Goal: Transaction & Acquisition: Book appointment/travel/reservation

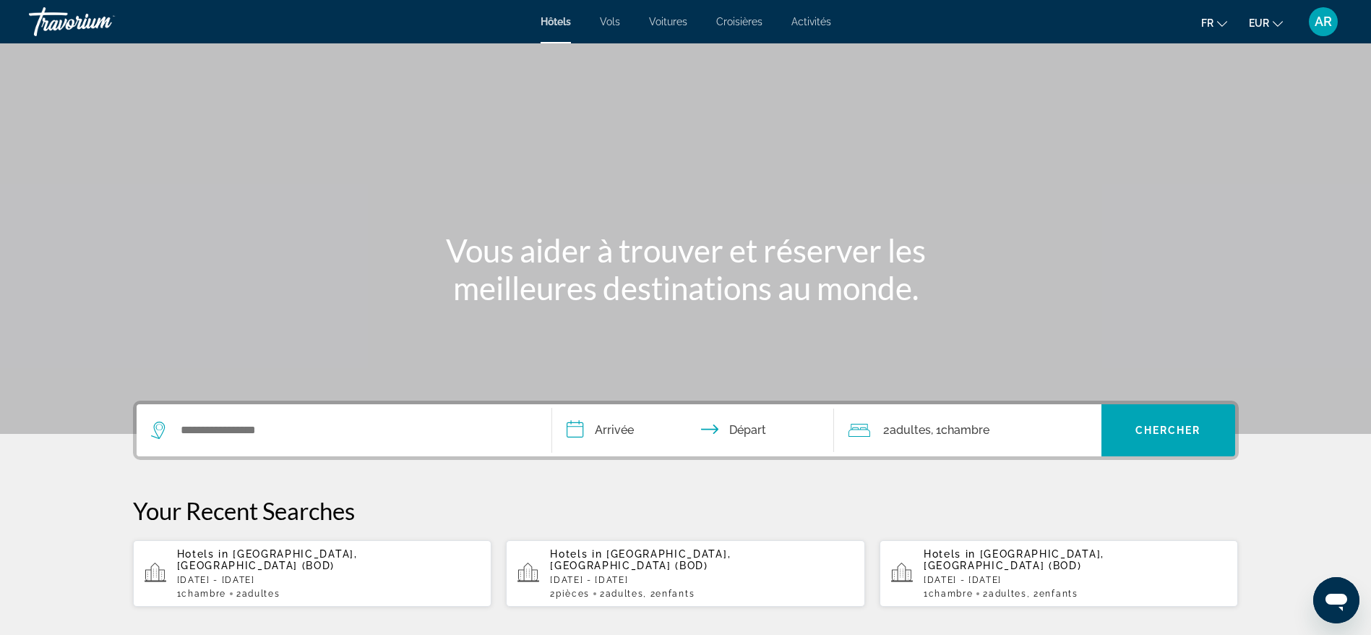
click at [309, 440] on div "Search widget" at bounding box center [344, 430] width 386 height 52
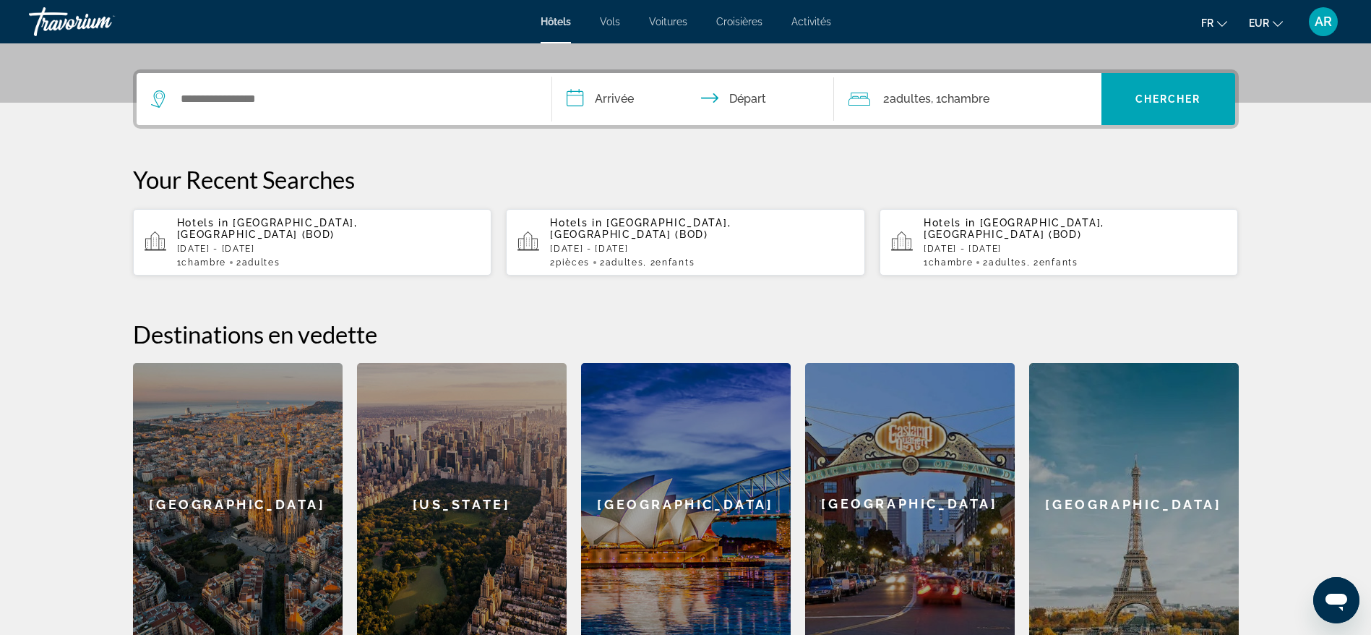
scroll to position [353, 0]
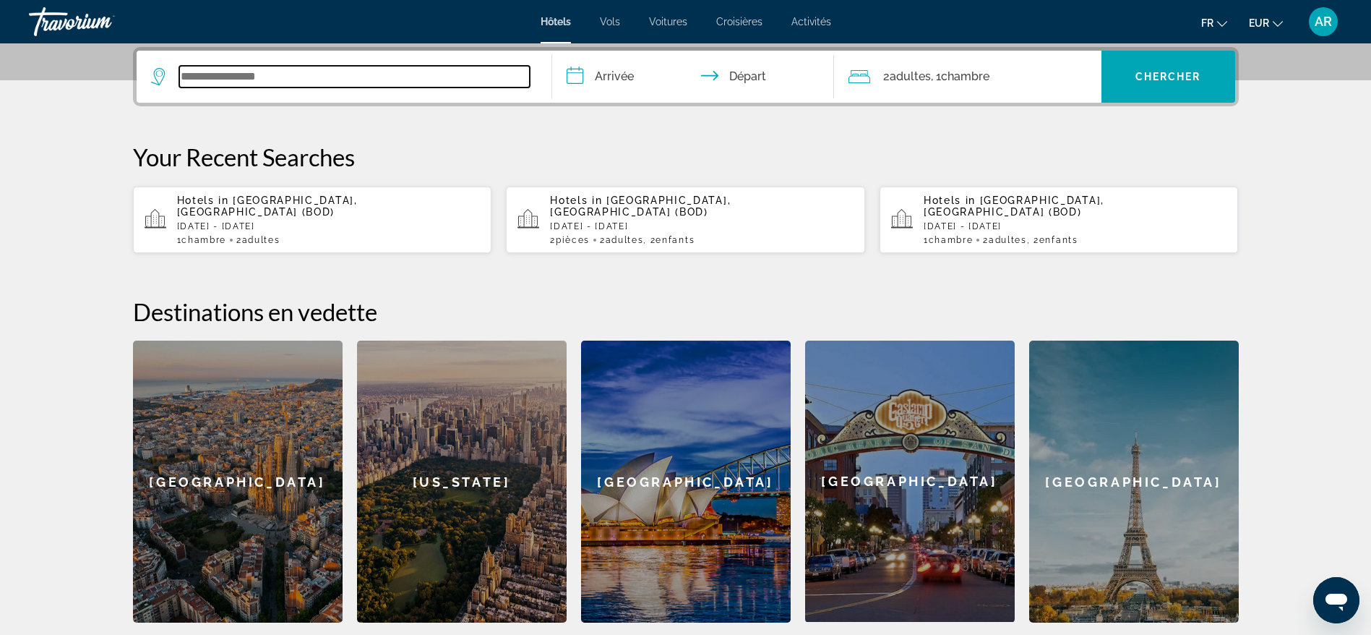
click at [240, 67] on input "Search widget" at bounding box center [354, 77] width 351 height 22
paste input "**********"
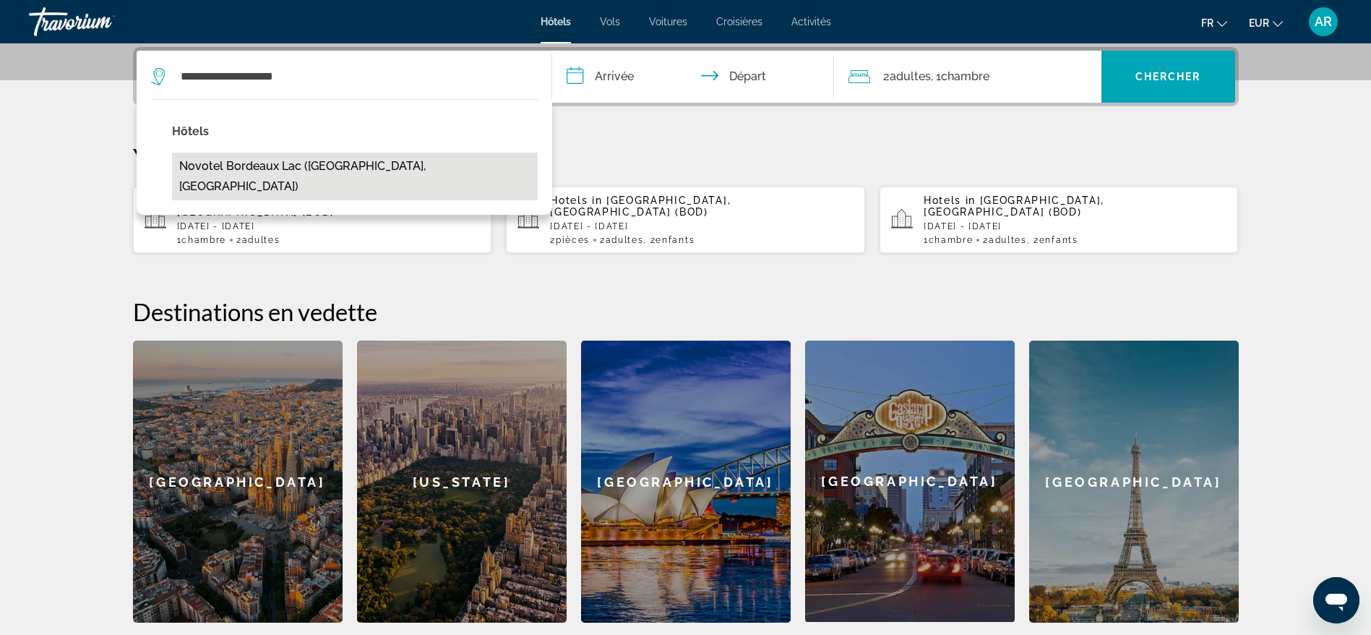
click at [357, 155] on button "Novotel Bordeaux Lac ([GEOGRAPHIC_DATA], [GEOGRAPHIC_DATA])" at bounding box center [355, 177] width 366 height 48
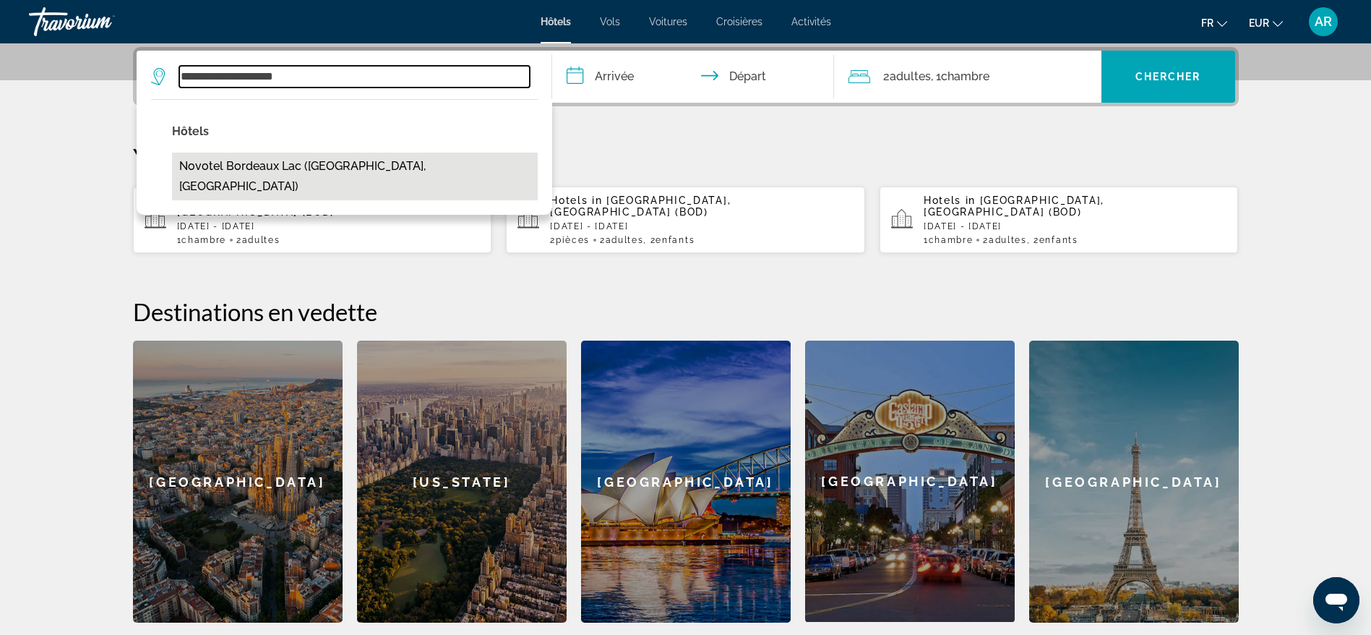
type input "**********"
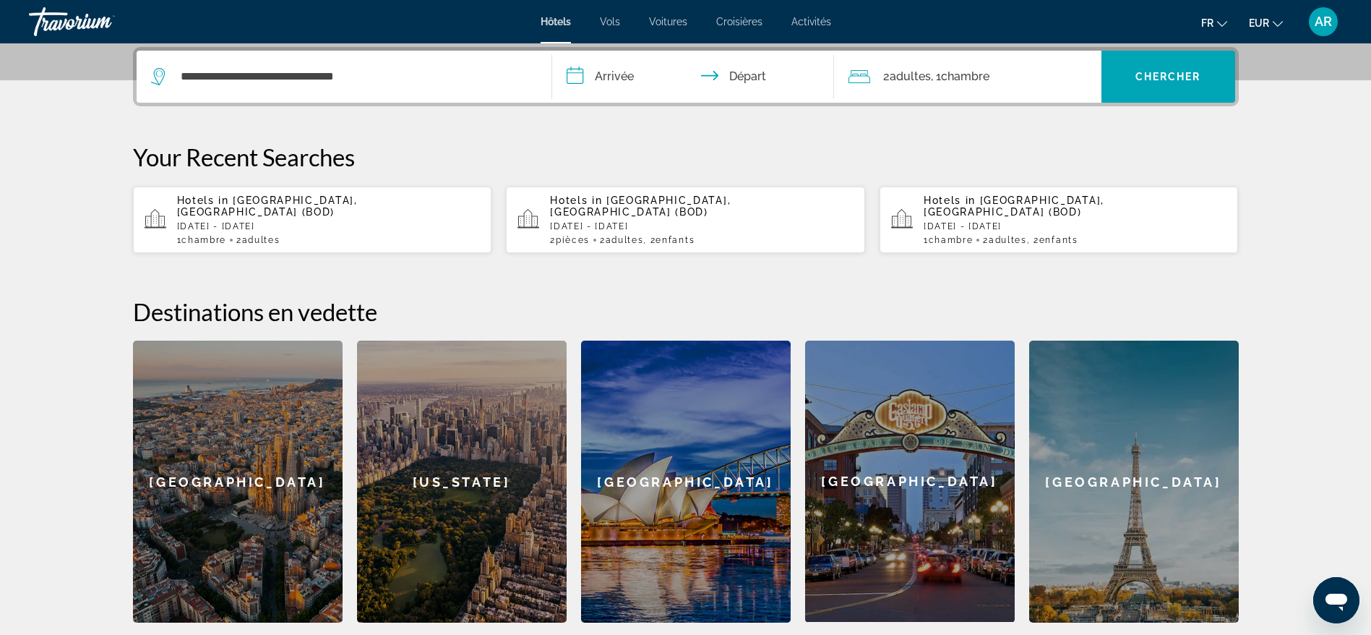
click at [623, 77] on input "**********" at bounding box center [696, 79] width 288 height 56
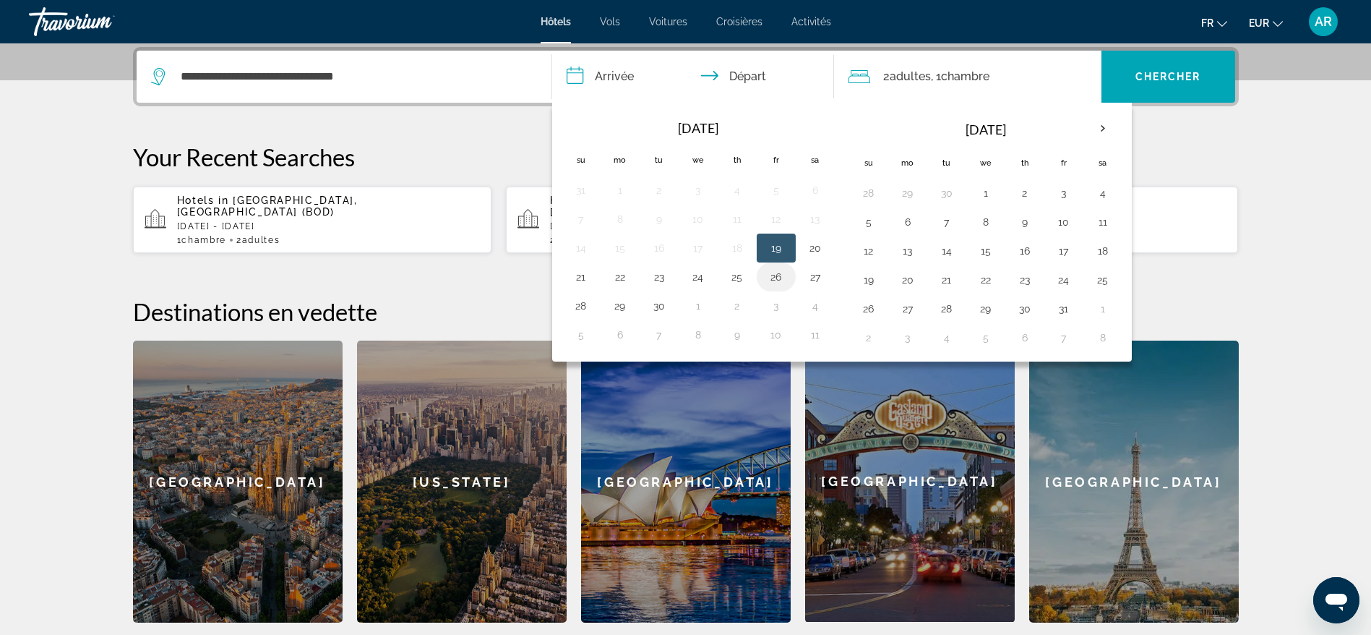
click at [779, 273] on button "26" at bounding box center [776, 277] width 23 height 20
click at [585, 306] on button "28" at bounding box center [581, 306] width 23 height 20
type input "**********"
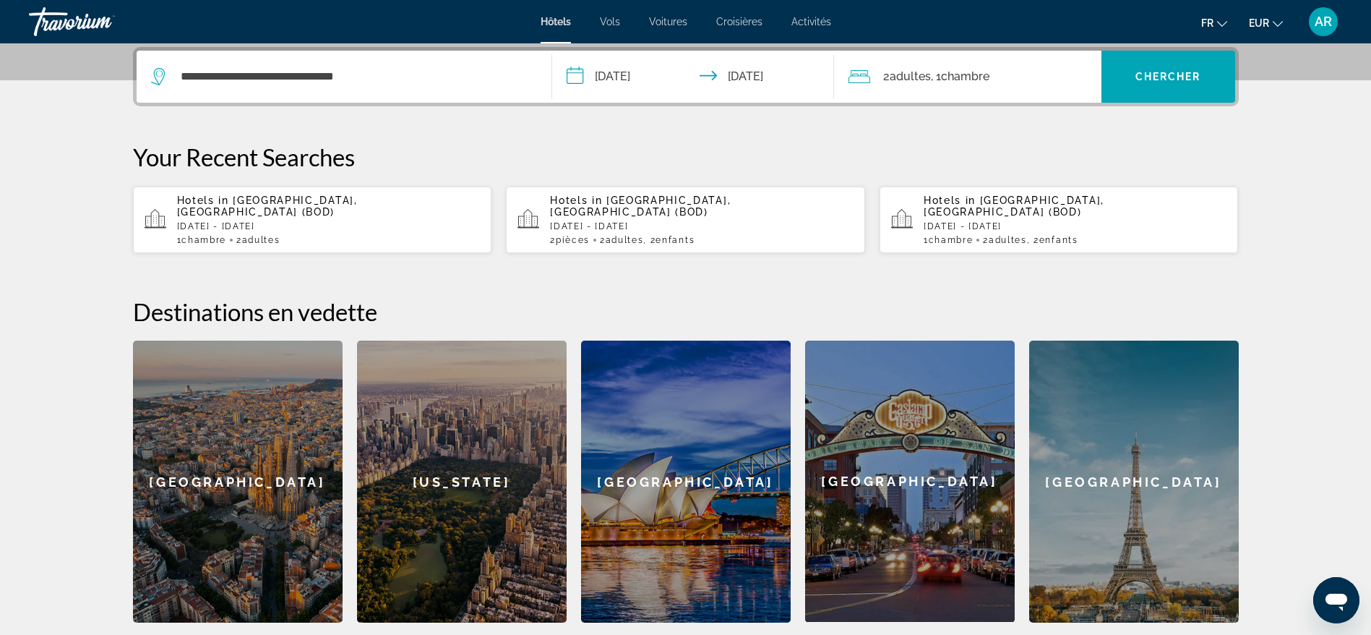
drag, startPoint x: 1016, startPoint y: 71, endPoint x: 1028, endPoint y: 71, distance: 11.6
click at [1018, 71] on div "2 Adulte Adultes , 1 Chambre pièces" at bounding box center [975, 77] width 253 height 20
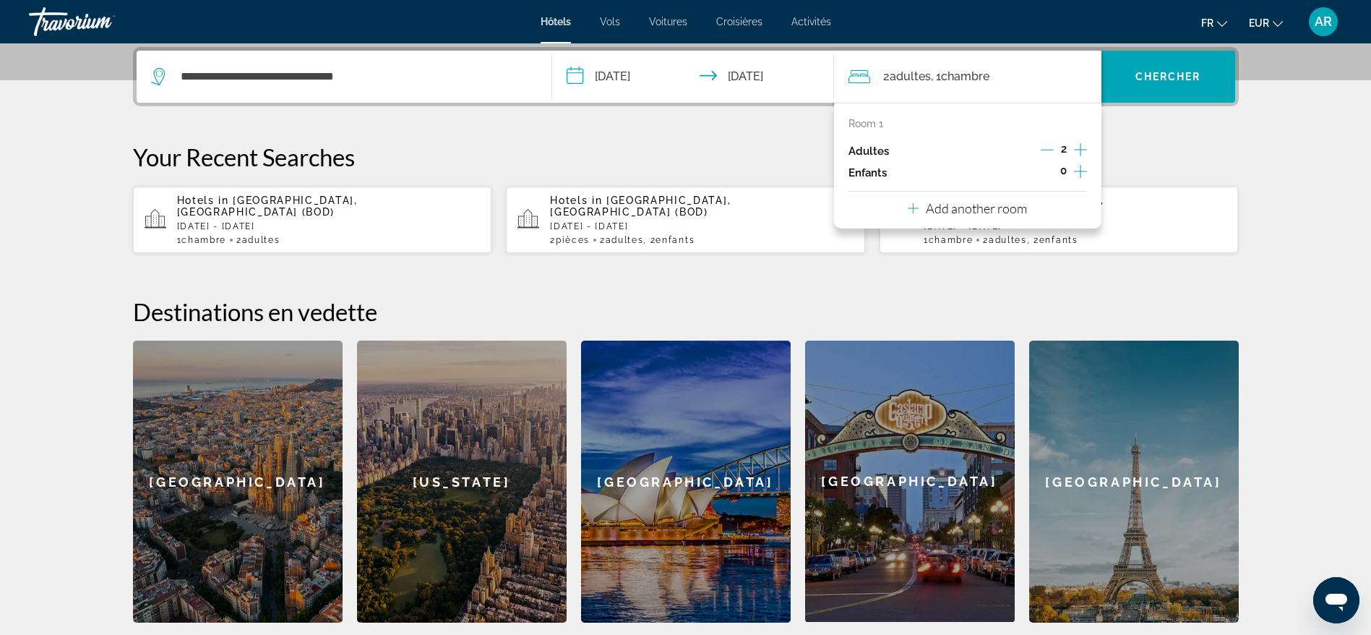
click at [1080, 167] on icon "Increment children" at bounding box center [1080, 171] width 13 height 13
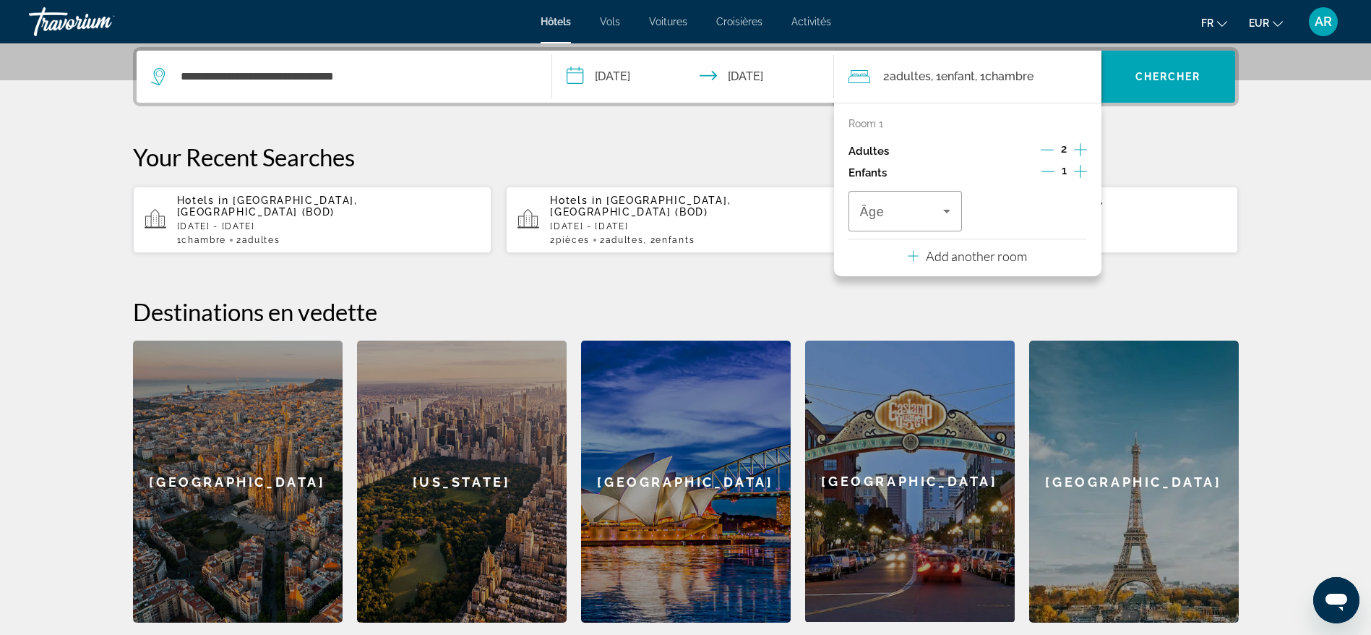
click at [1080, 167] on icon "Increment children" at bounding box center [1080, 171] width 13 height 13
click at [900, 214] on span "Travelers: 2 adults, 2 children" at bounding box center [902, 210] width 84 height 17
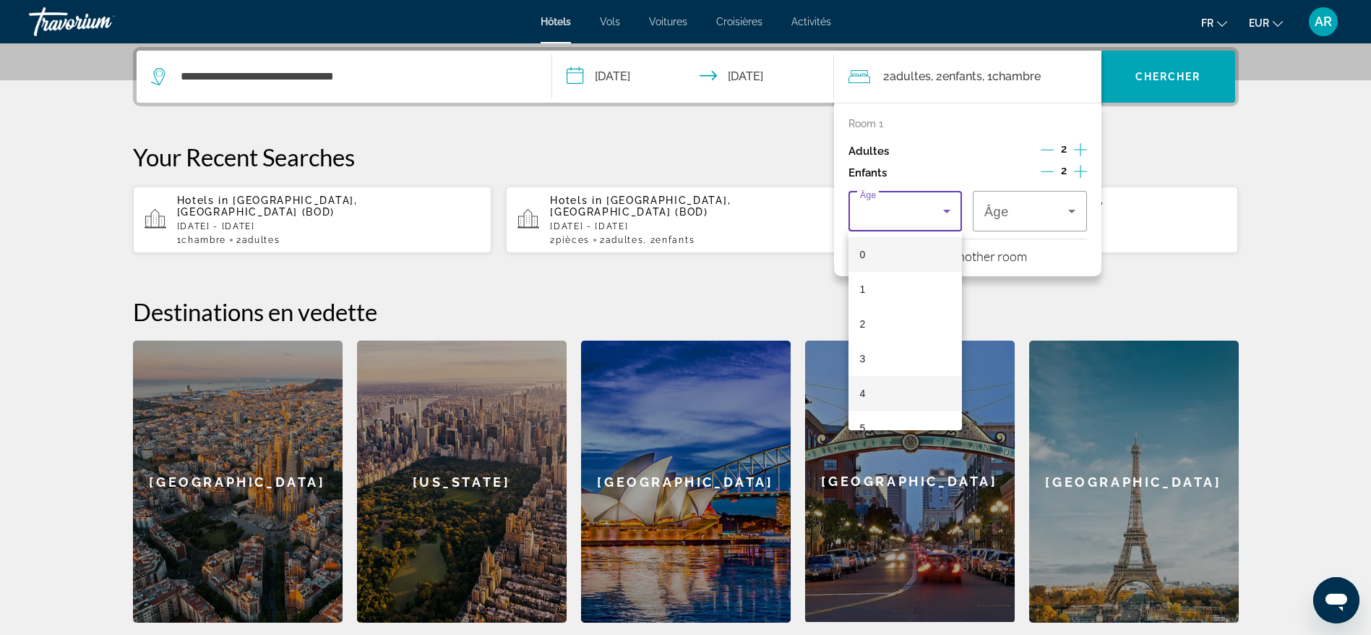
click at [883, 392] on mat-option "4" at bounding box center [906, 393] width 114 height 35
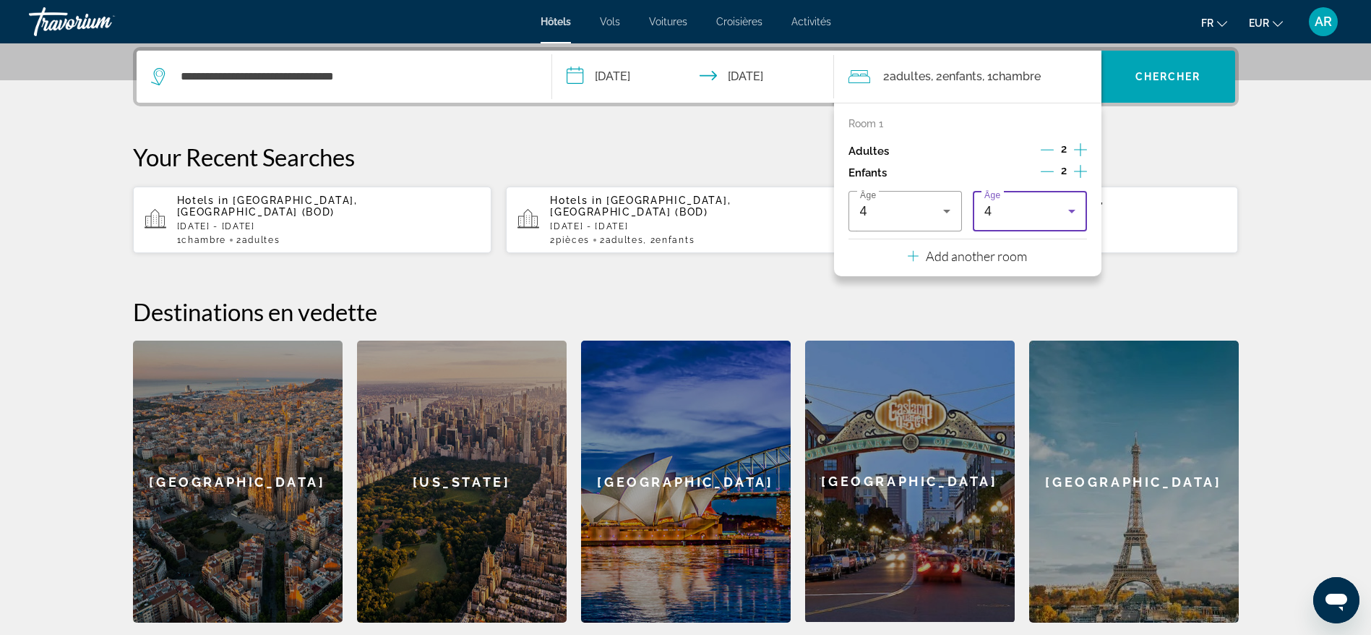
click at [1016, 201] on div "4" at bounding box center [1030, 211] width 91 height 40
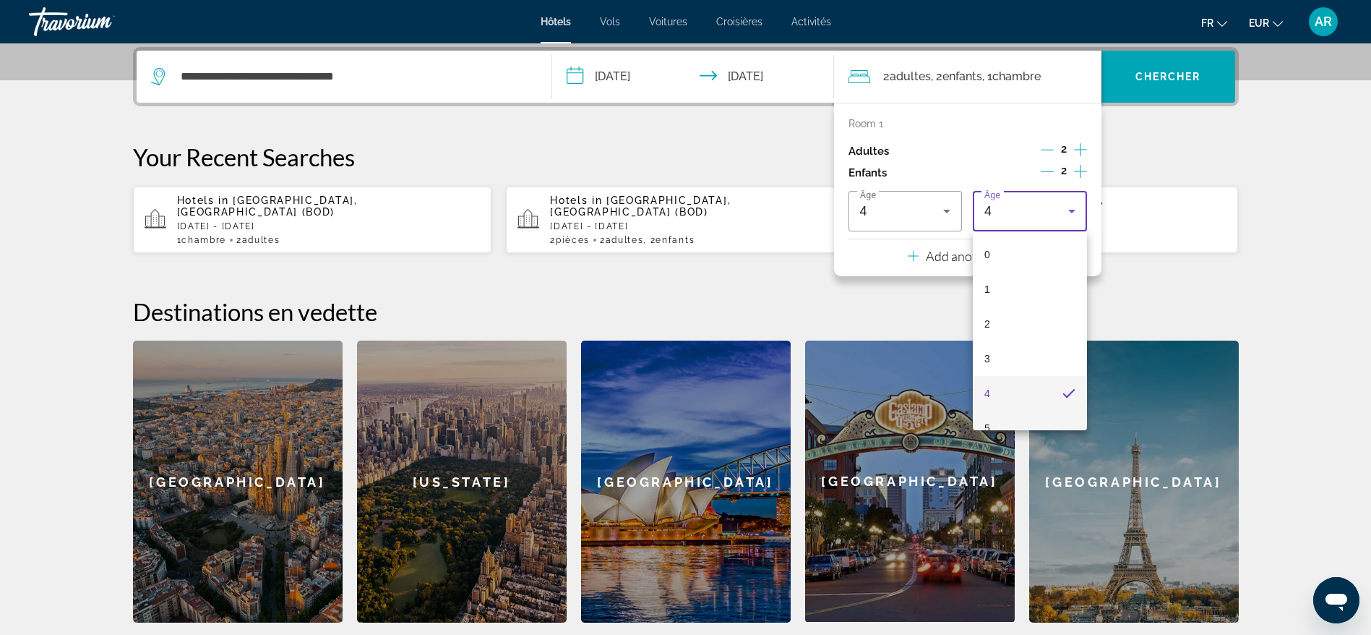
click at [1003, 424] on mat-option "5" at bounding box center [1030, 428] width 114 height 35
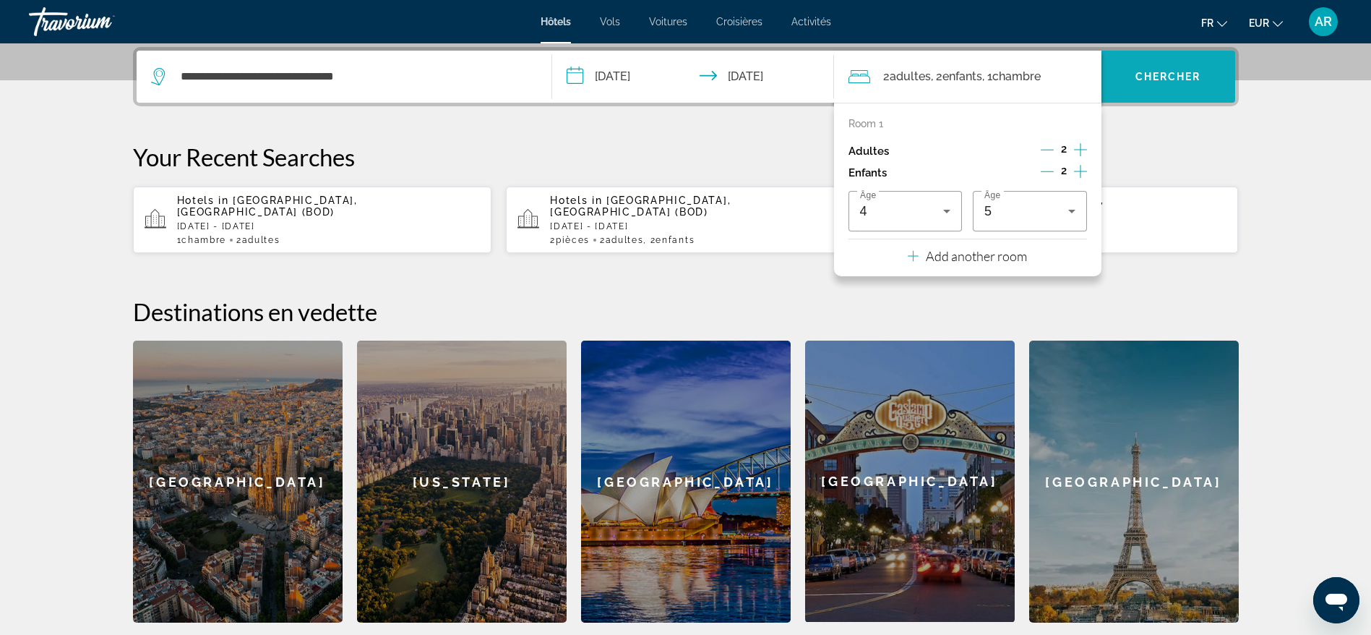
click at [1164, 76] on span "Chercher" at bounding box center [1169, 77] width 66 height 12
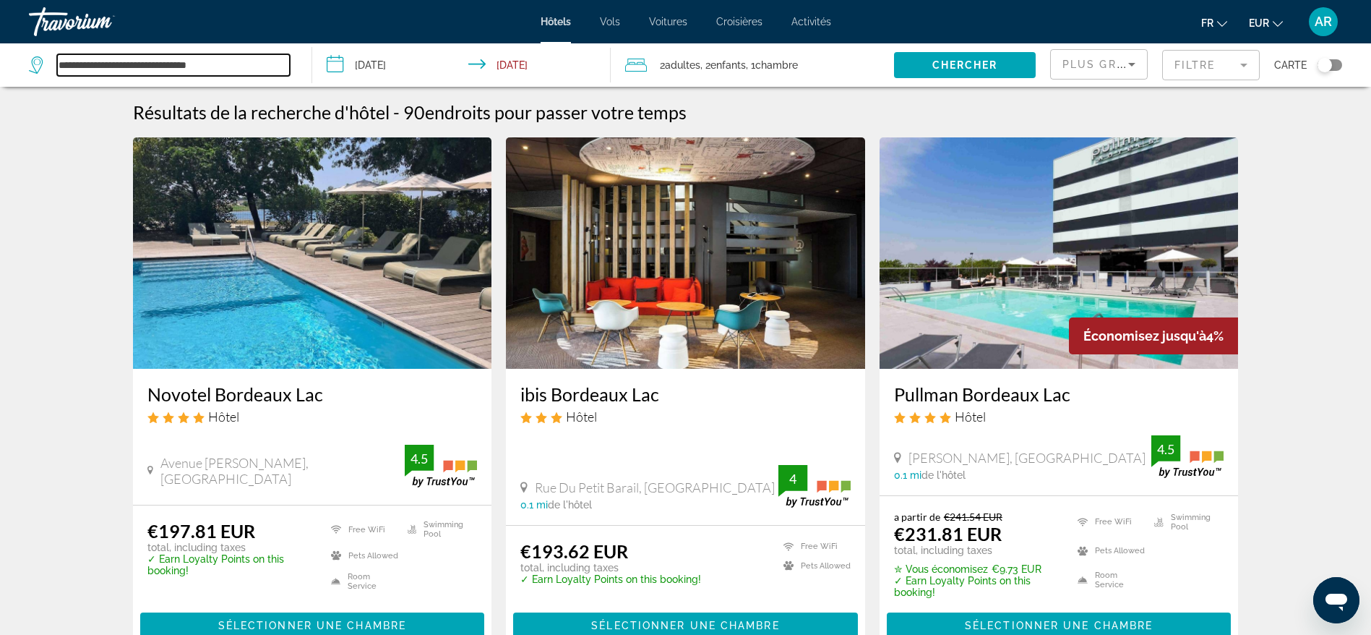
click at [247, 56] on input "**********" at bounding box center [173, 65] width 233 height 22
drag, startPoint x: 260, startPoint y: 66, endPoint x: 0, endPoint y: 54, distance: 260.5
click at [0, 54] on app-destination-search "**********" at bounding box center [156, 64] width 312 height 43
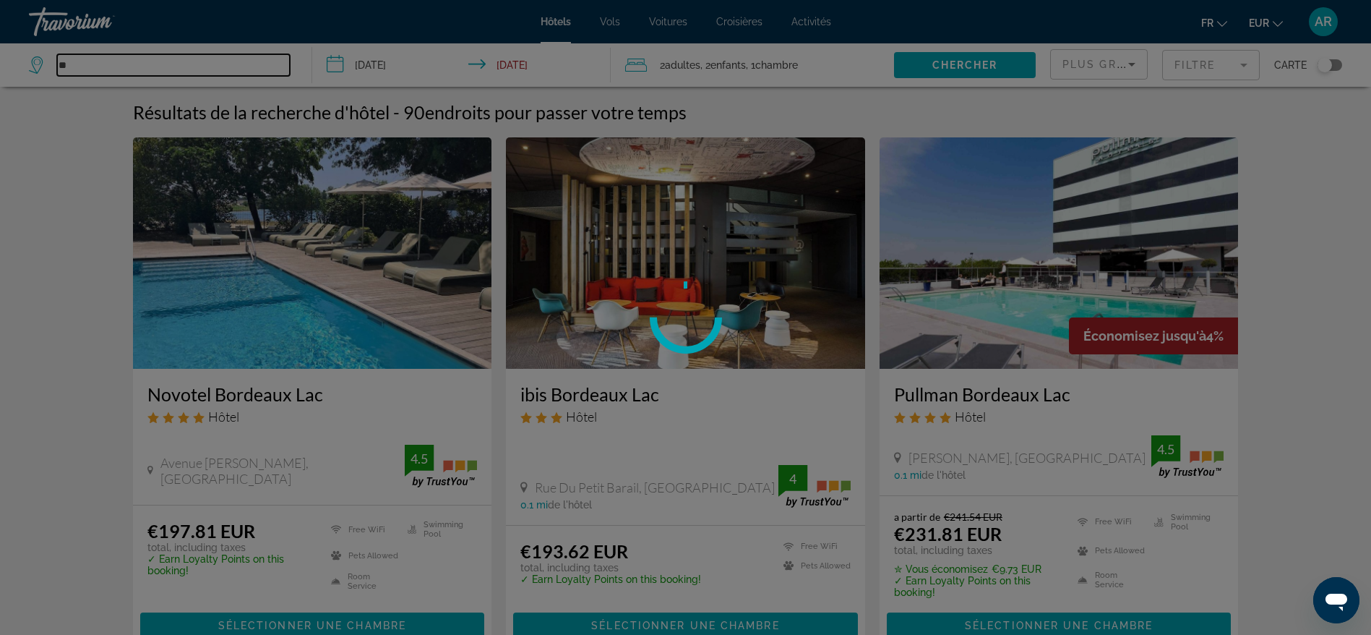
type input "*"
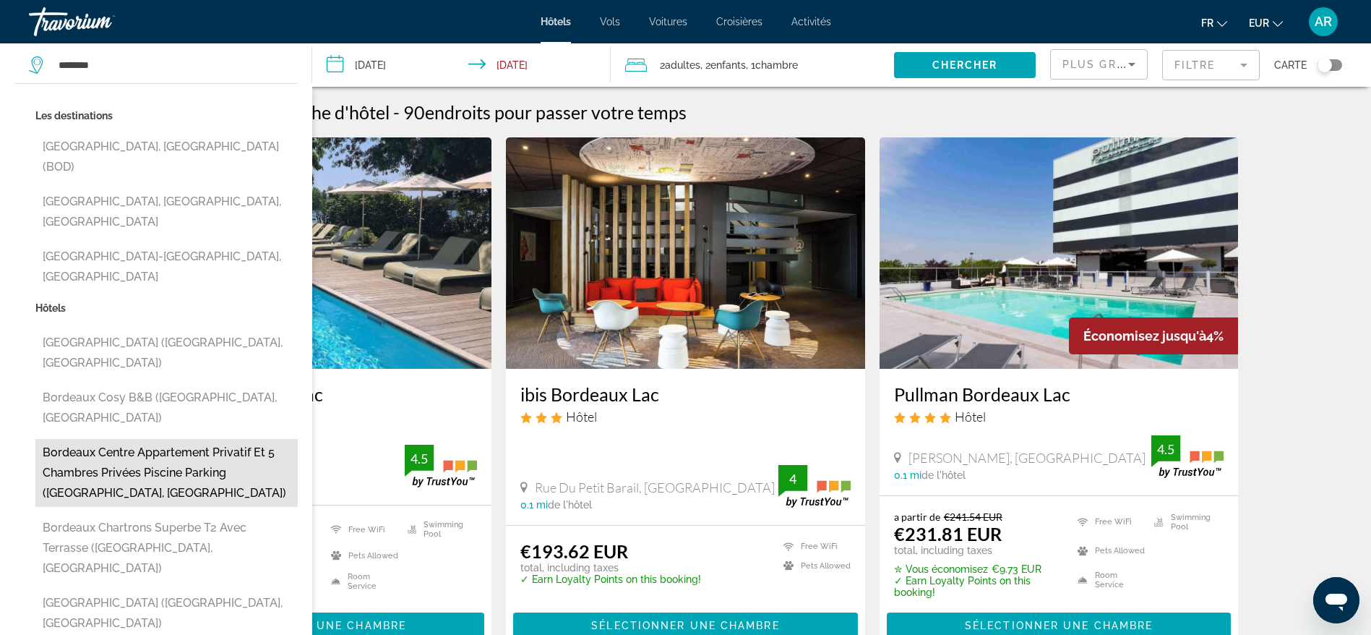
click at [145, 439] on button "Bordeaux centre Appartement privatif et 5 chambres privées piscine parking ([GE…" at bounding box center [166, 473] width 262 height 68
type input "**********"
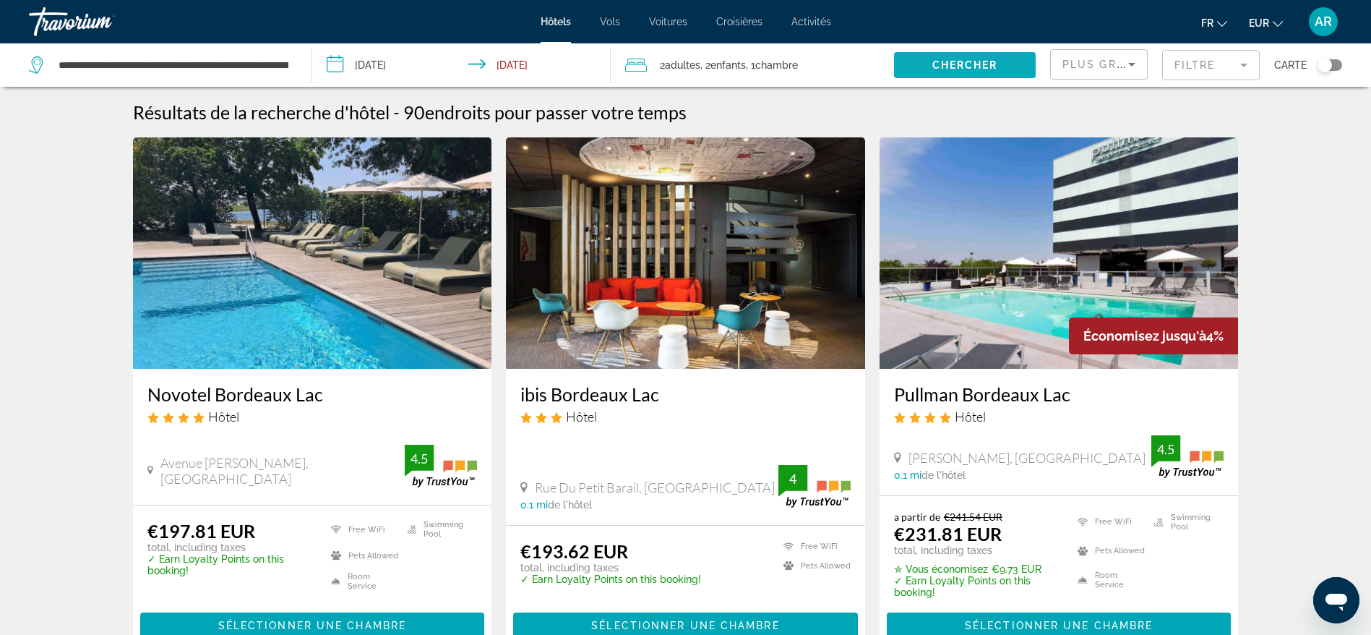
click at [964, 61] on span "Chercher" at bounding box center [966, 65] width 66 height 12
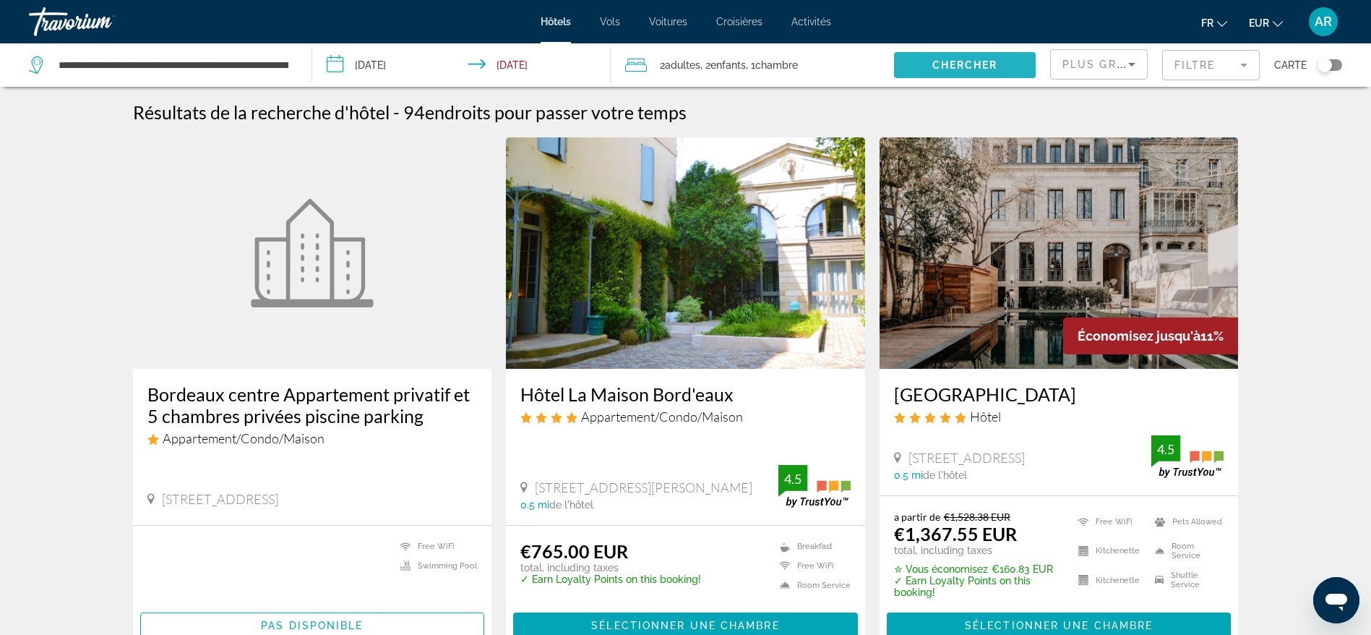
click at [933, 69] on span "Chercher" at bounding box center [966, 65] width 66 height 12
click at [1099, 61] on span "Plus grandes économies" at bounding box center [1149, 65] width 173 height 12
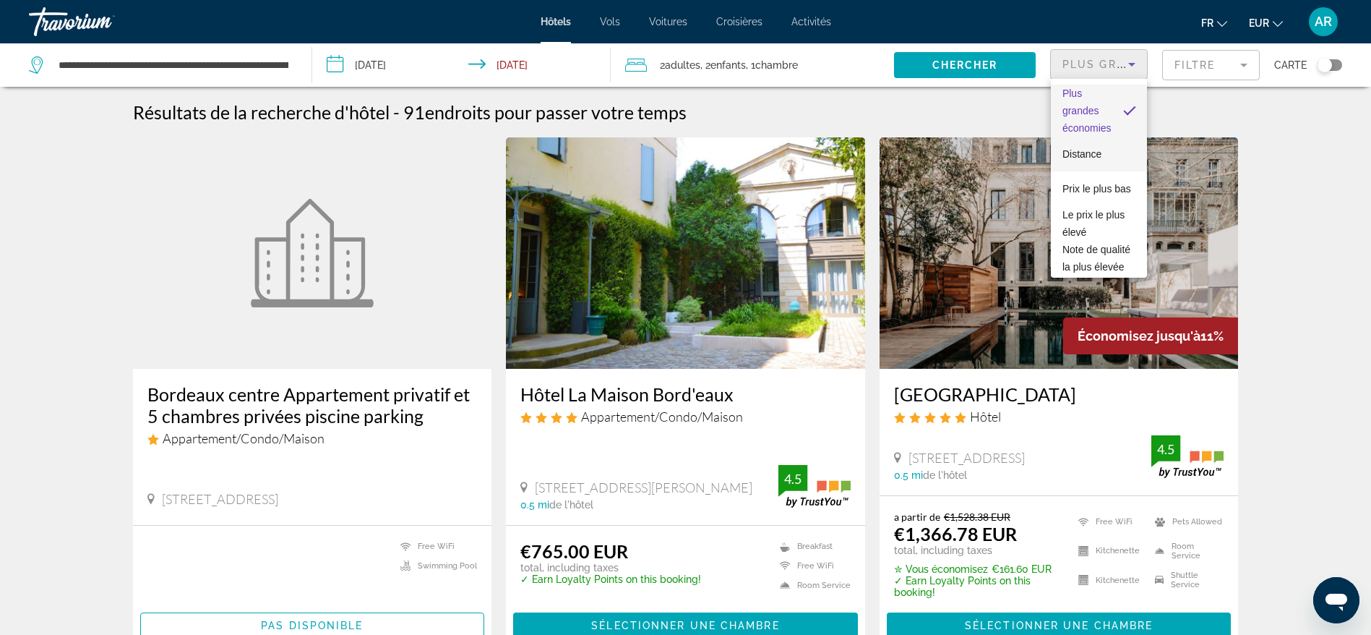
click at [1081, 150] on span "Distance" at bounding box center [1082, 154] width 39 height 12
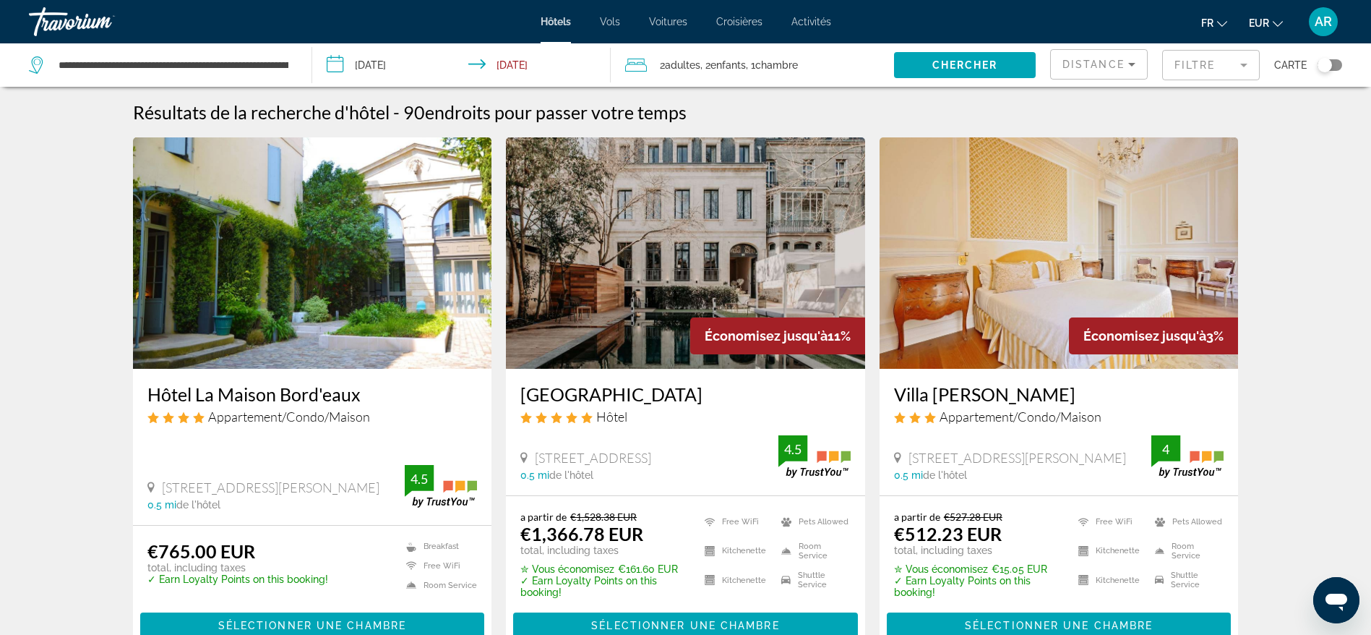
click at [1193, 59] on mat-form-field "Filtre" at bounding box center [1211, 65] width 98 height 30
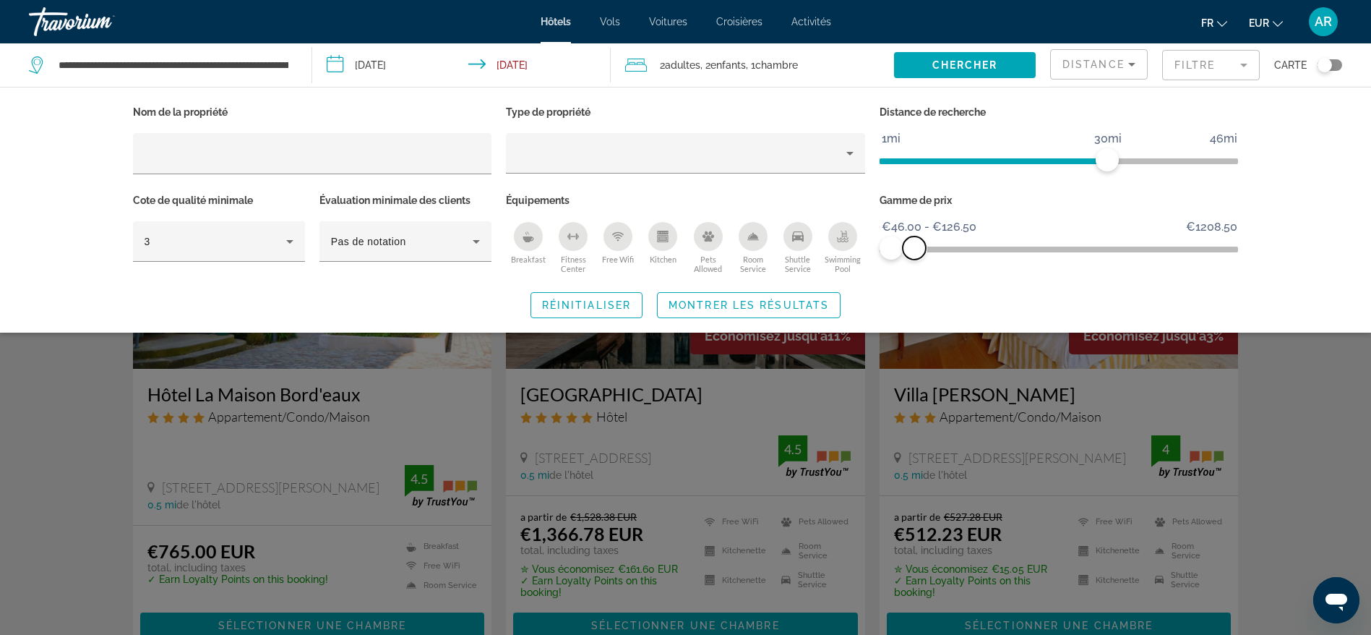
drag, startPoint x: 1230, startPoint y: 249, endPoint x: 914, endPoint y: 247, distance: 315.9
click at [914, 247] on span "ngx-slider-max" at bounding box center [914, 247] width 23 height 23
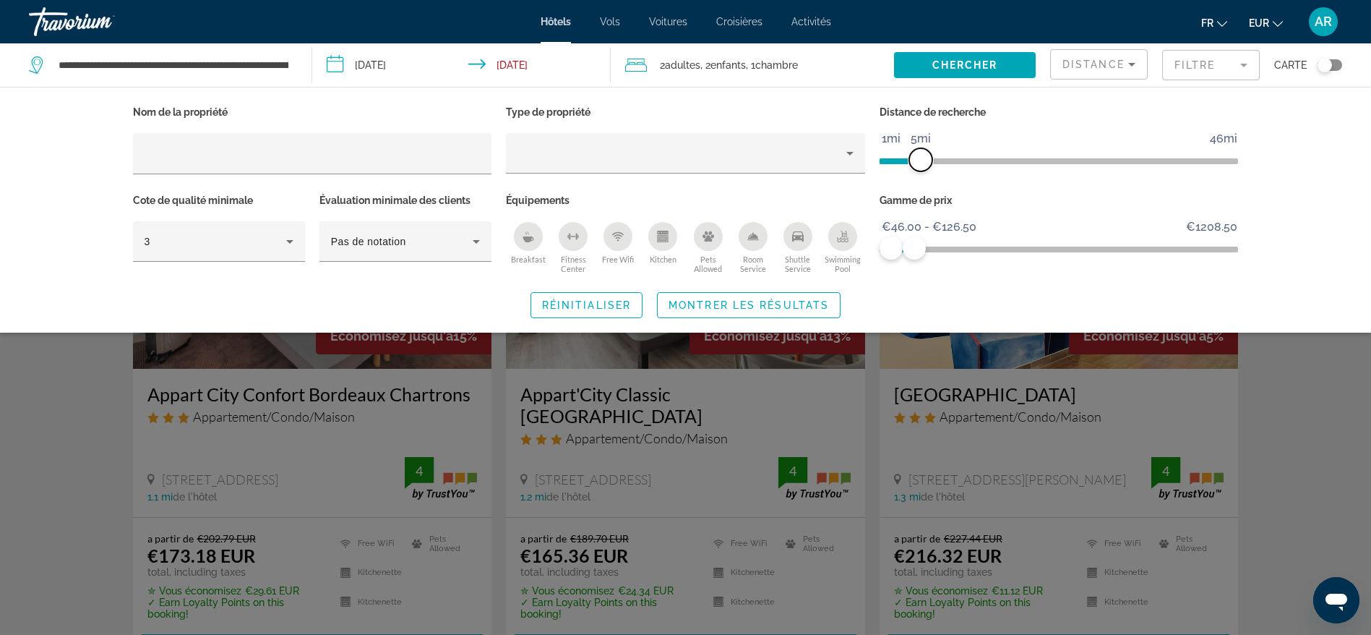
drag, startPoint x: 1109, startPoint y: 156, endPoint x: 919, endPoint y: 163, distance: 190.3
click at [919, 163] on span "ngx-slider" at bounding box center [920, 159] width 23 height 23
click at [781, 301] on span "Montrer les résultats" at bounding box center [749, 305] width 160 height 12
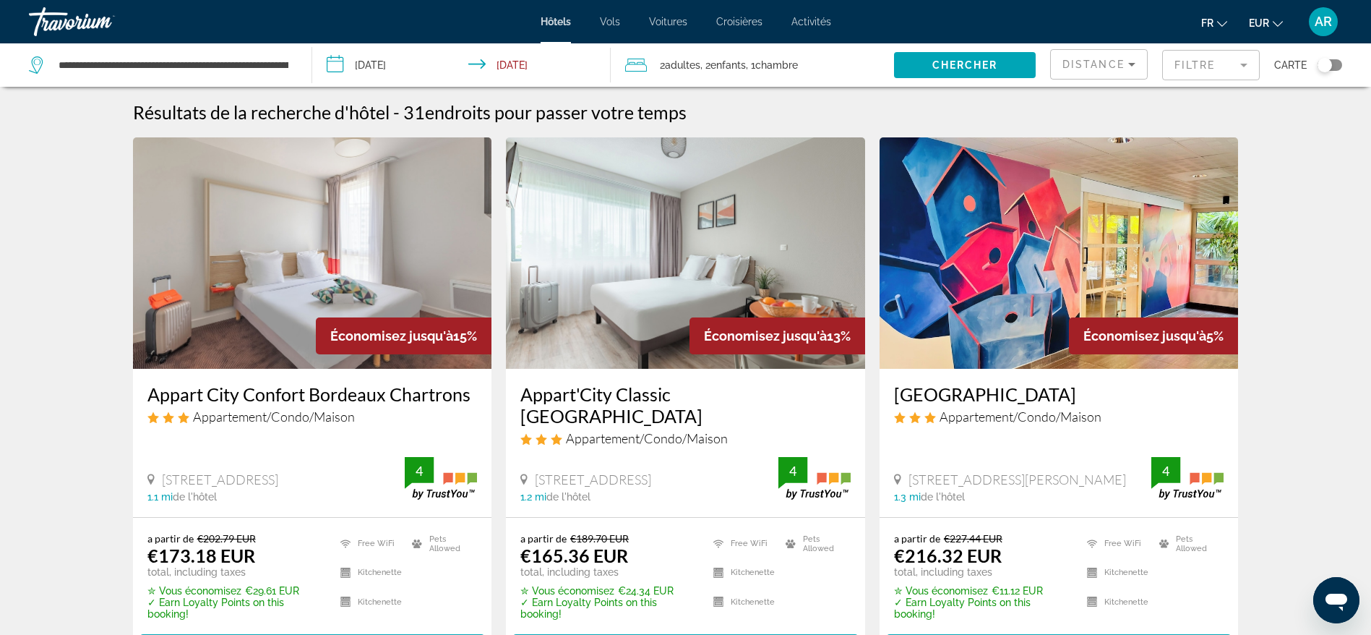
click at [1183, 65] on mat-form-field "Filtre" at bounding box center [1211, 65] width 98 height 30
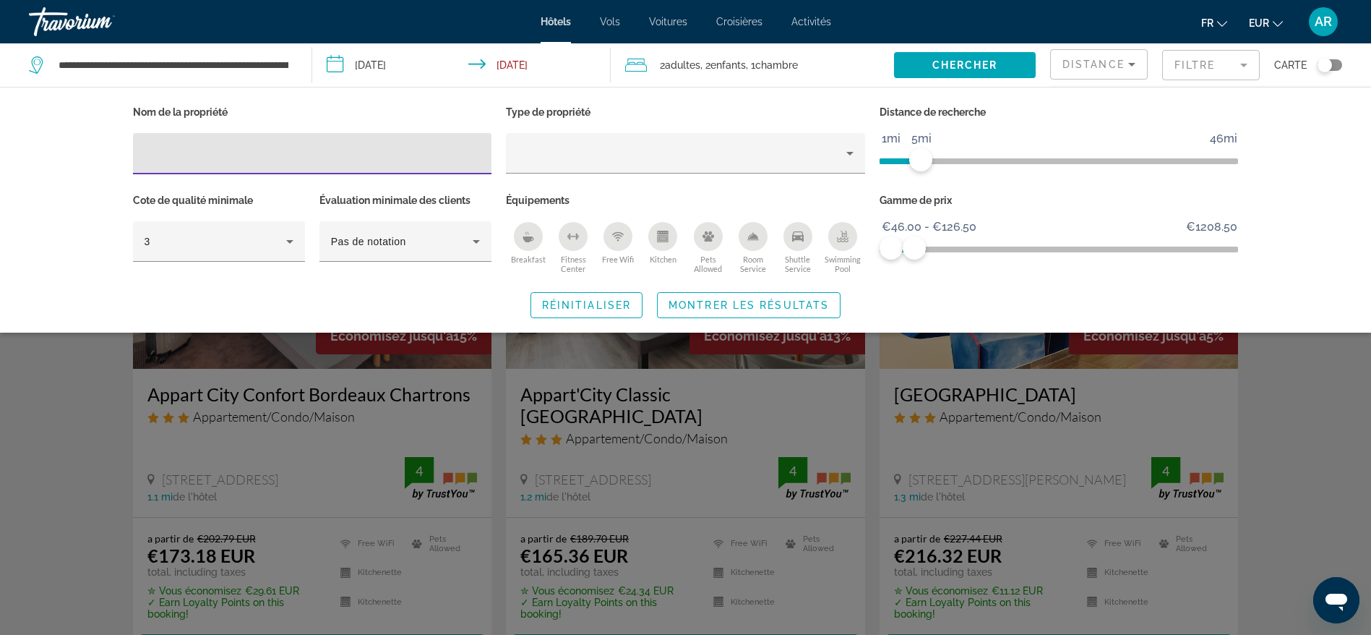
click at [1316, 435] on div "Search widget" at bounding box center [685, 426] width 1371 height 418
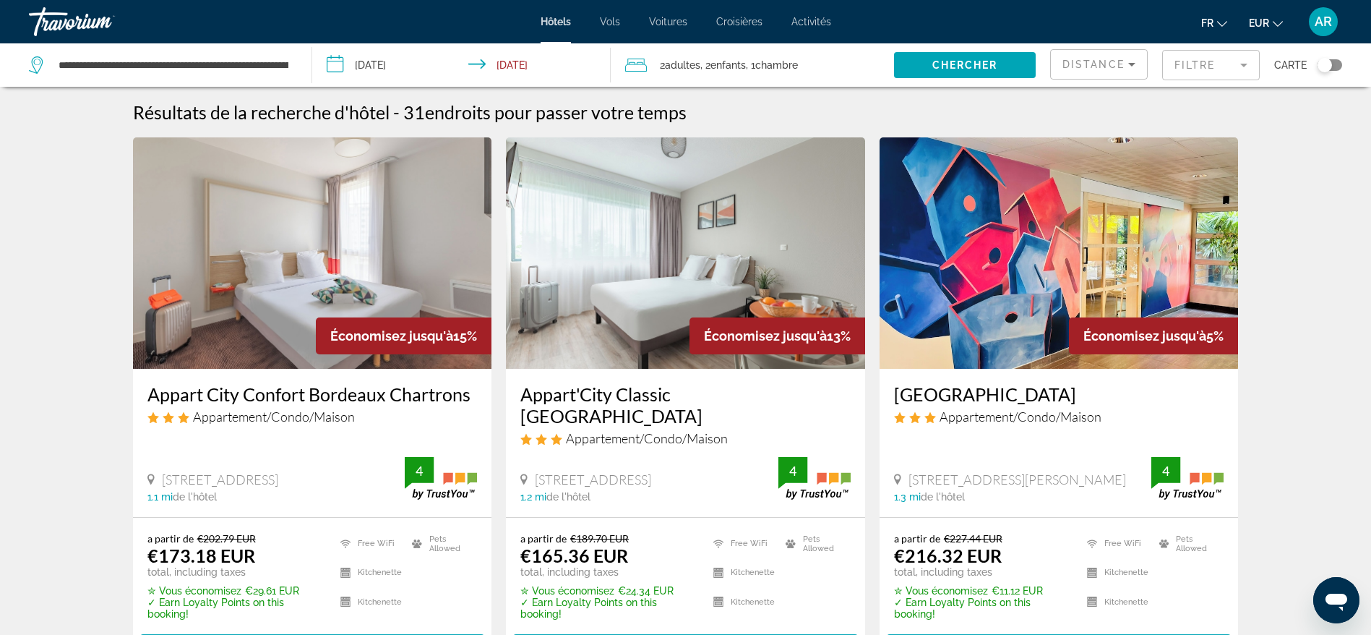
scroll to position [108, 0]
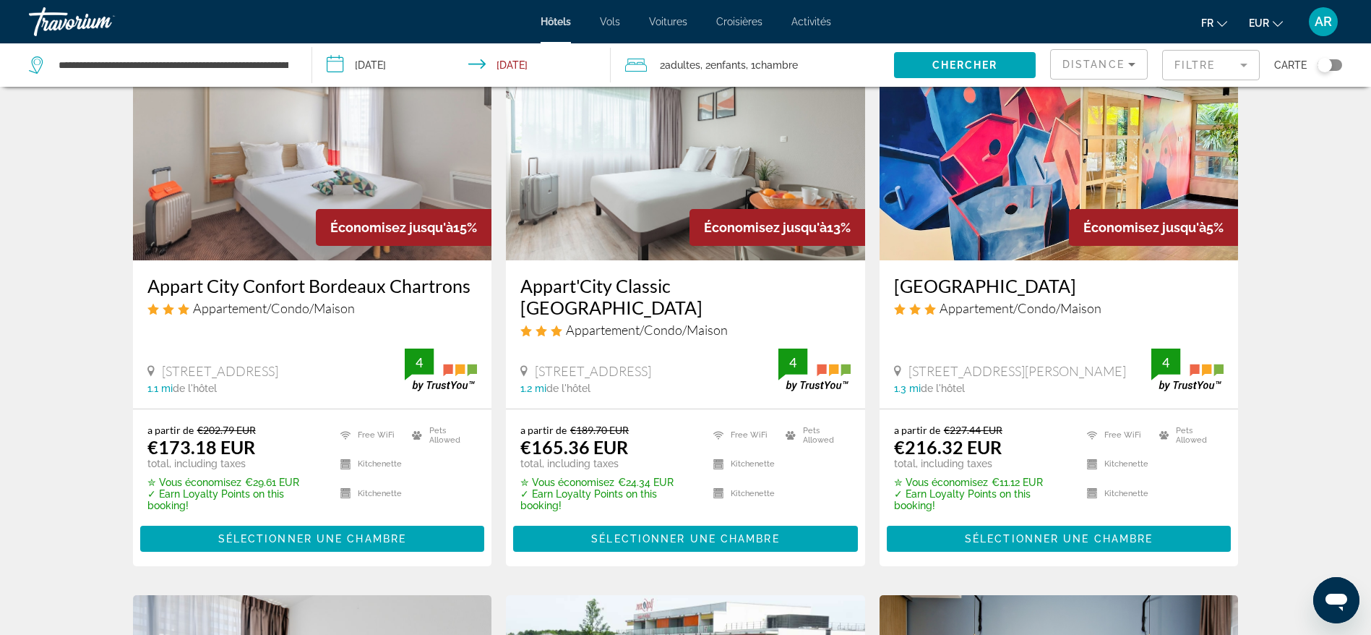
click at [1192, 61] on mat-form-field "Filtre" at bounding box center [1211, 65] width 98 height 30
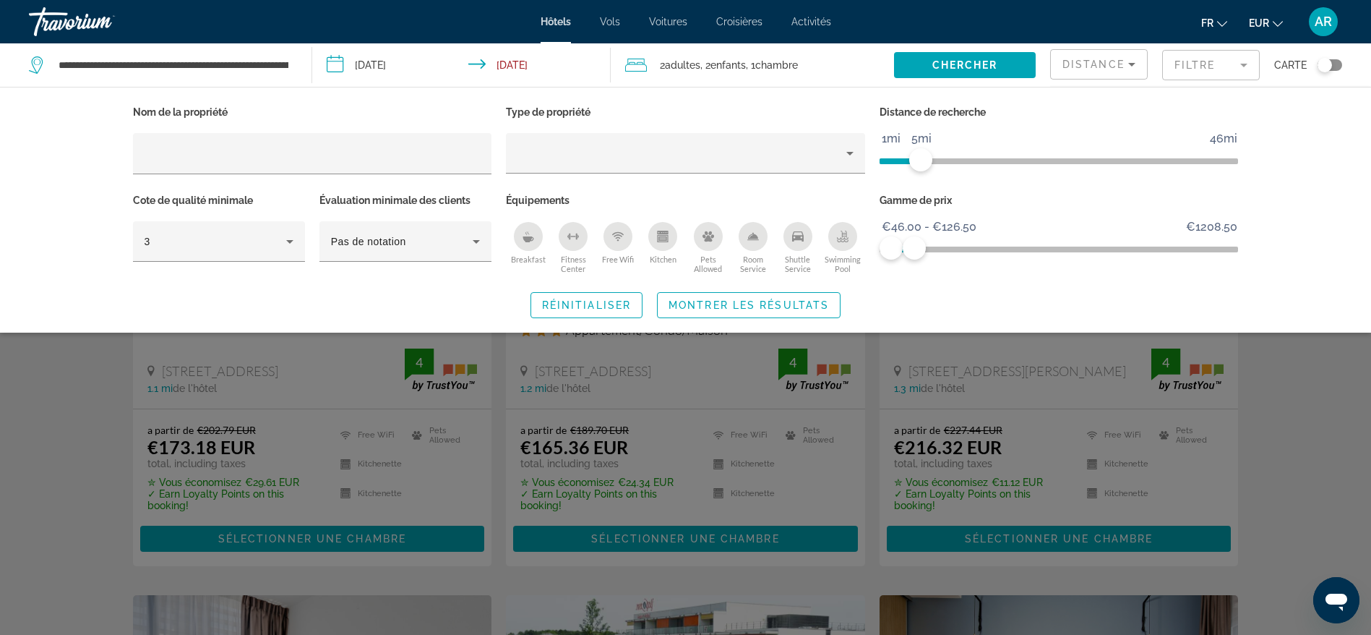
click at [661, 236] on icon "Kitchen" at bounding box center [663, 238] width 8 height 4
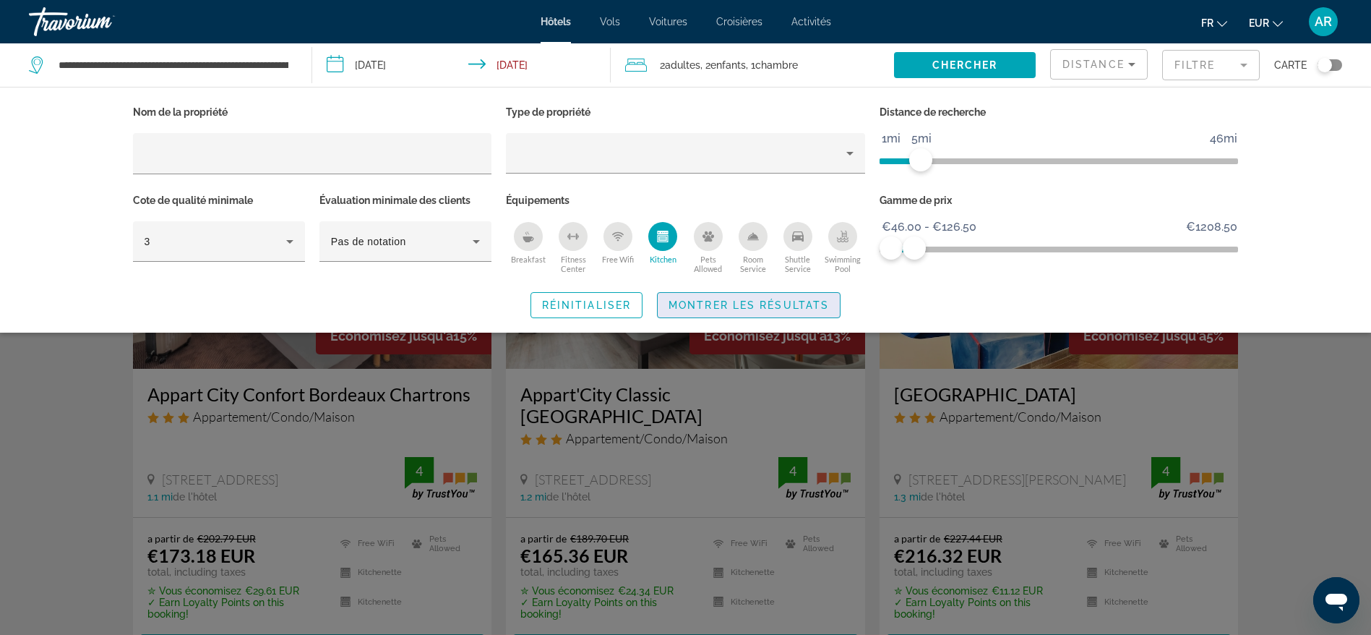
click at [733, 305] on span "Montrer les résultats" at bounding box center [749, 305] width 160 height 12
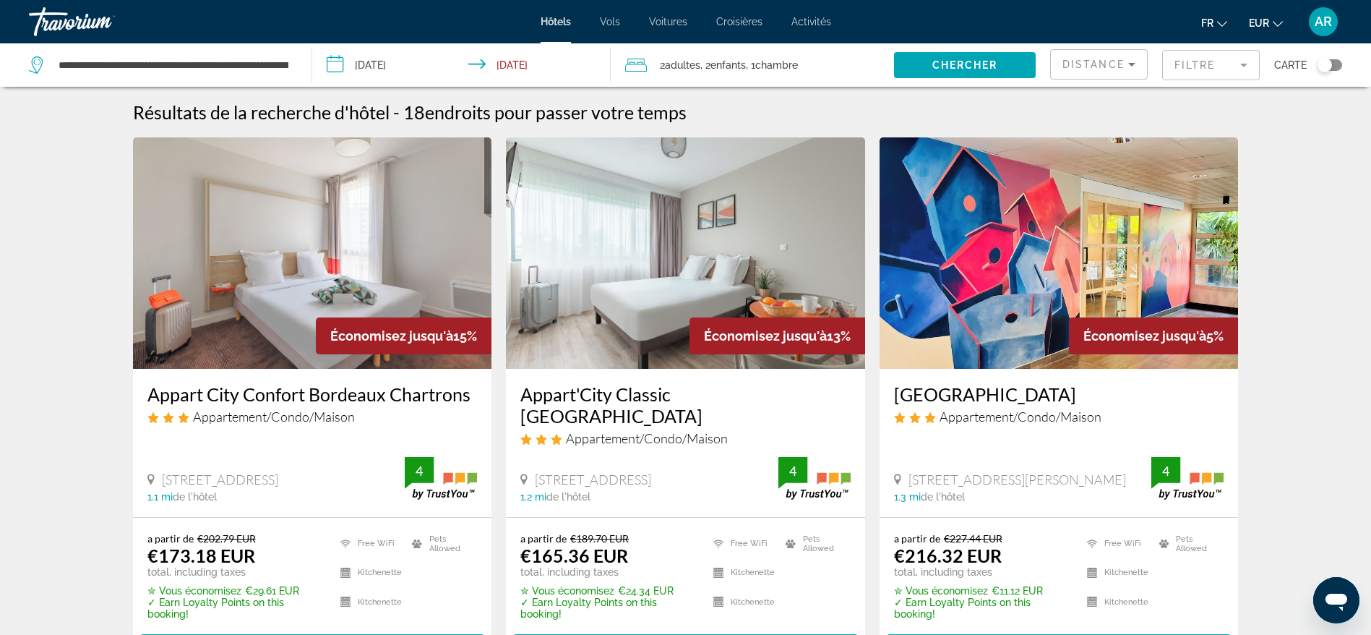
click at [600, 202] on img "Main content" at bounding box center [685, 252] width 359 height 231
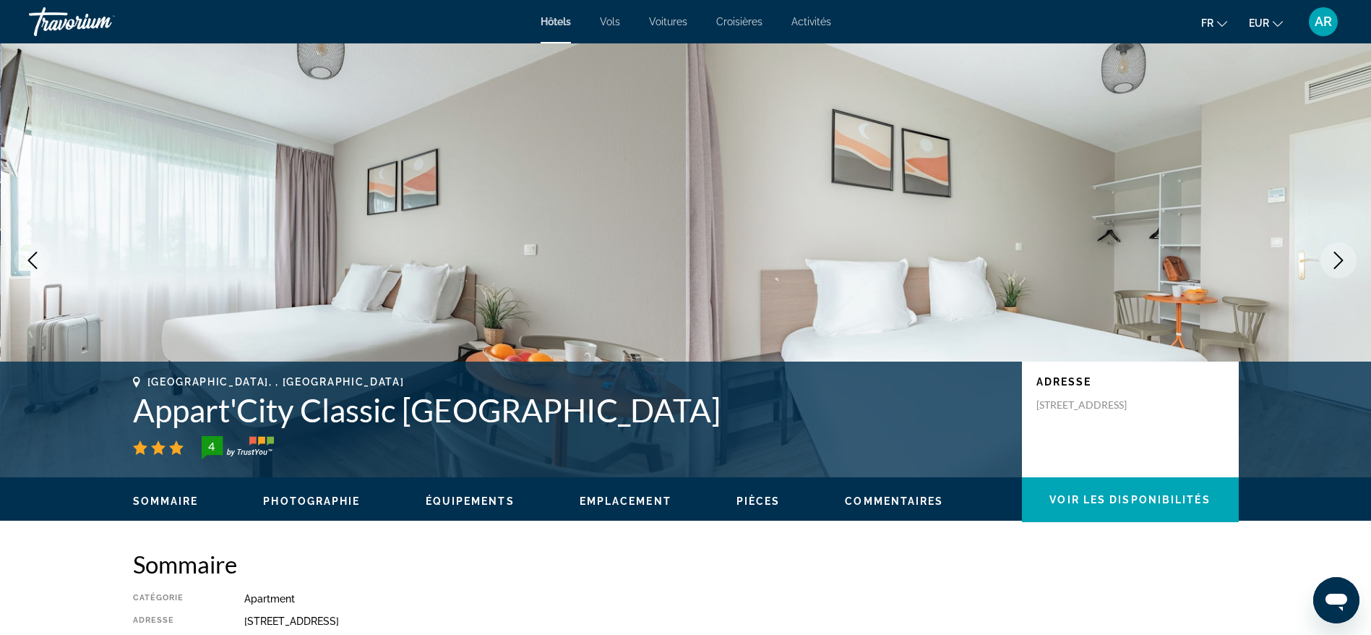
click at [1334, 255] on icon "Next image" at bounding box center [1338, 260] width 17 height 17
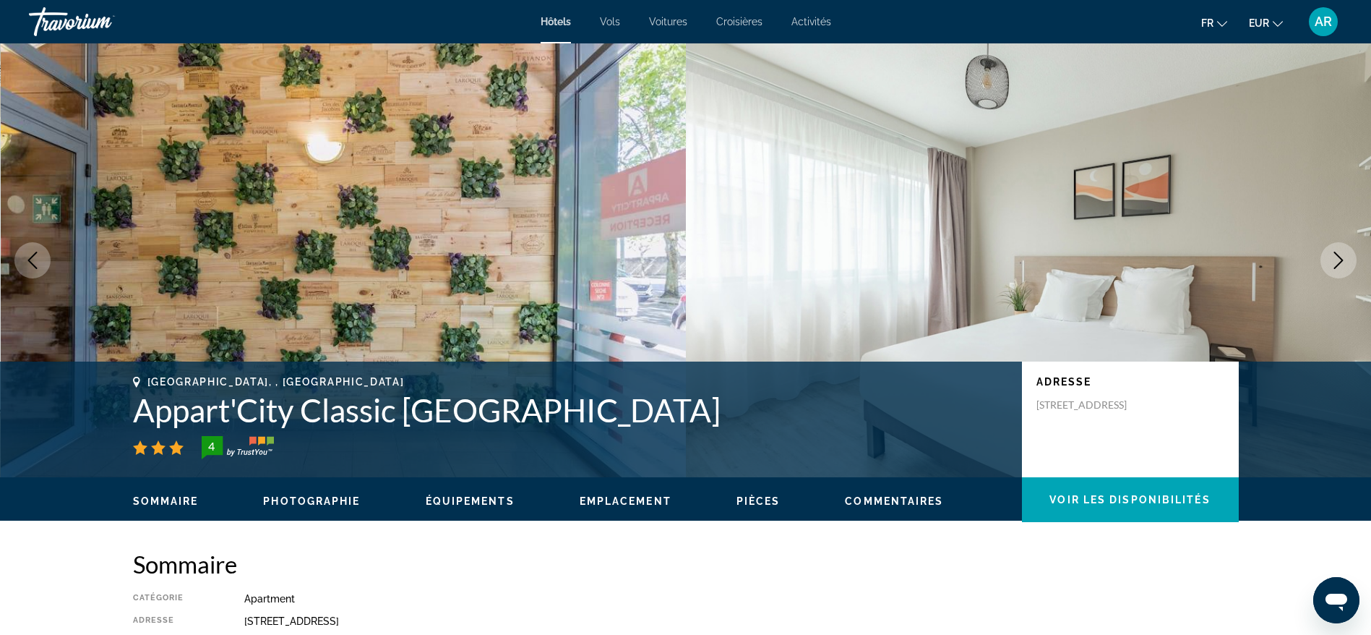
click at [1334, 255] on icon "Next image" at bounding box center [1338, 260] width 17 height 17
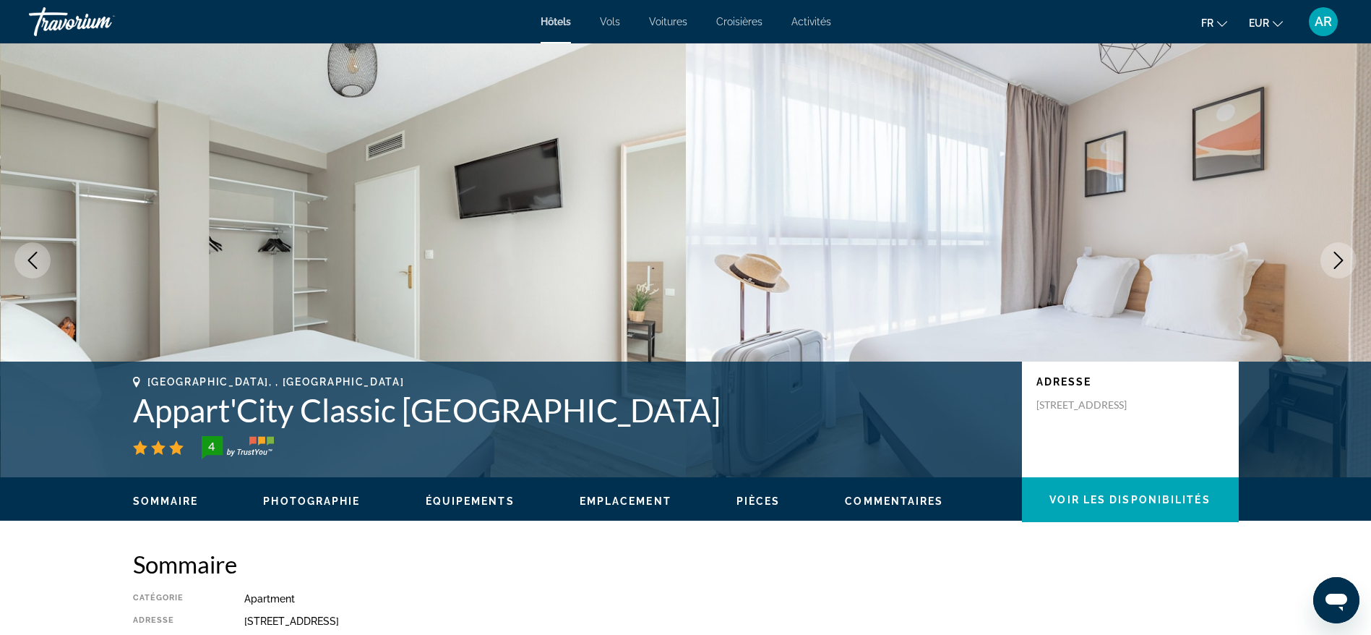
click at [1334, 254] on icon "Next image" at bounding box center [1338, 260] width 17 height 17
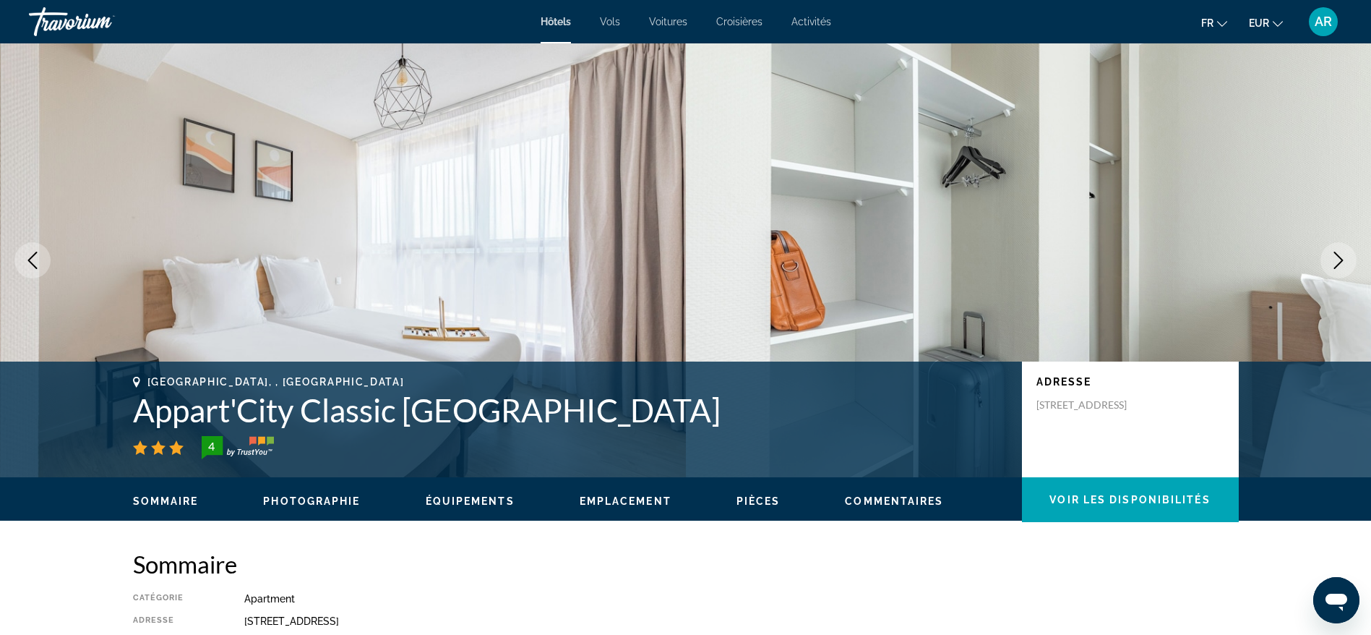
click at [1335, 254] on icon "Next image" at bounding box center [1338, 260] width 17 height 17
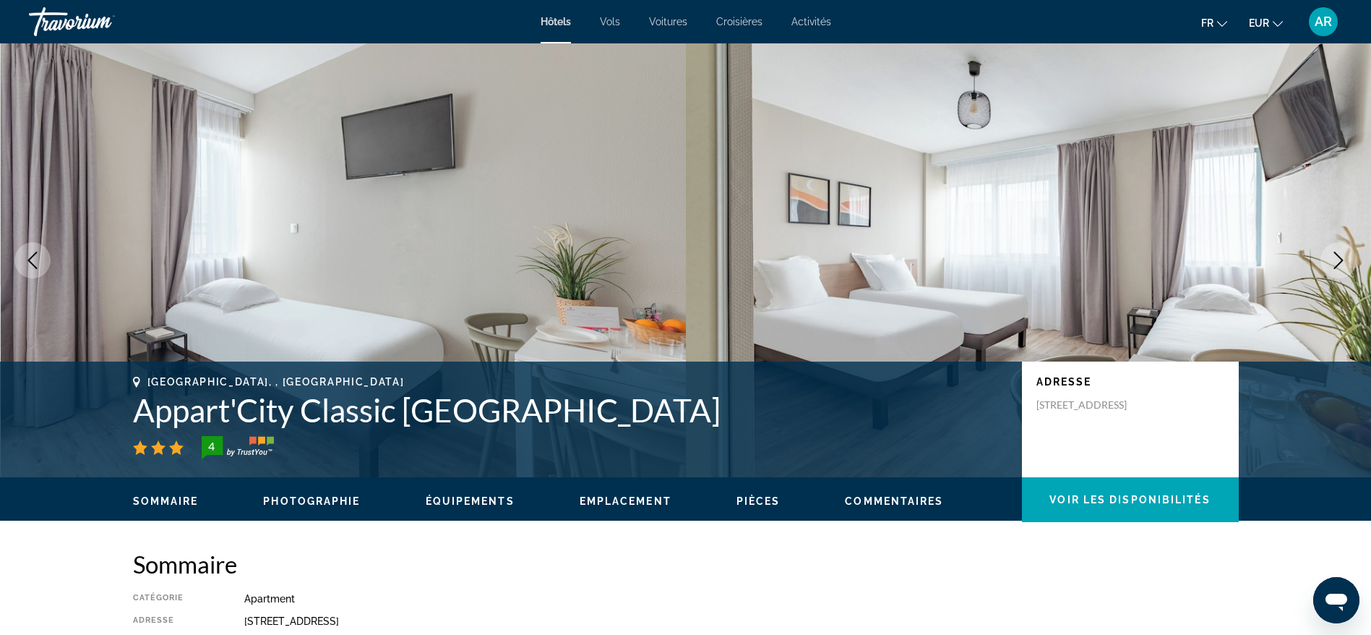
click at [1335, 254] on icon "Next image" at bounding box center [1338, 260] width 17 height 17
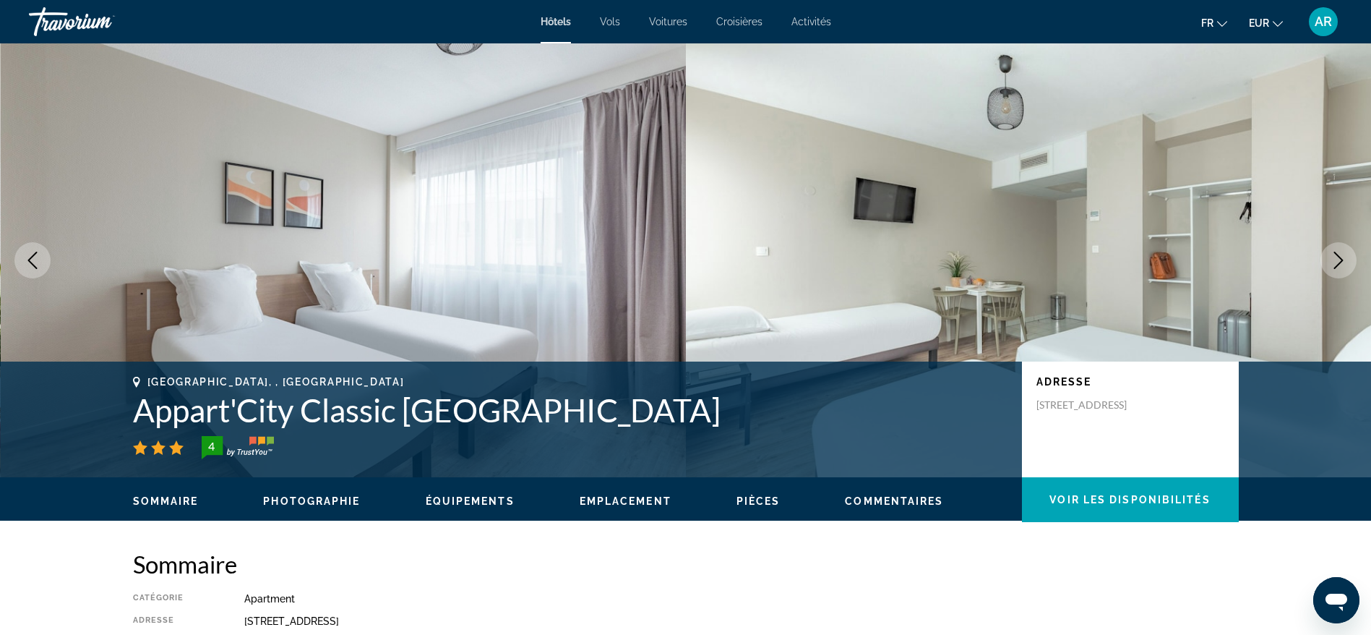
click at [1335, 254] on icon "Next image" at bounding box center [1338, 260] width 17 height 17
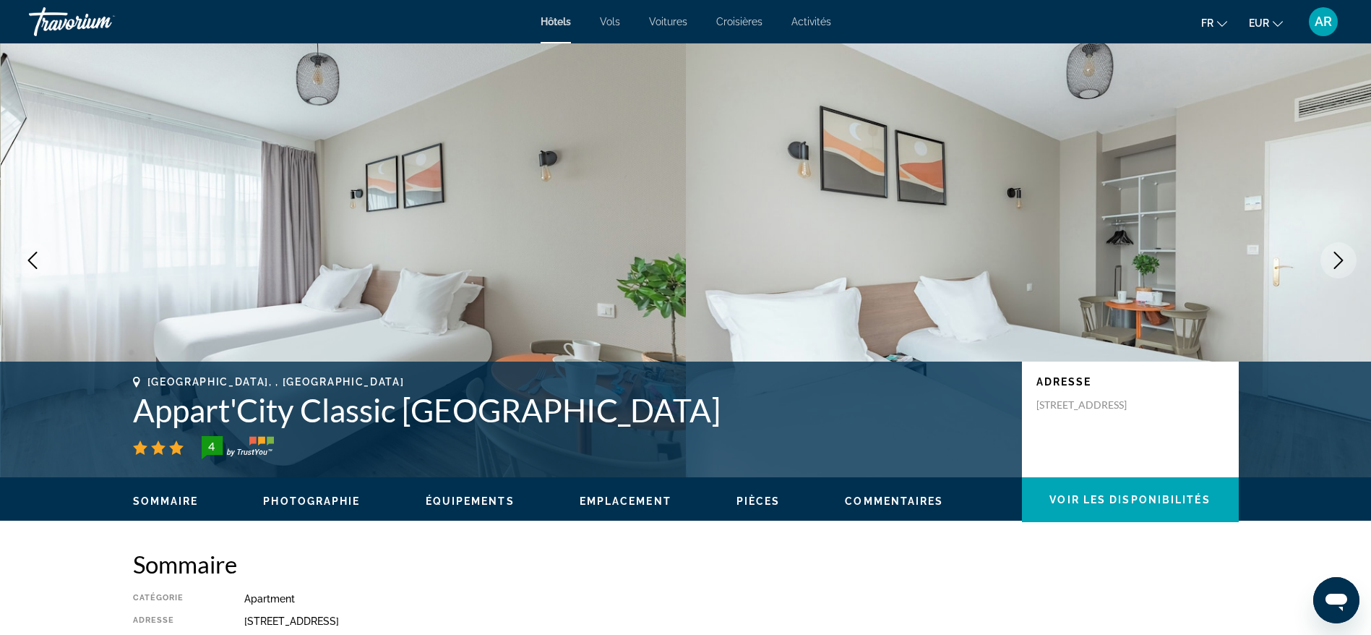
click at [1335, 254] on icon "Next image" at bounding box center [1338, 260] width 17 height 17
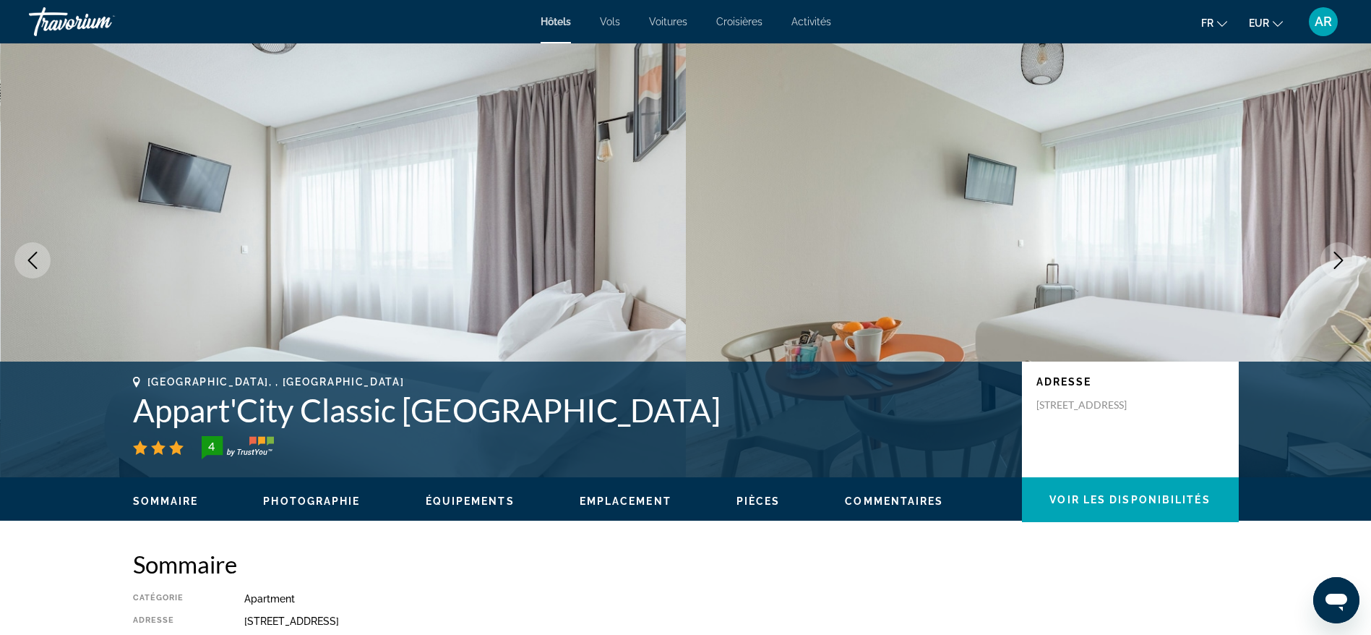
click at [1335, 254] on icon "Next image" at bounding box center [1338, 260] width 17 height 17
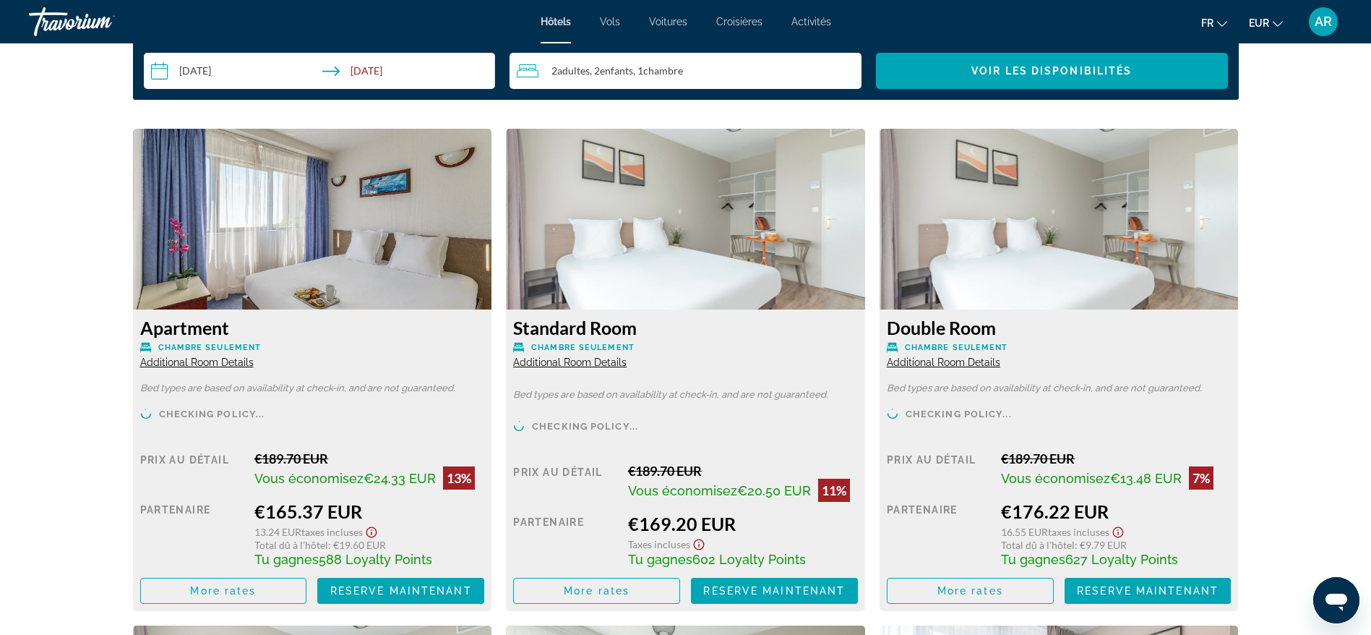
scroll to position [1952, 0]
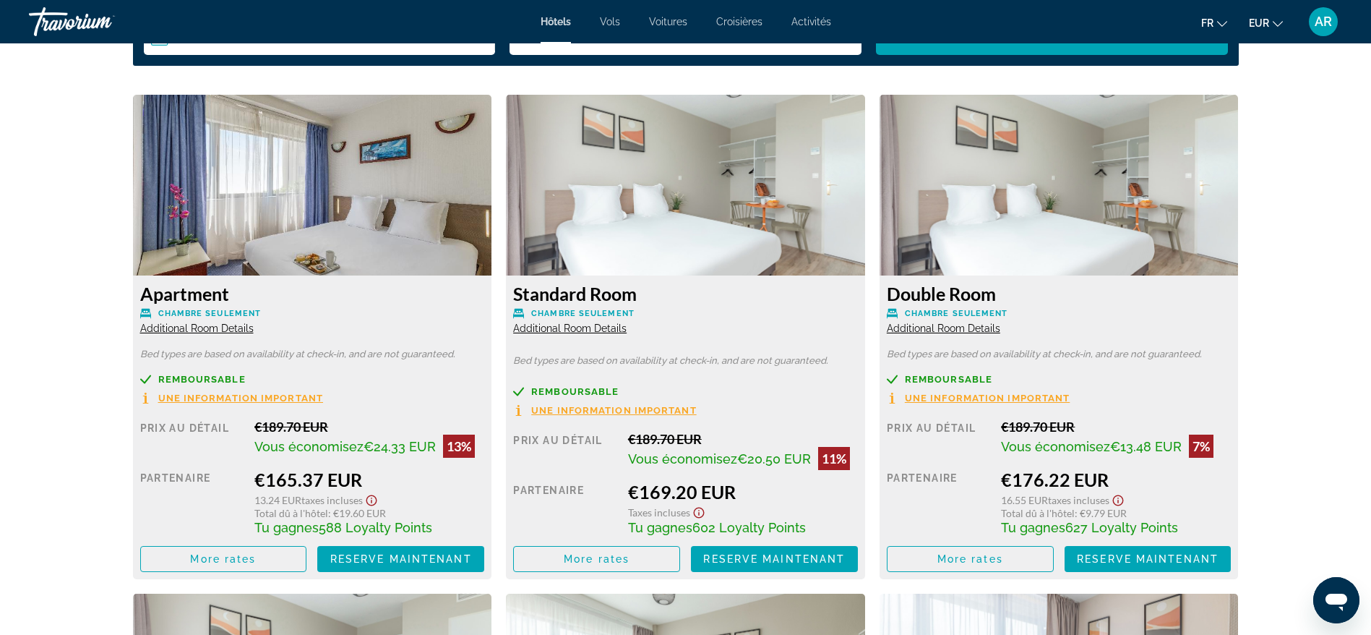
click at [213, 327] on span "Additional Room Details" at bounding box center [196, 328] width 113 height 12
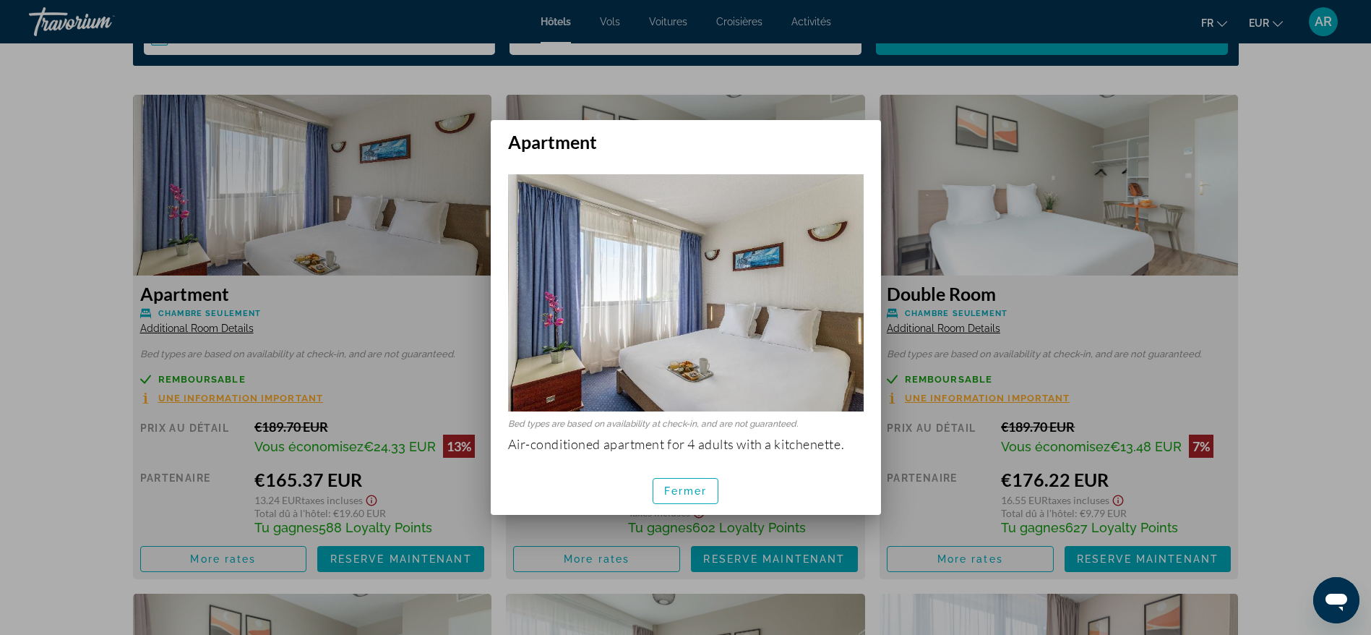
scroll to position [0, 0]
click at [686, 494] on span "Fermer" at bounding box center [685, 491] width 43 height 12
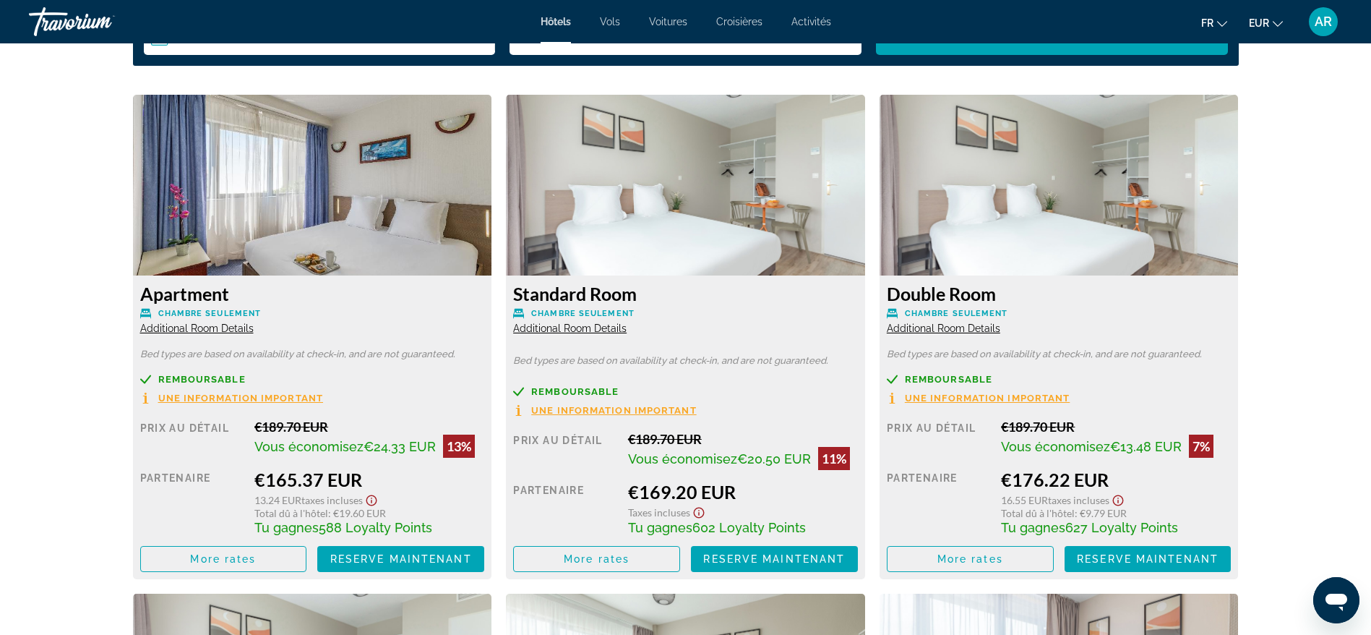
click at [596, 328] on span "Additional Room Details" at bounding box center [569, 328] width 113 height 12
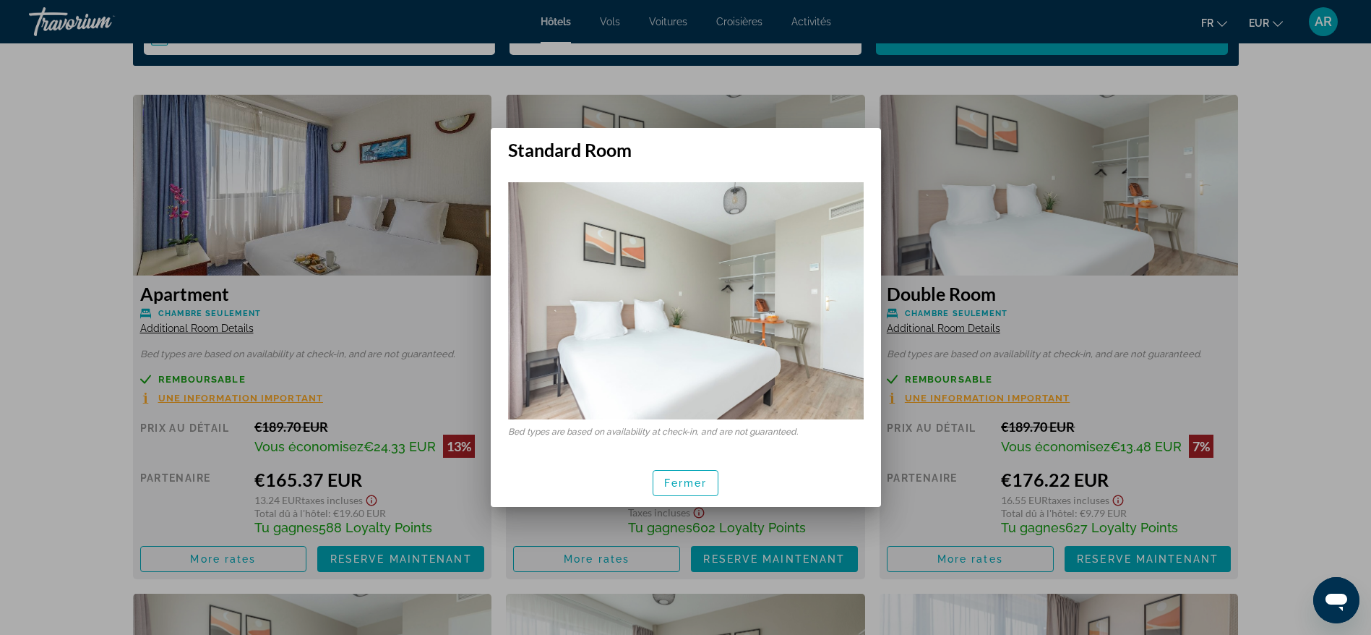
scroll to position [0, 0]
click at [672, 489] on span "button" at bounding box center [685, 483] width 65 height 35
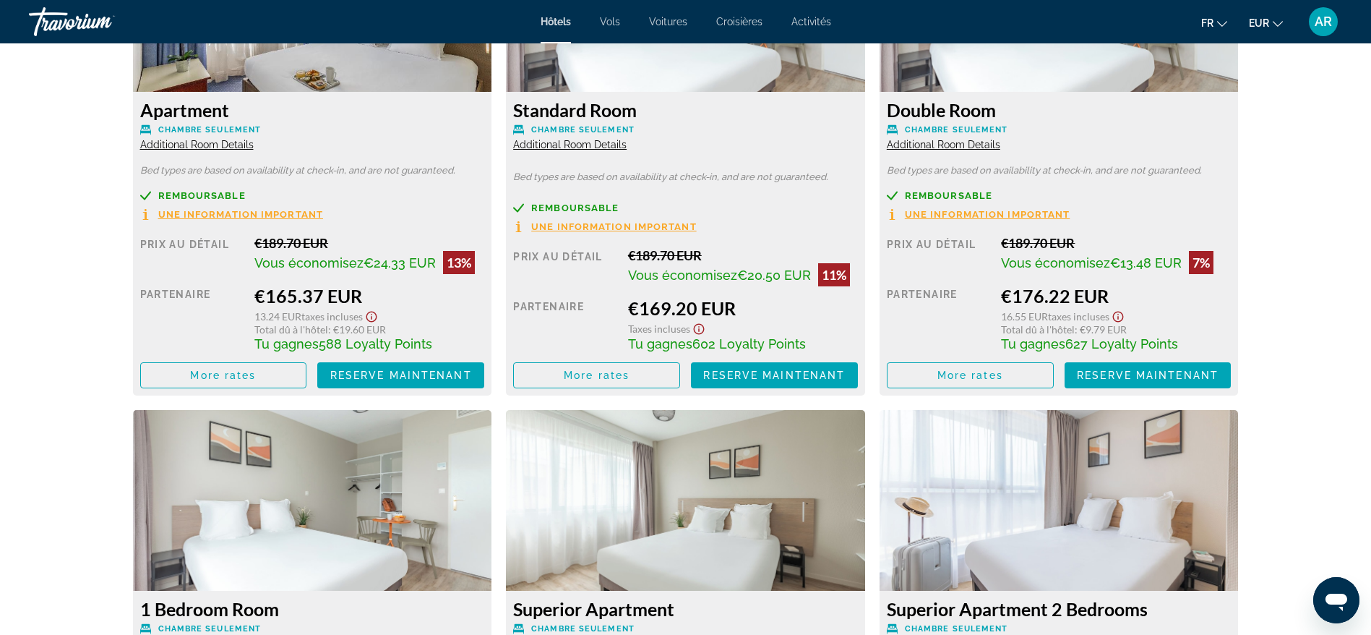
scroll to position [2169, 0]
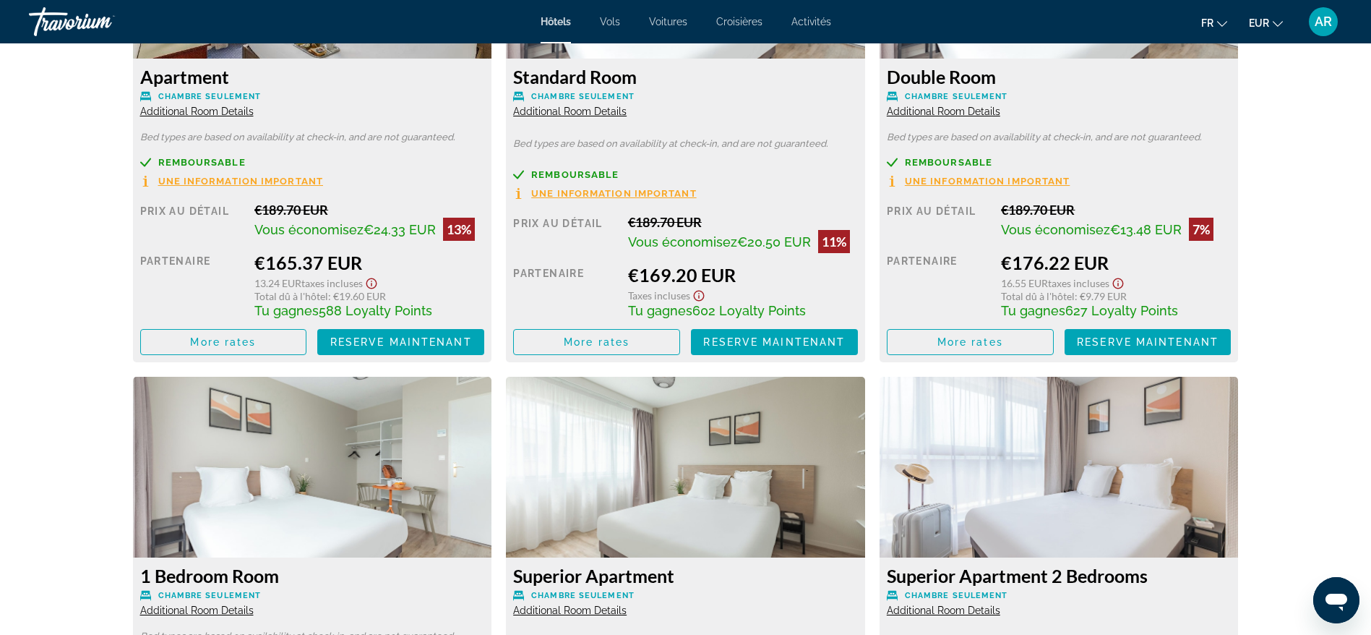
click at [935, 112] on span "Additional Room Details" at bounding box center [943, 112] width 113 height 12
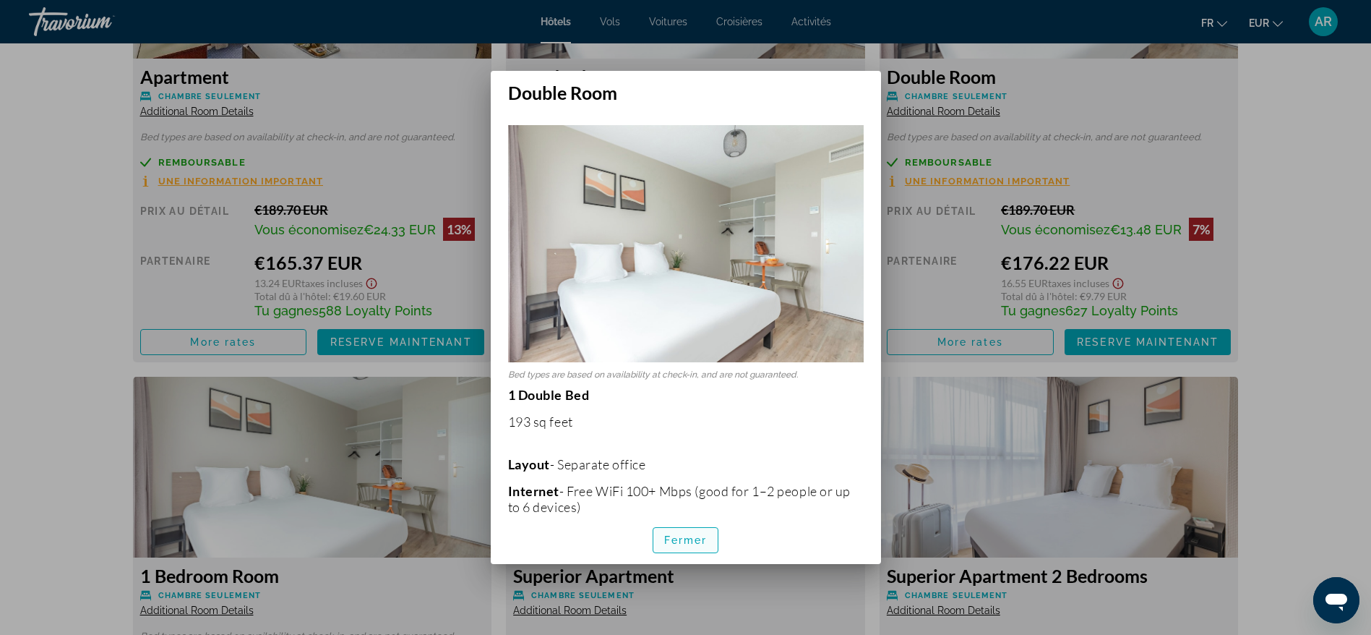
click at [680, 537] on span "Fermer" at bounding box center [685, 540] width 43 height 12
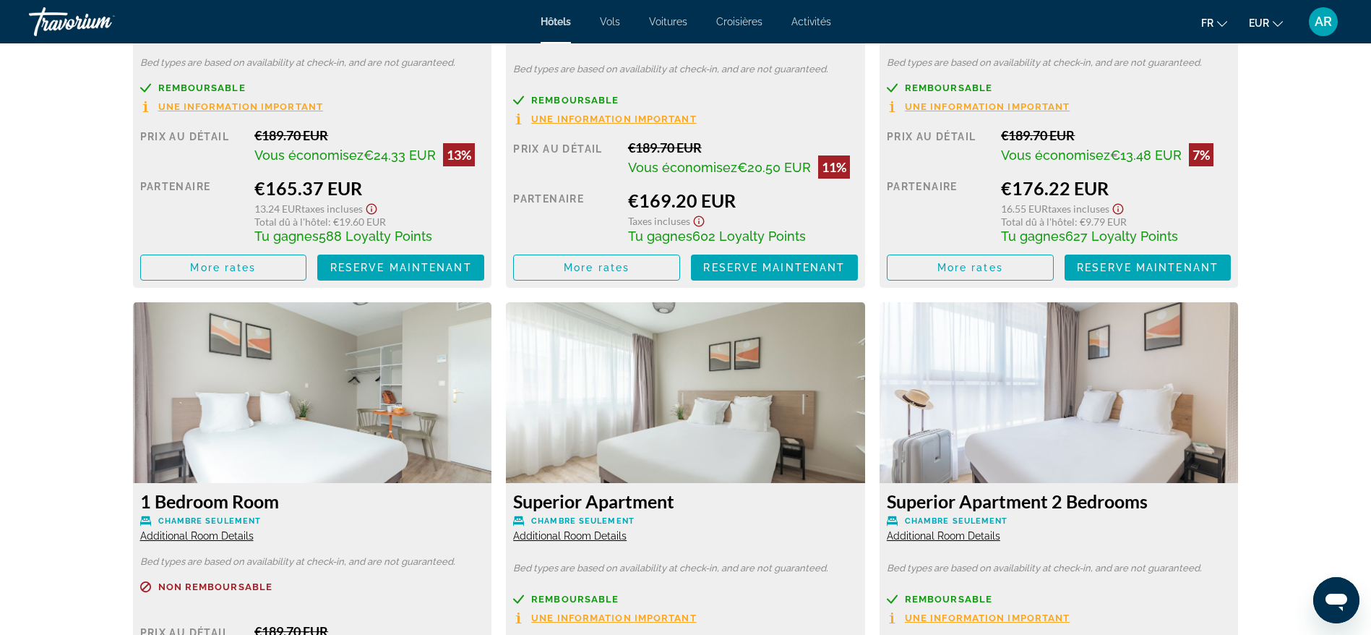
scroll to position [2277, 0]
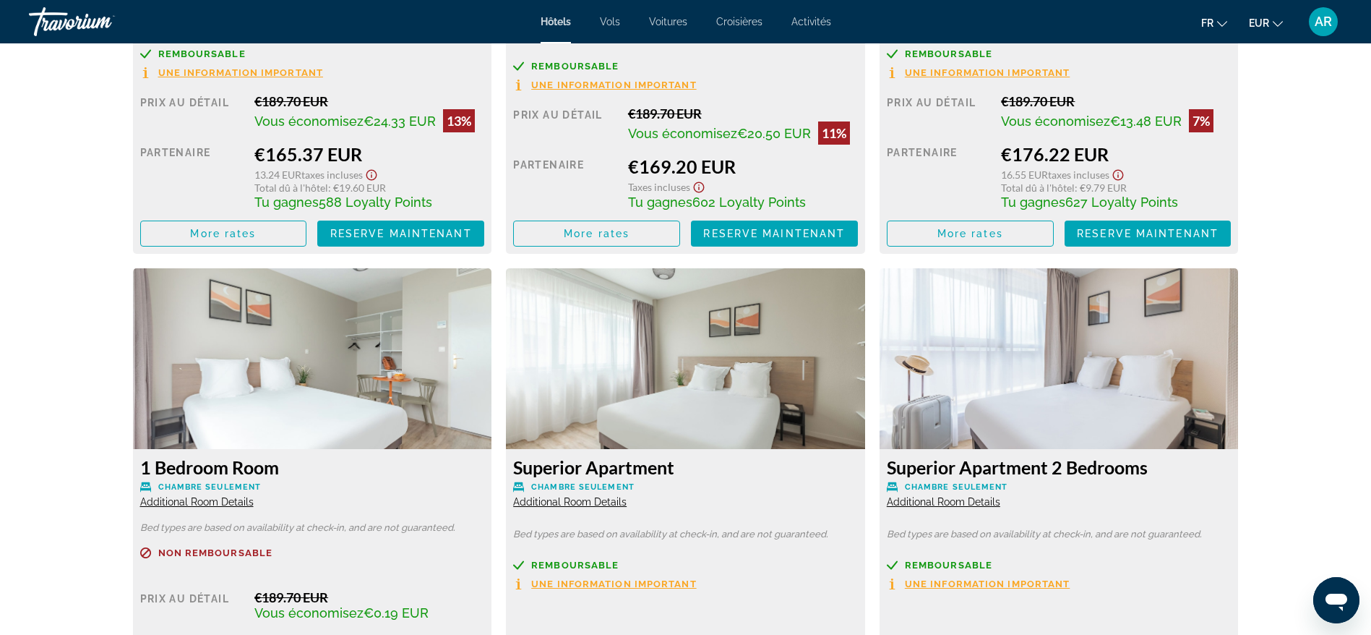
click at [222, 500] on span "Additional Room Details" at bounding box center [196, 502] width 113 height 12
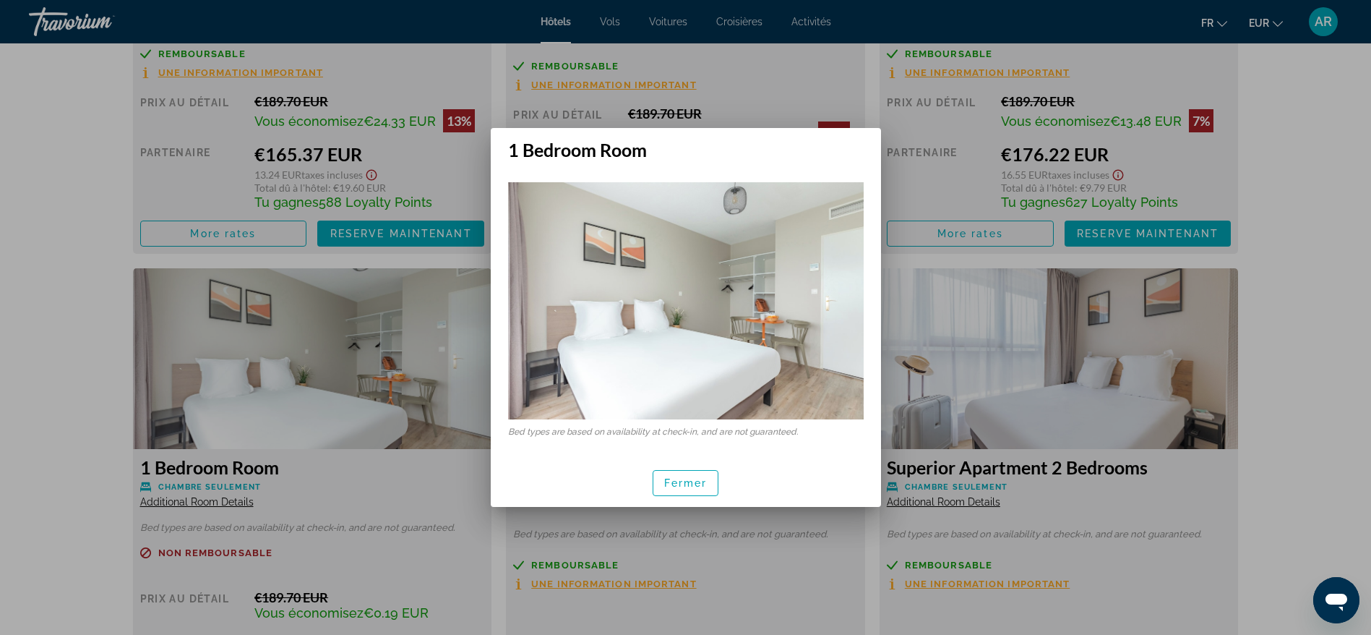
scroll to position [0, 0]
click at [717, 481] on span "button" at bounding box center [685, 483] width 65 height 35
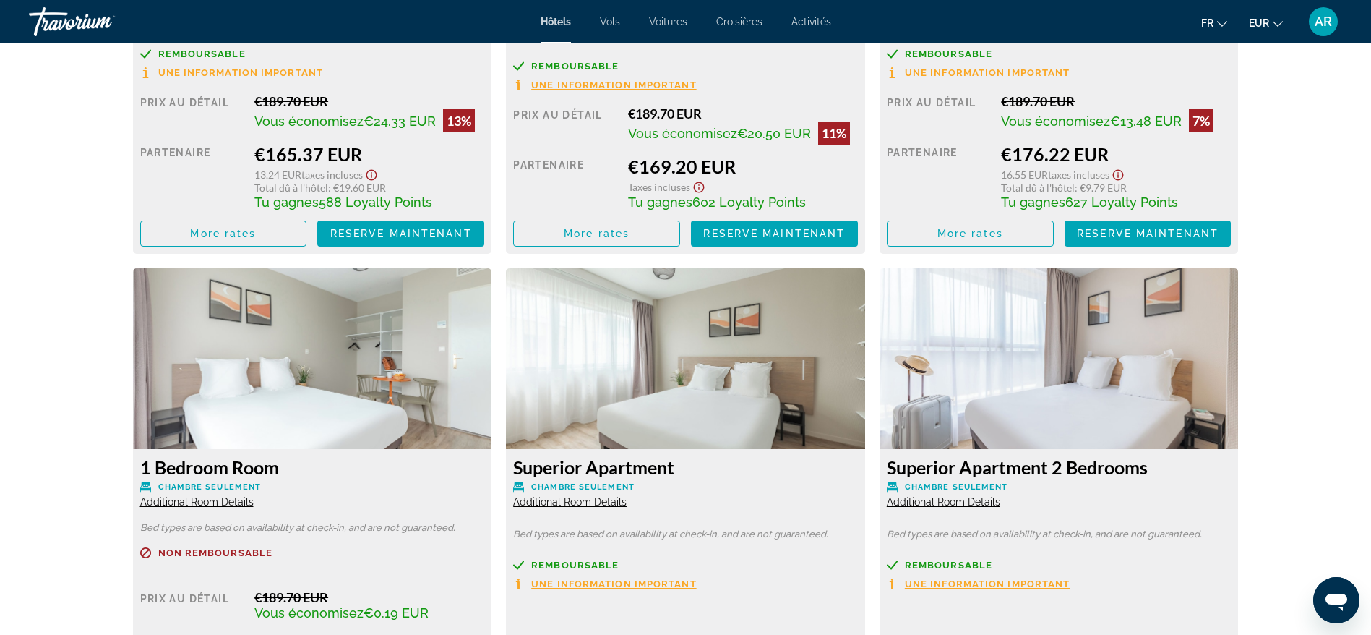
scroll to position [2277, 0]
click at [586, 503] on span "Additional Room Details" at bounding box center [569, 502] width 113 height 12
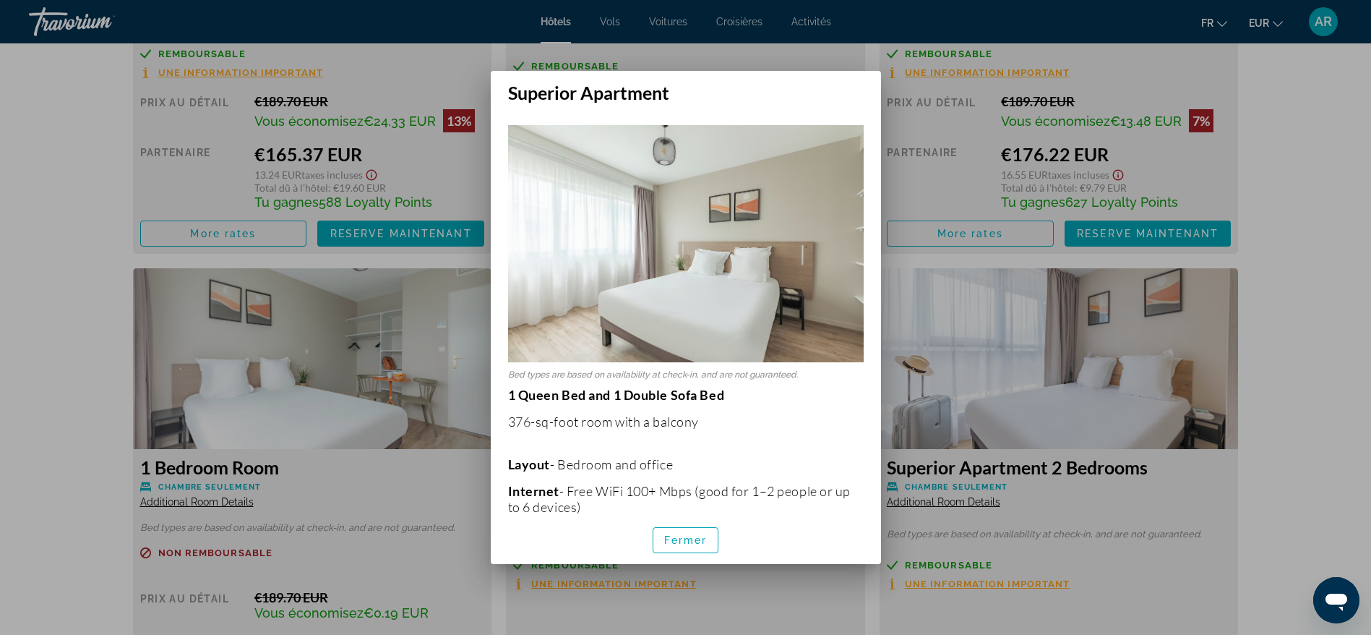
scroll to position [0, 0]
click at [709, 541] on span "button" at bounding box center [685, 540] width 65 height 35
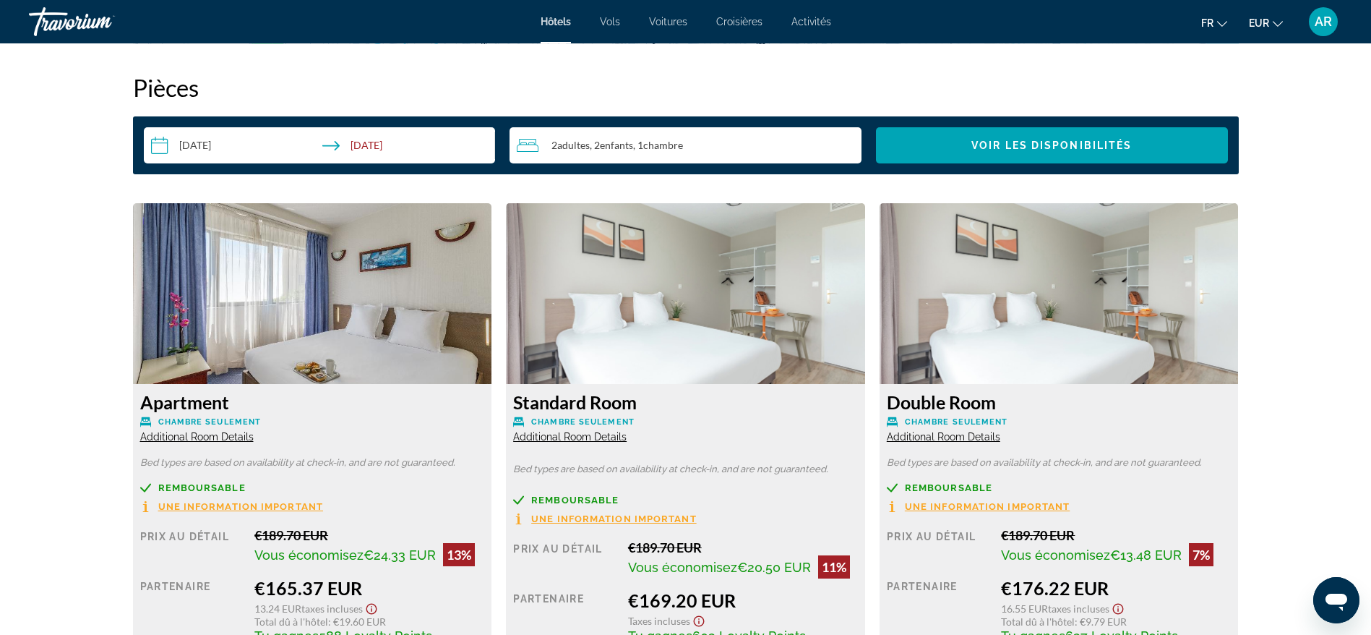
scroll to position [1952, 0]
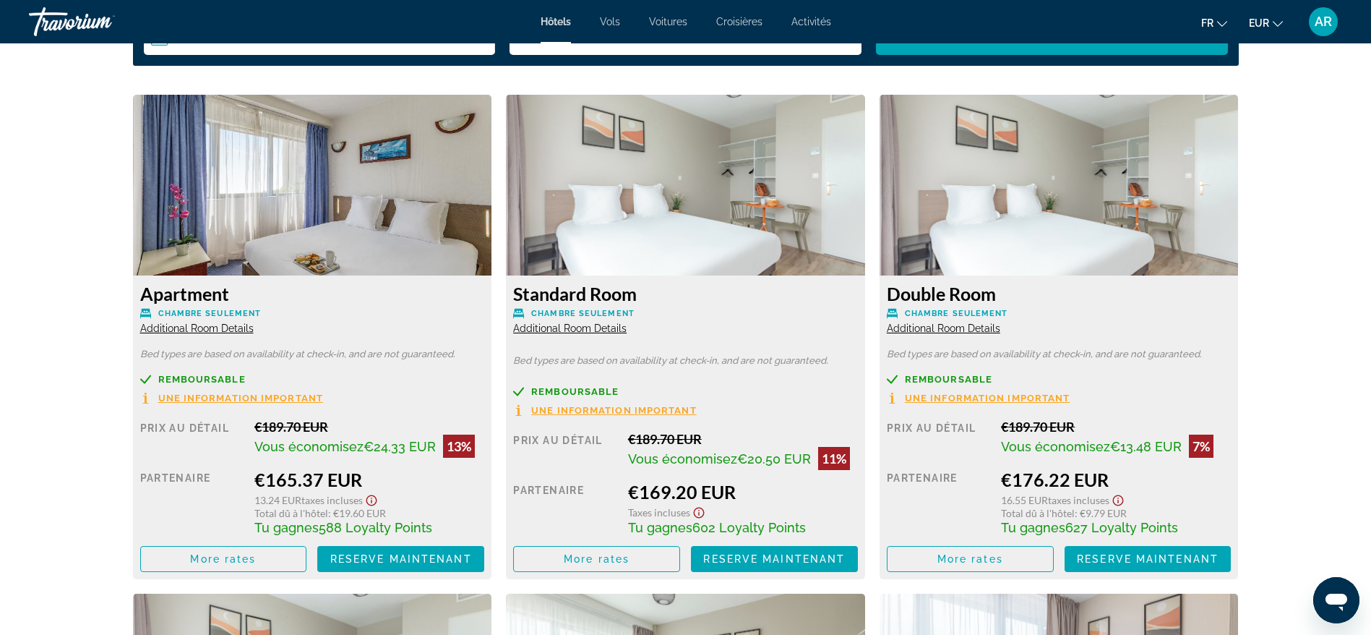
click at [216, 331] on span "Additional Room Details" at bounding box center [196, 328] width 113 height 12
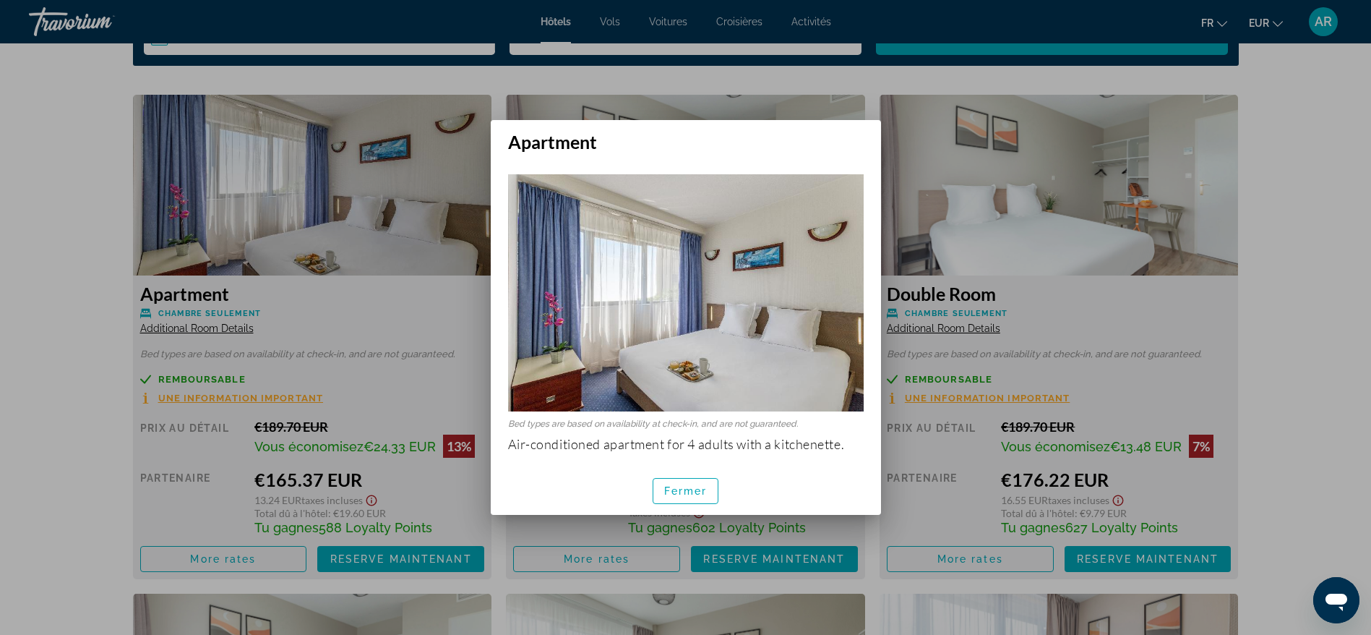
scroll to position [0, 0]
click at [690, 489] on span "Fermer" at bounding box center [685, 491] width 43 height 12
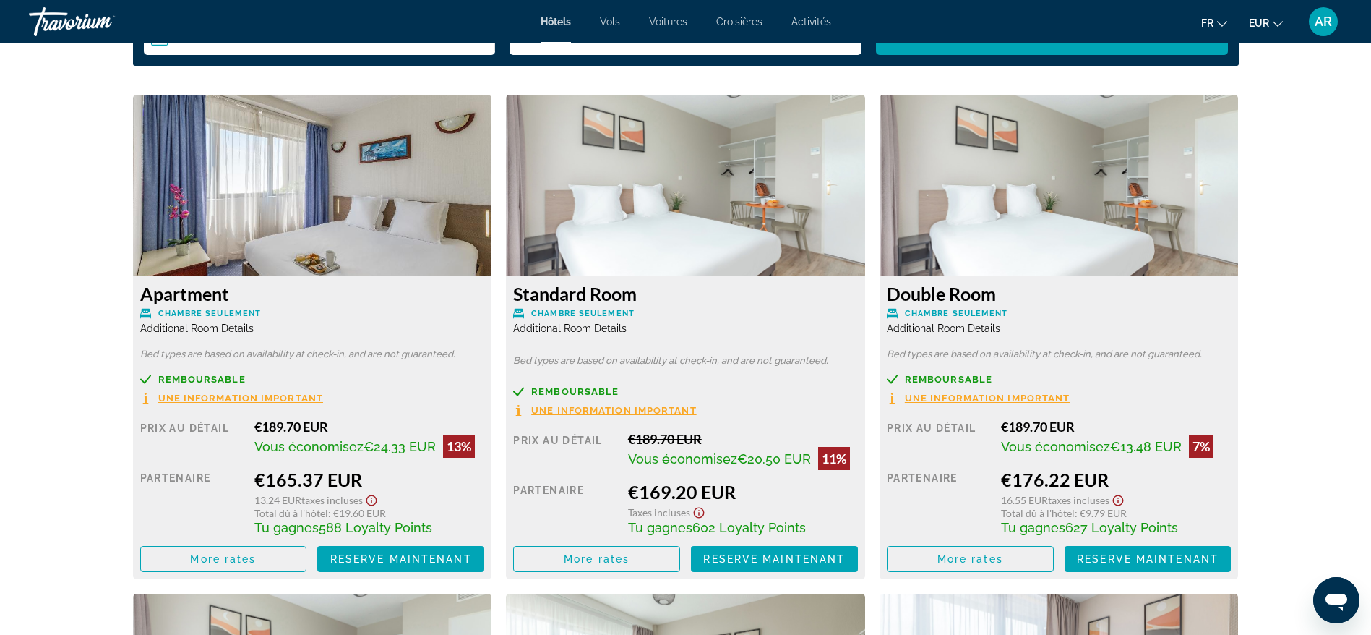
scroll to position [1952, 0]
click at [247, 556] on span "More rates" at bounding box center [223, 559] width 66 height 12
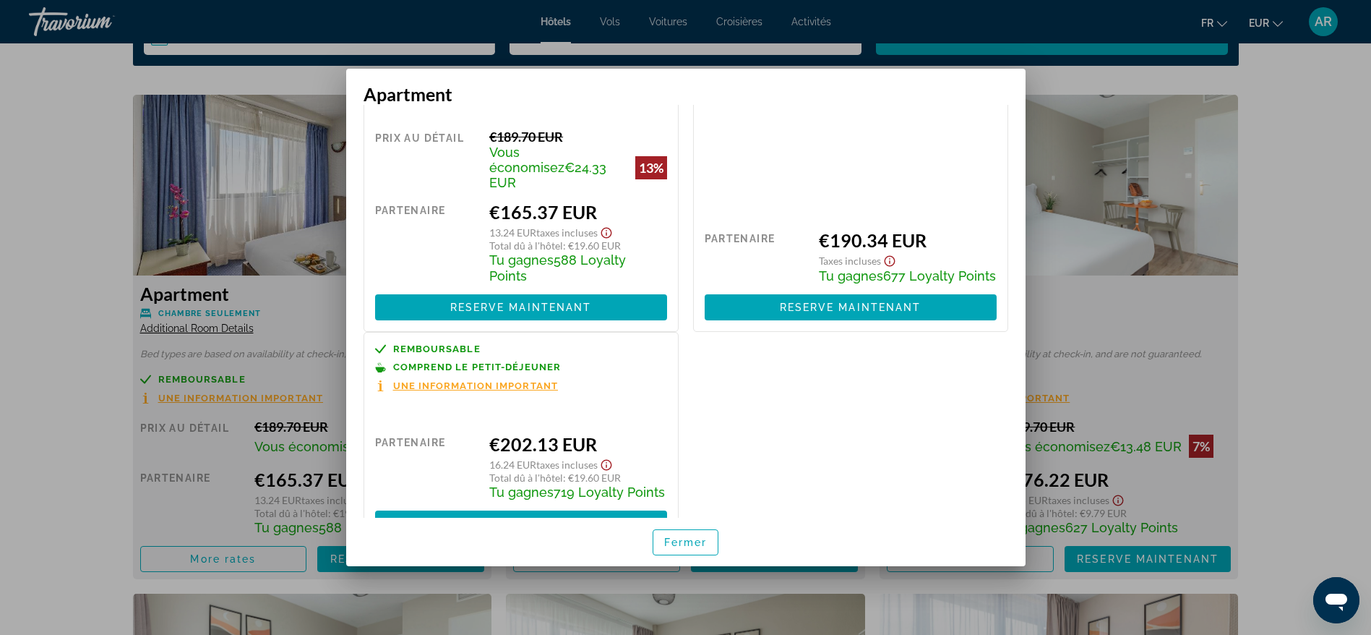
scroll to position [125, 0]
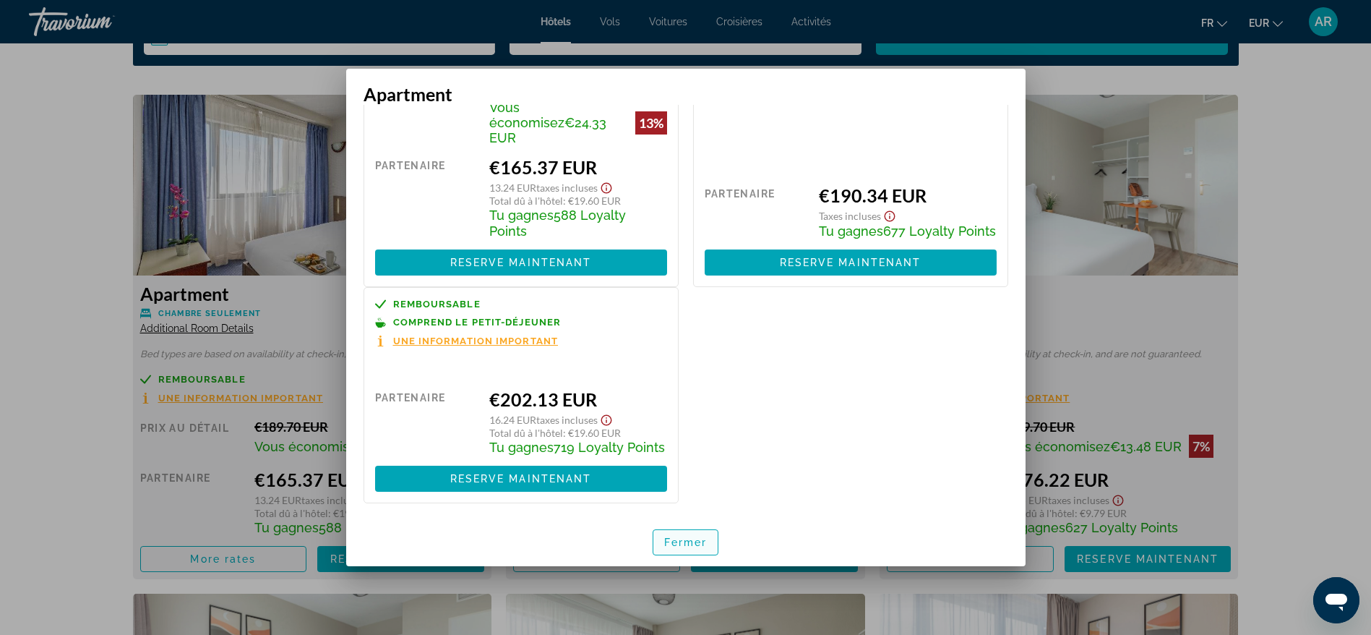
click at [677, 537] on span "Fermer" at bounding box center [685, 542] width 43 height 12
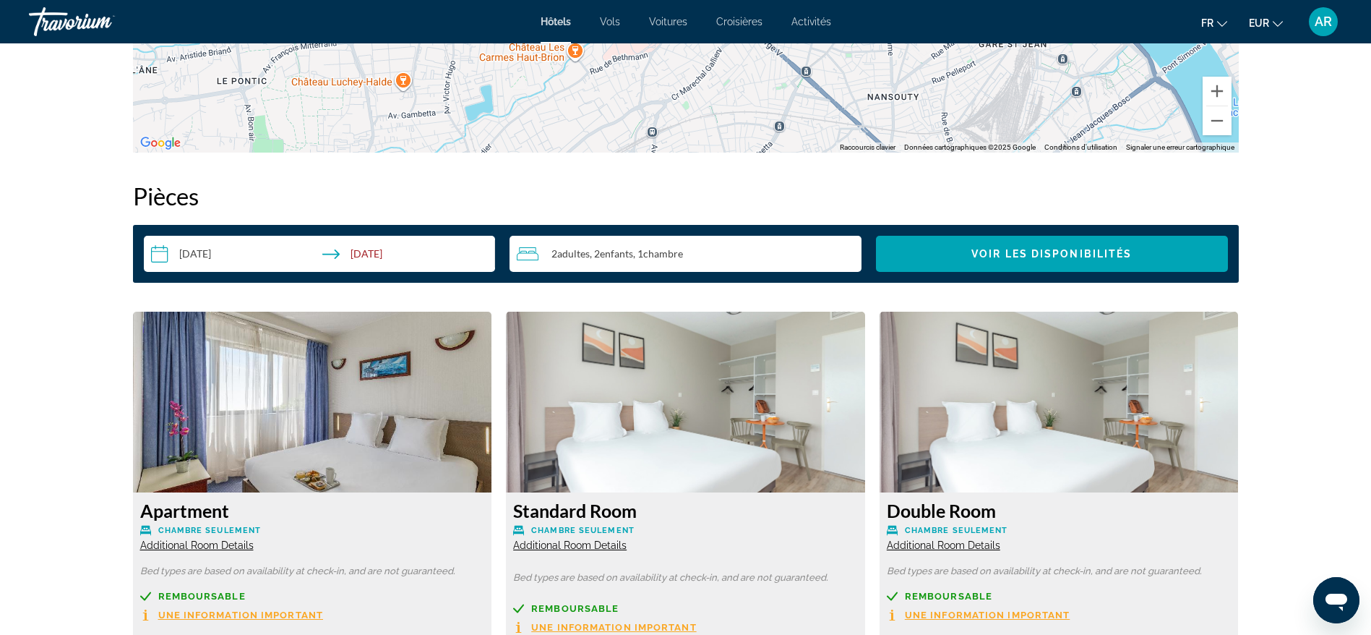
scroll to position [1843, 0]
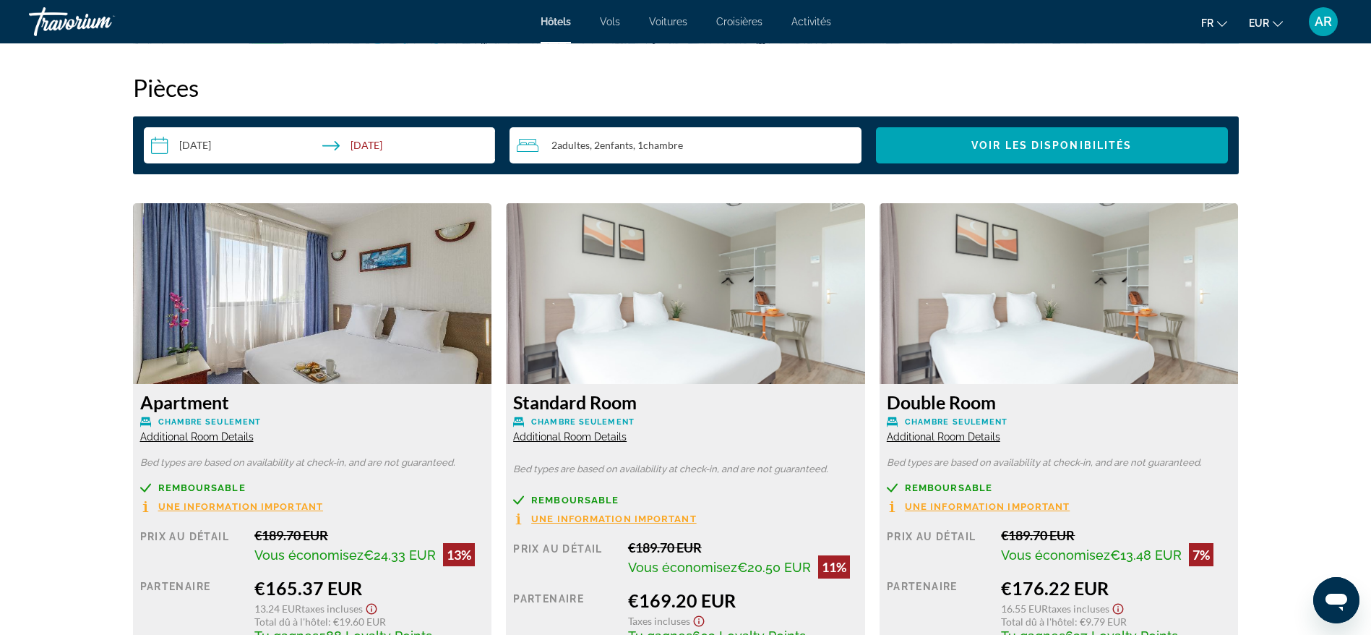
click at [306, 252] on img "Main content" at bounding box center [312, 293] width 359 height 181
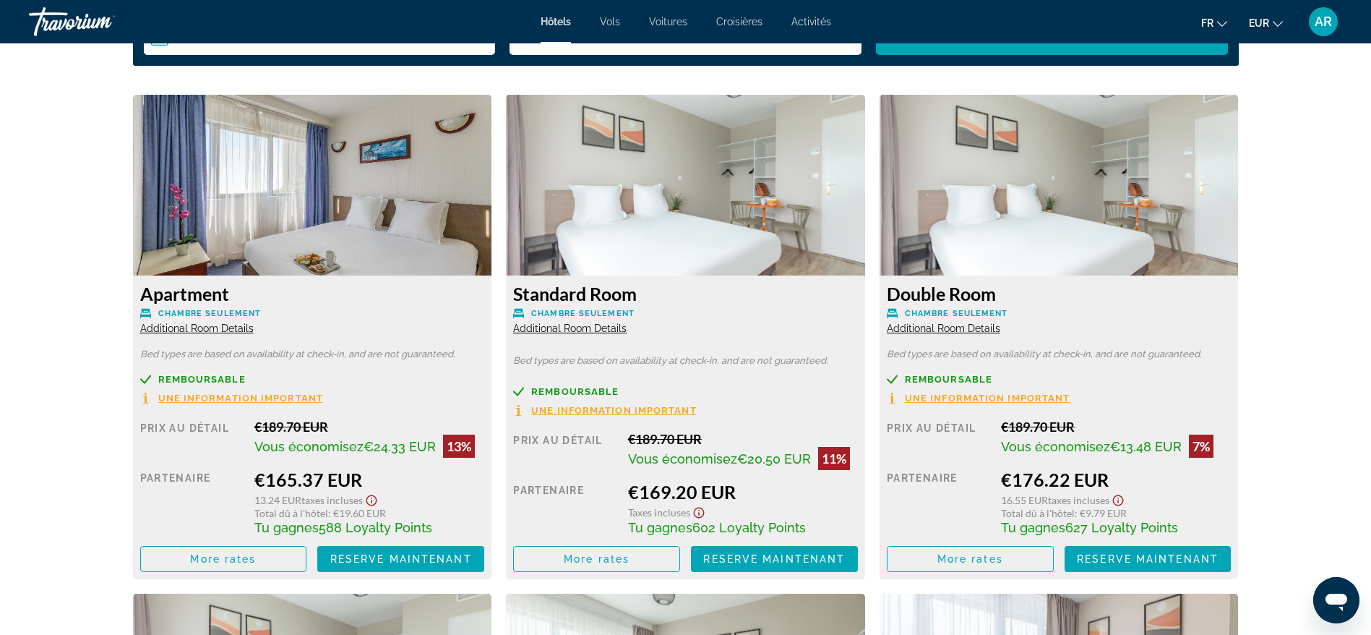
click at [203, 328] on span "Additional Room Details" at bounding box center [196, 328] width 113 height 12
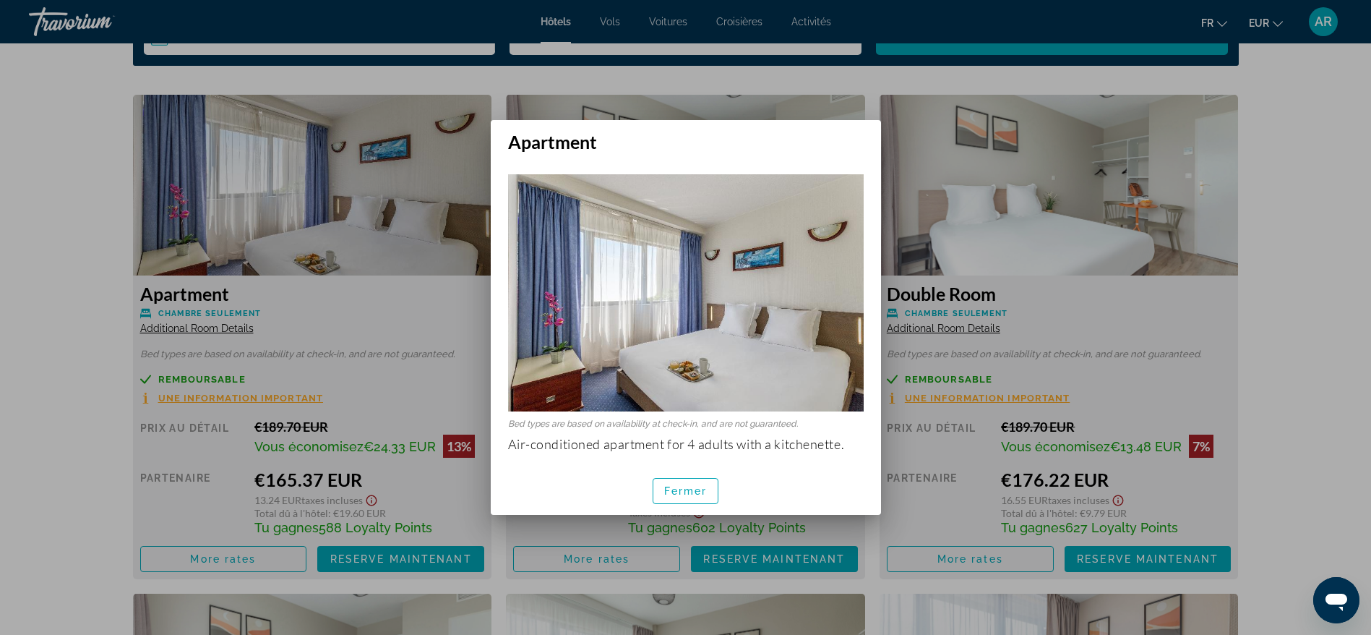
scroll to position [0, 0]
click at [683, 490] on span "Fermer" at bounding box center [685, 491] width 43 height 12
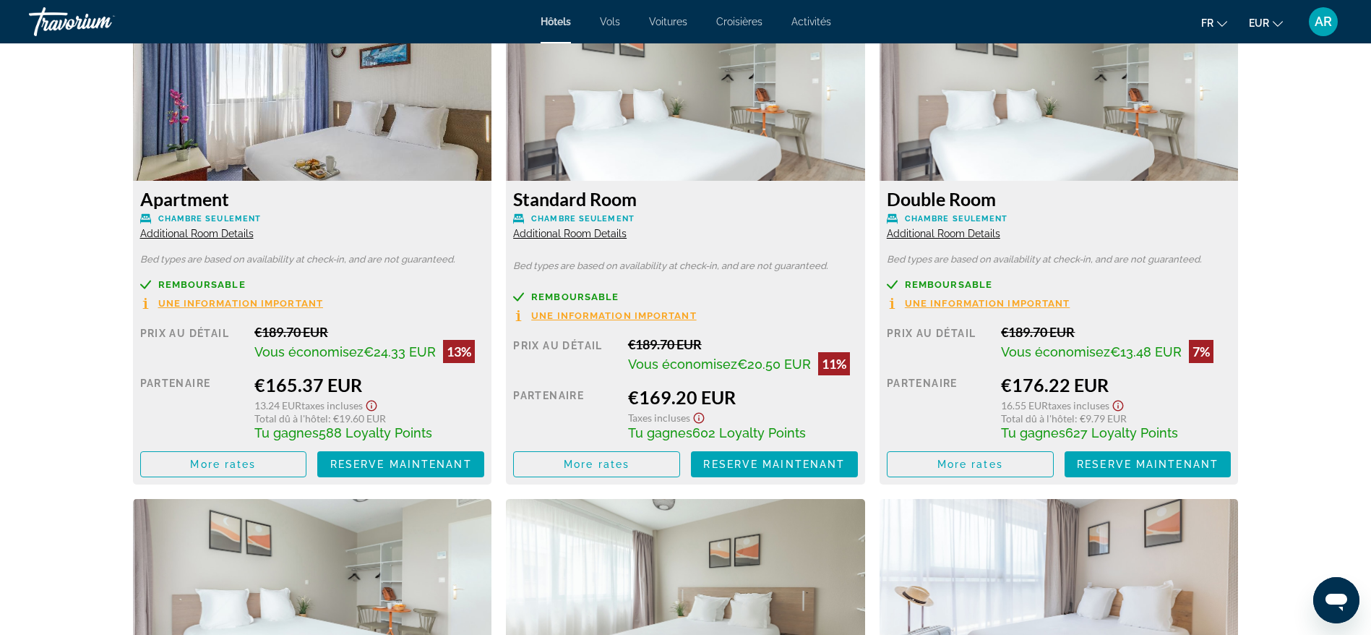
scroll to position [2060, 0]
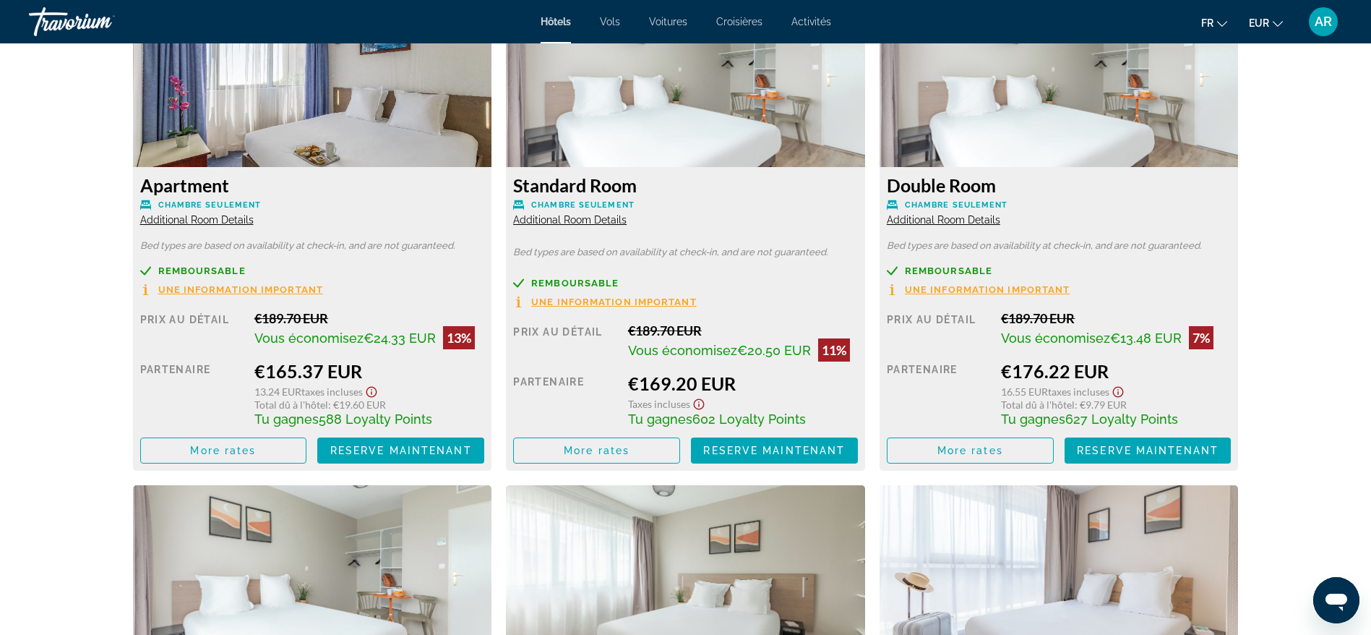
click at [216, 218] on span "Additional Room Details" at bounding box center [196, 220] width 113 height 12
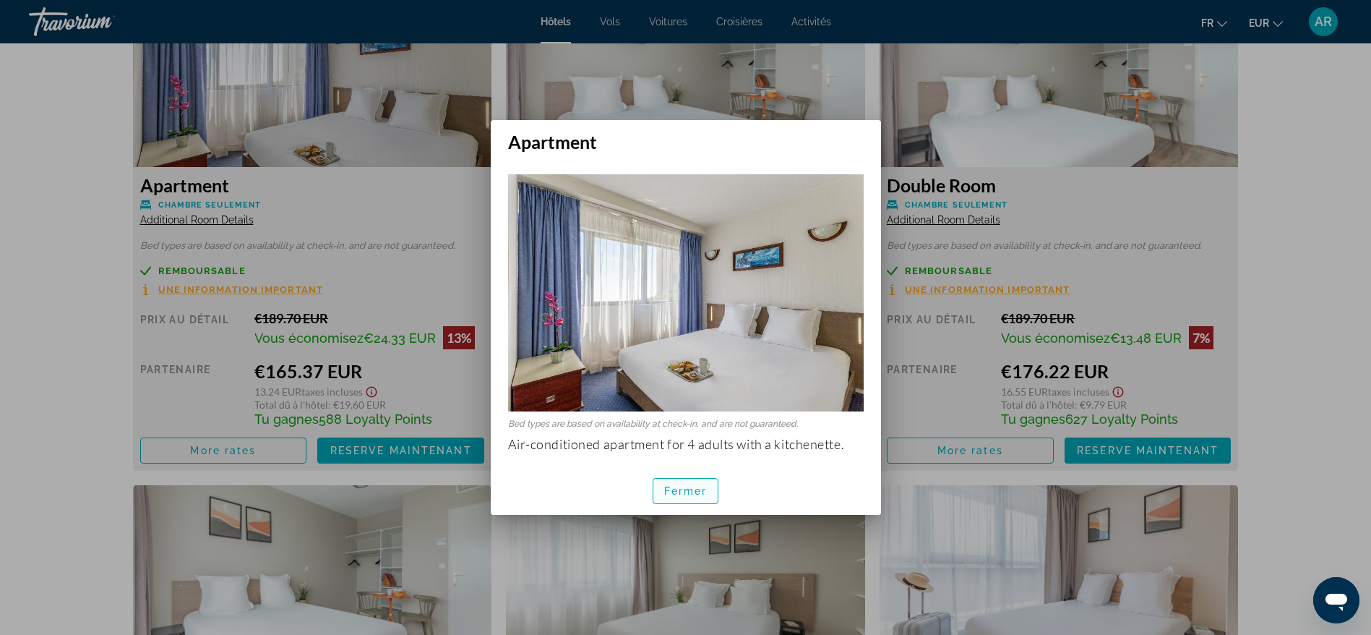
click at [673, 492] on span "Fermer" at bounding box center [685, 491] width 43 height 12
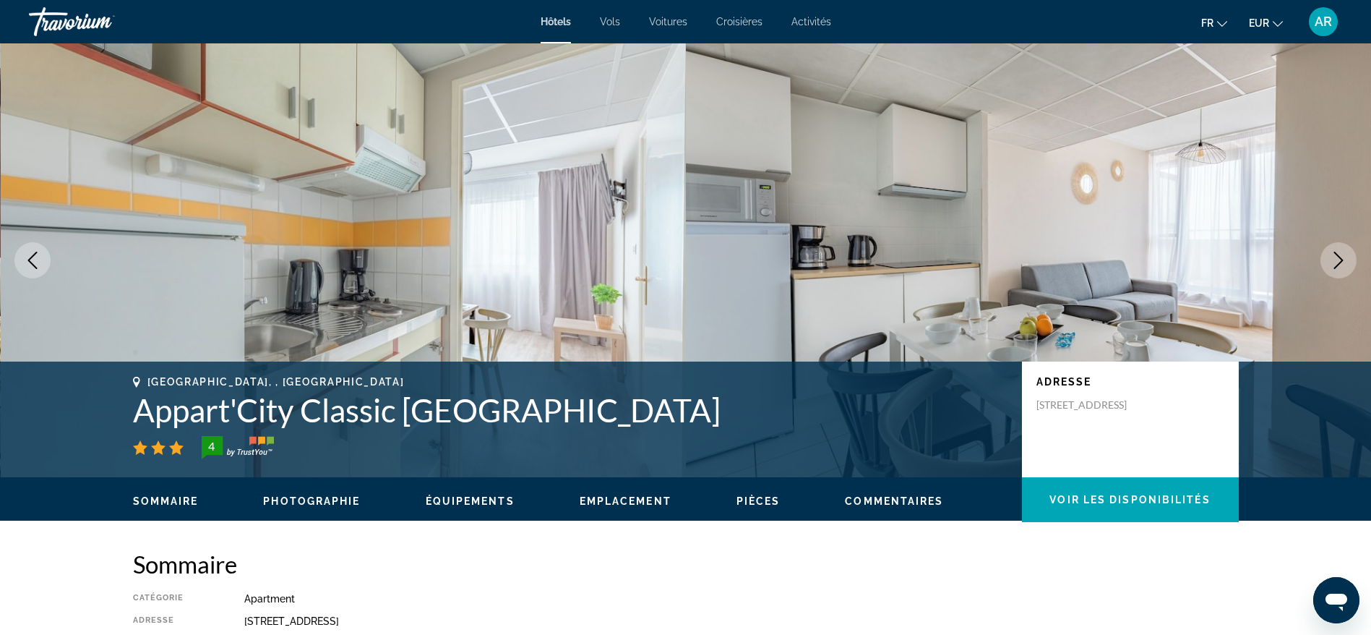
scroll to position [2060, 0]
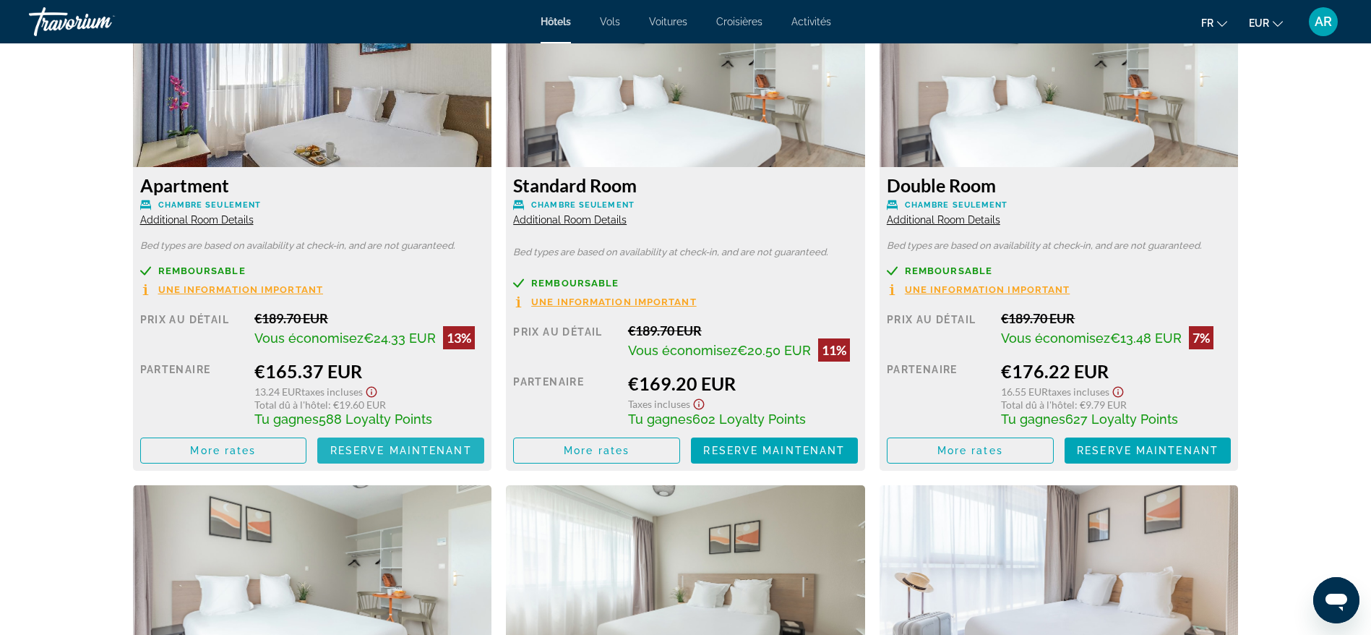
click at [413, 446] on span "Reserve maintenant" at bounding box center [401, 451] width 142 height 12
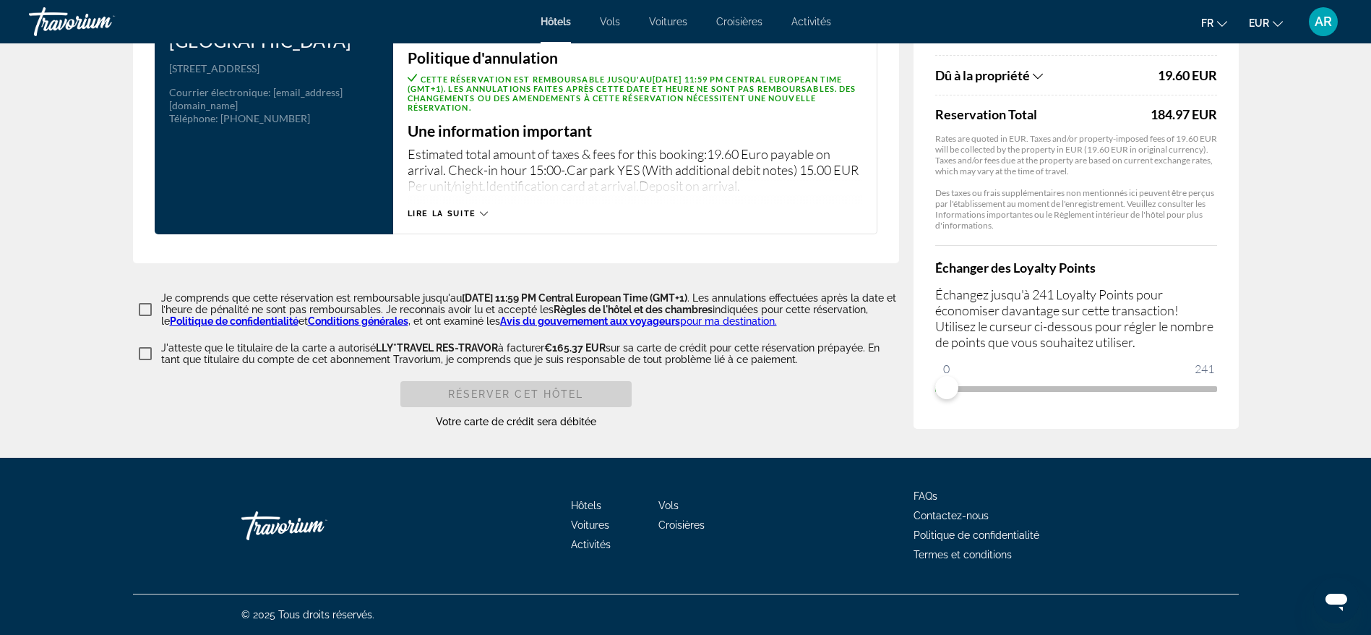
scroll to position [1909, 0]
drag, startPoint x: 942, startPoint y: 386, endPoint x: 1241, endPoint y: 368, distance: 299.8
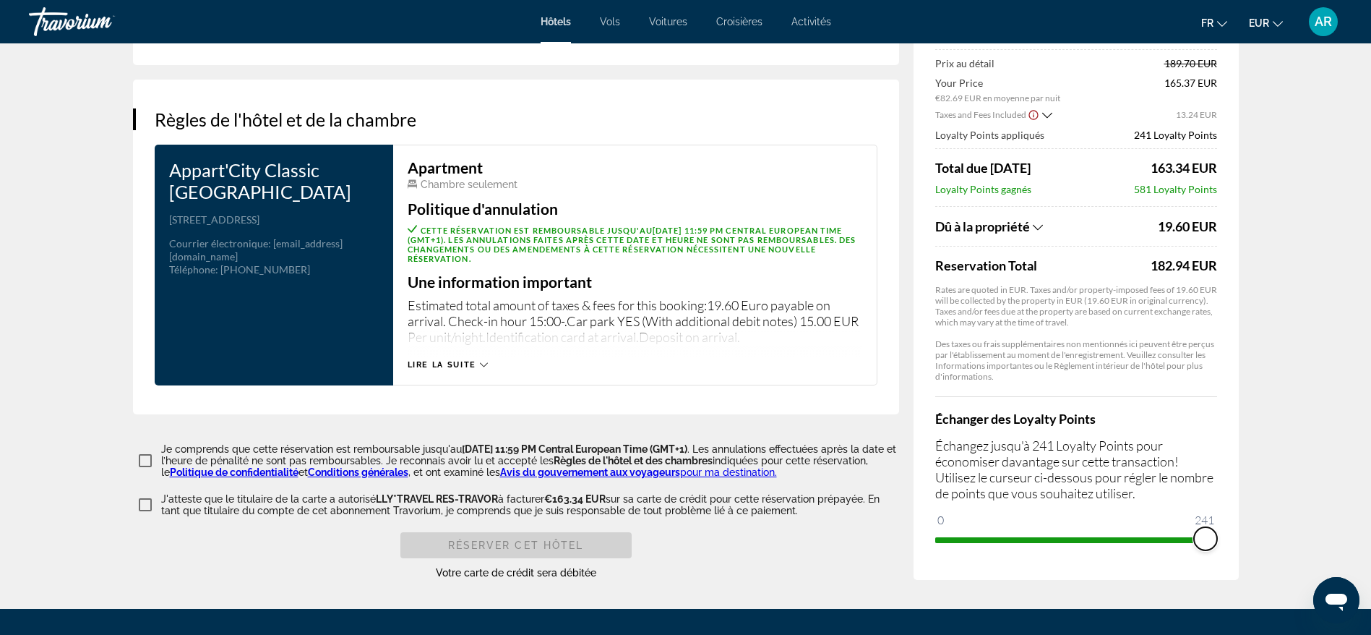
scroll to position [1801, 0]
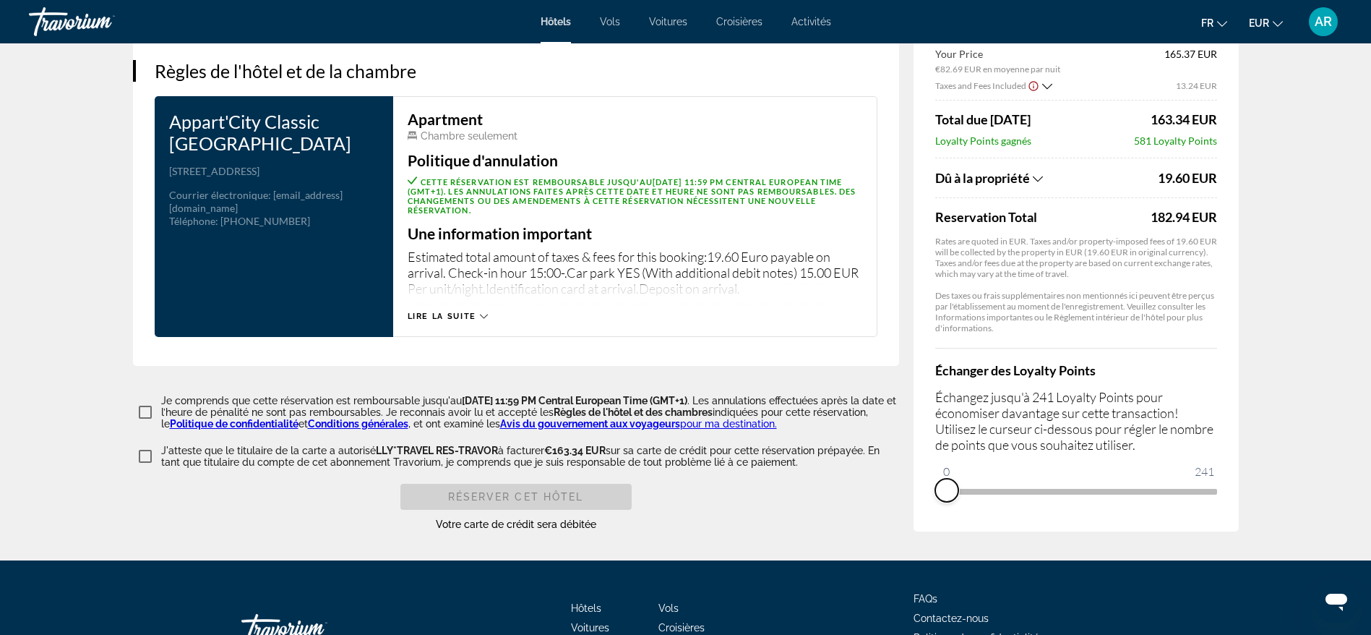
drag, startPoint x: 1203, startPoint y: 493, endPoint x: 841, endPoint y: 503, distance: 362.3
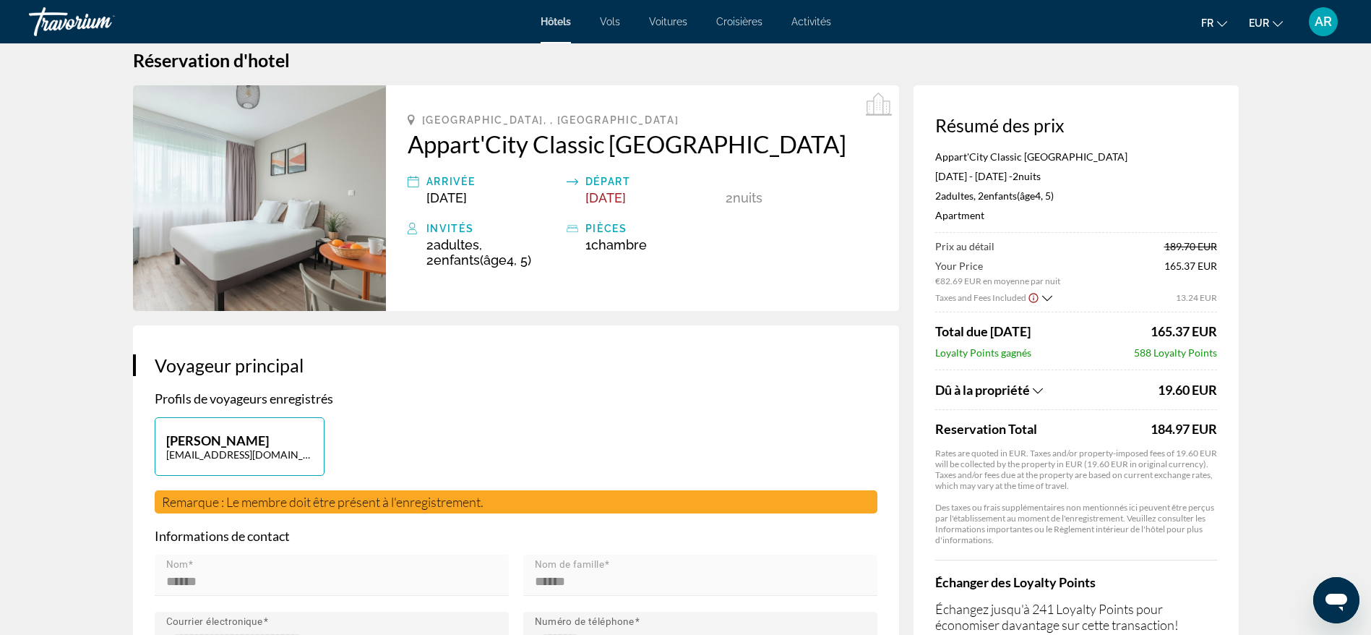
scroll to position [0, 0]
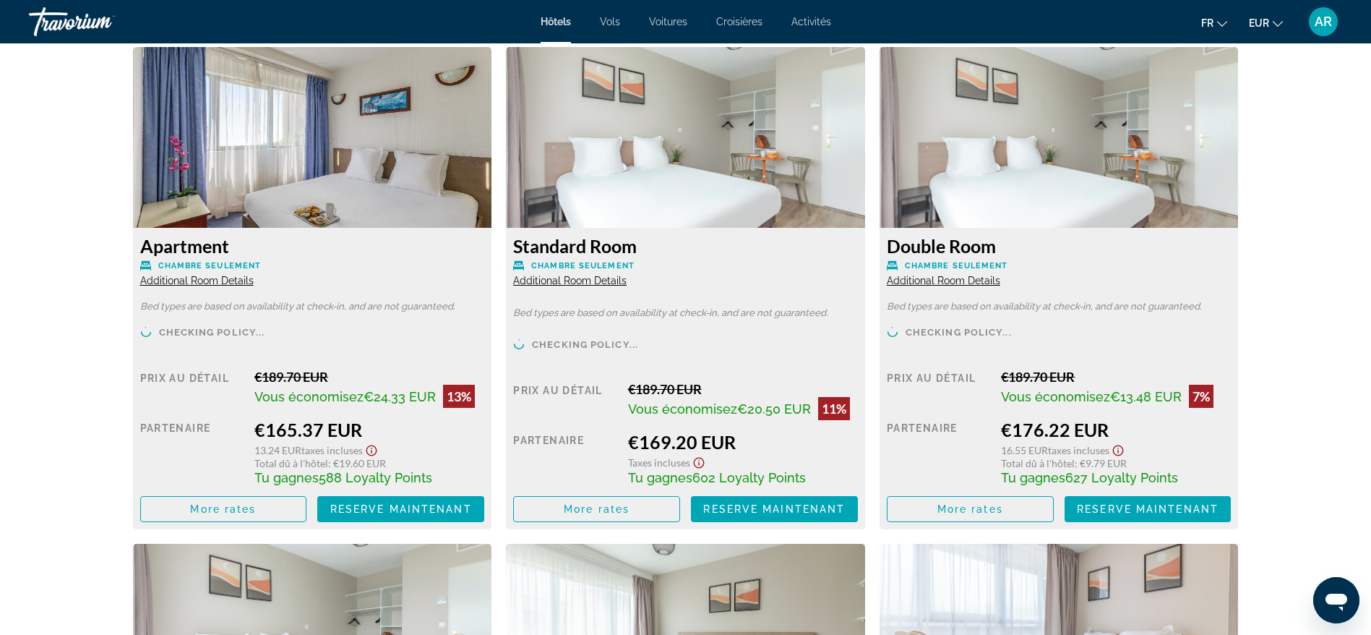
scroll to position [2060, 0]
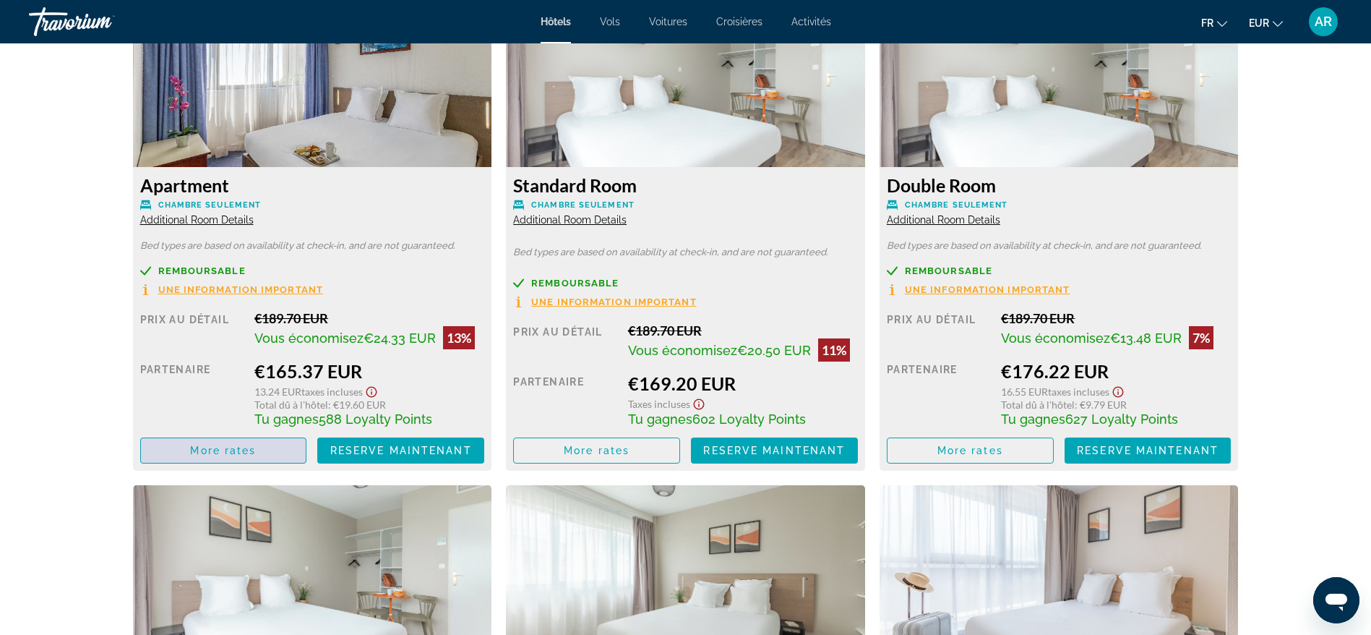
click at [249, 451] on span "More rates" at bounding box center [223, 451] width 66 height 12
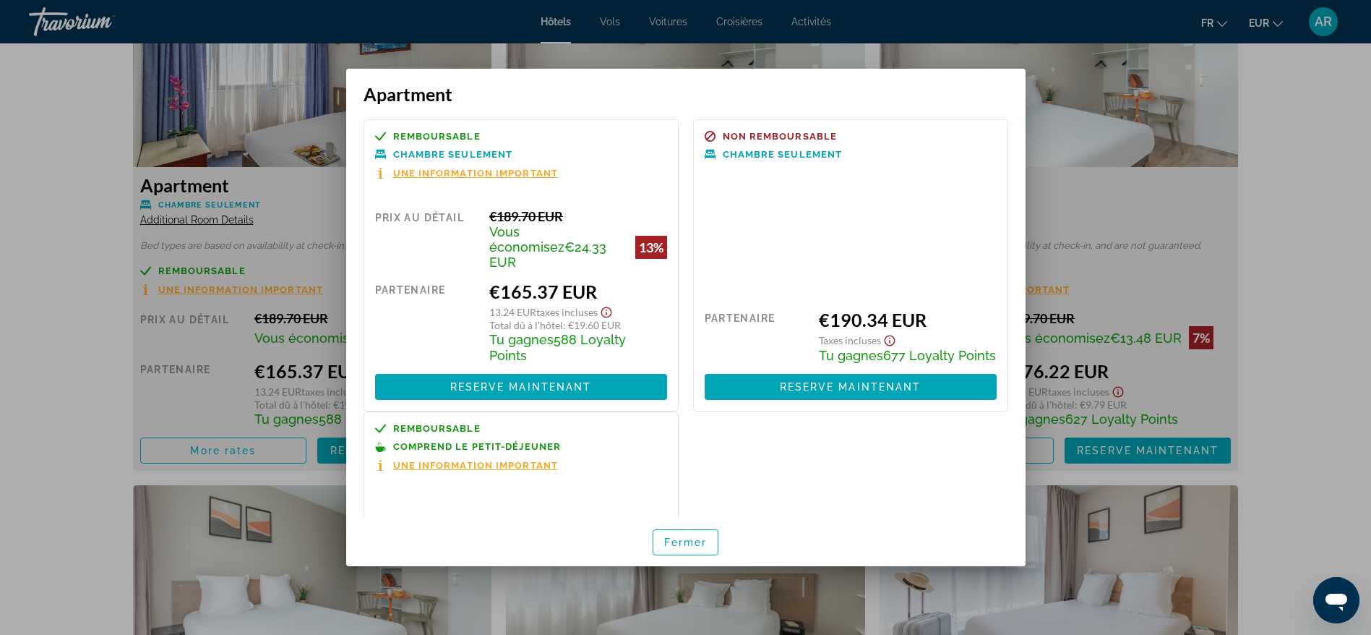
click at [59, 292] on div at bounding box center [685, 317] width 1371 height 635
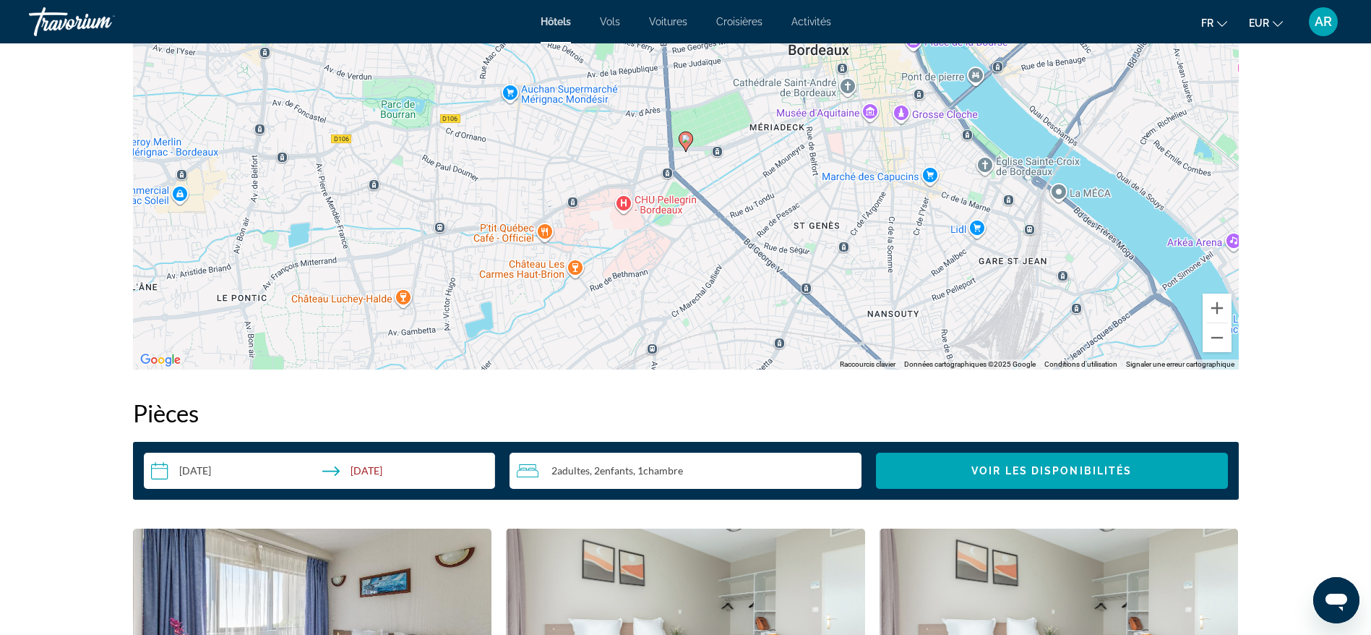
scroll to position [1301, 0]
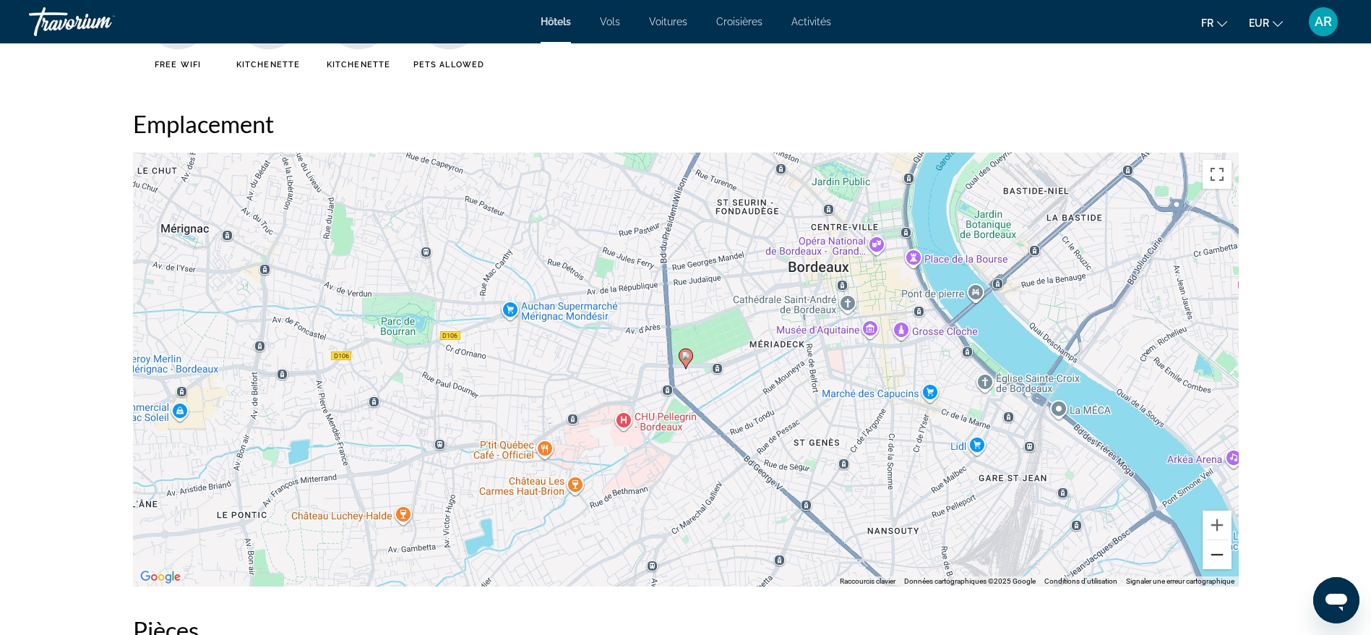
click at [1222, 560] on button "Zoom arrière" at bounding box center [1217, 554] width 29 height 29
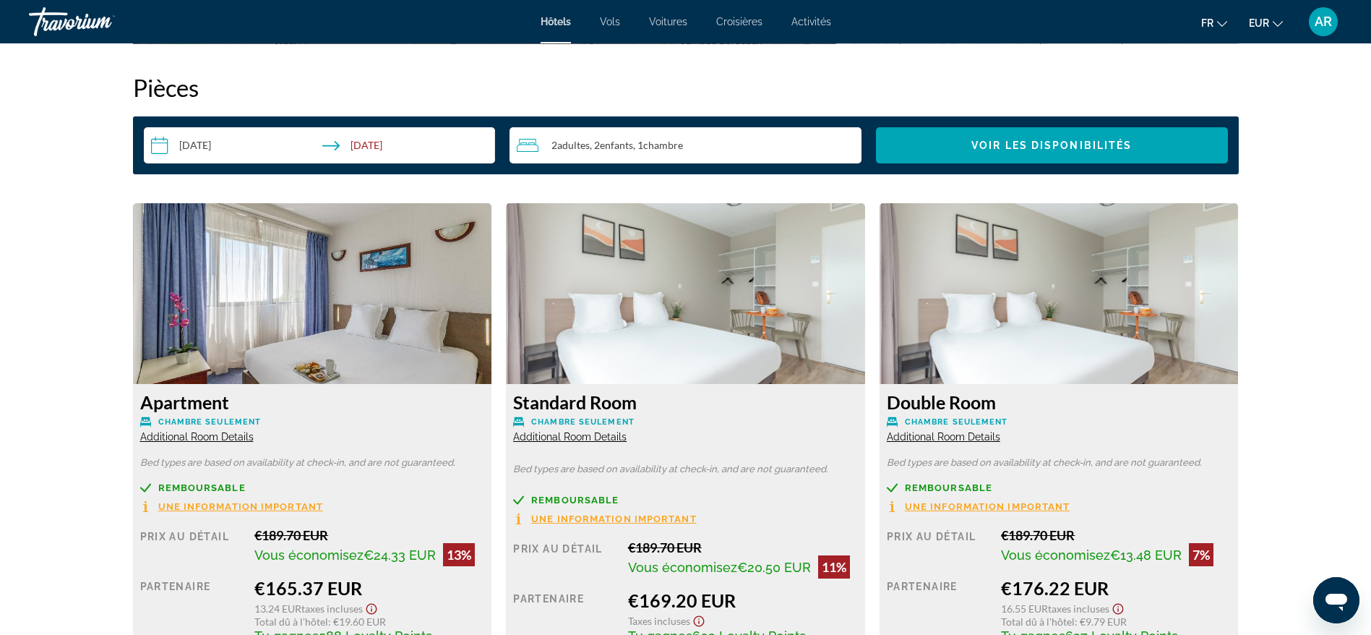
scroll to position [1952, 0]
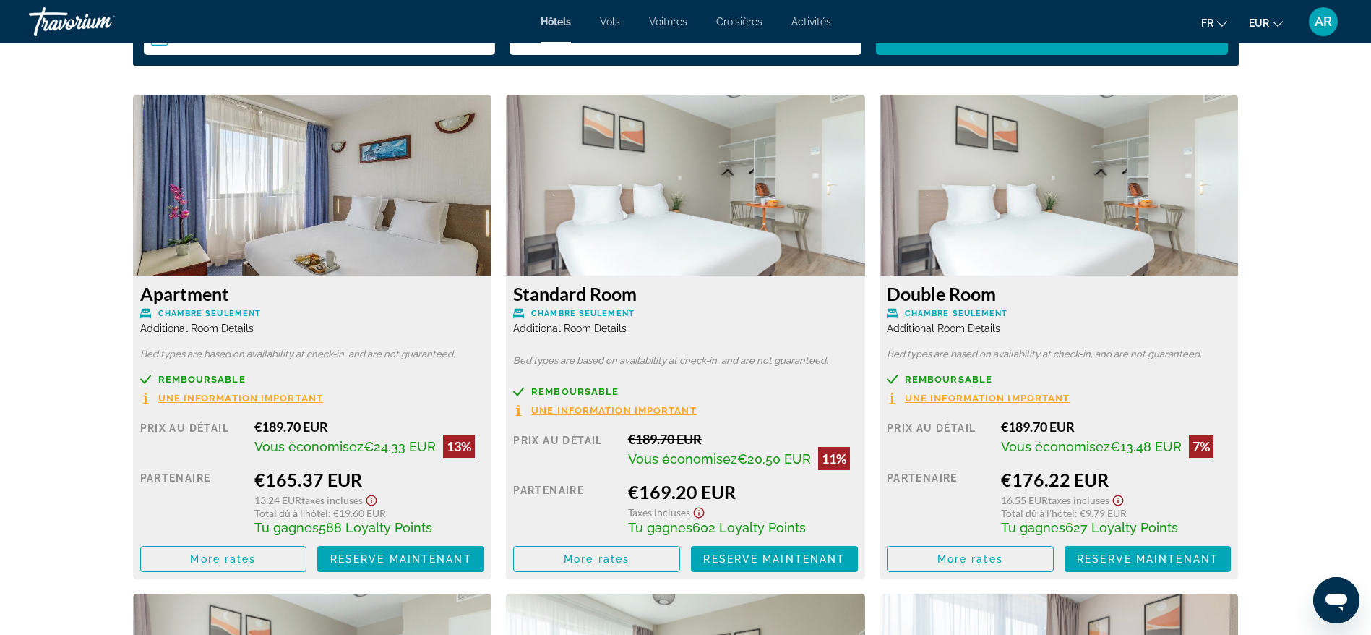
click at [198, 323] on span "Additional Room Details" at bounding box center [196, 328] width 113 height 12
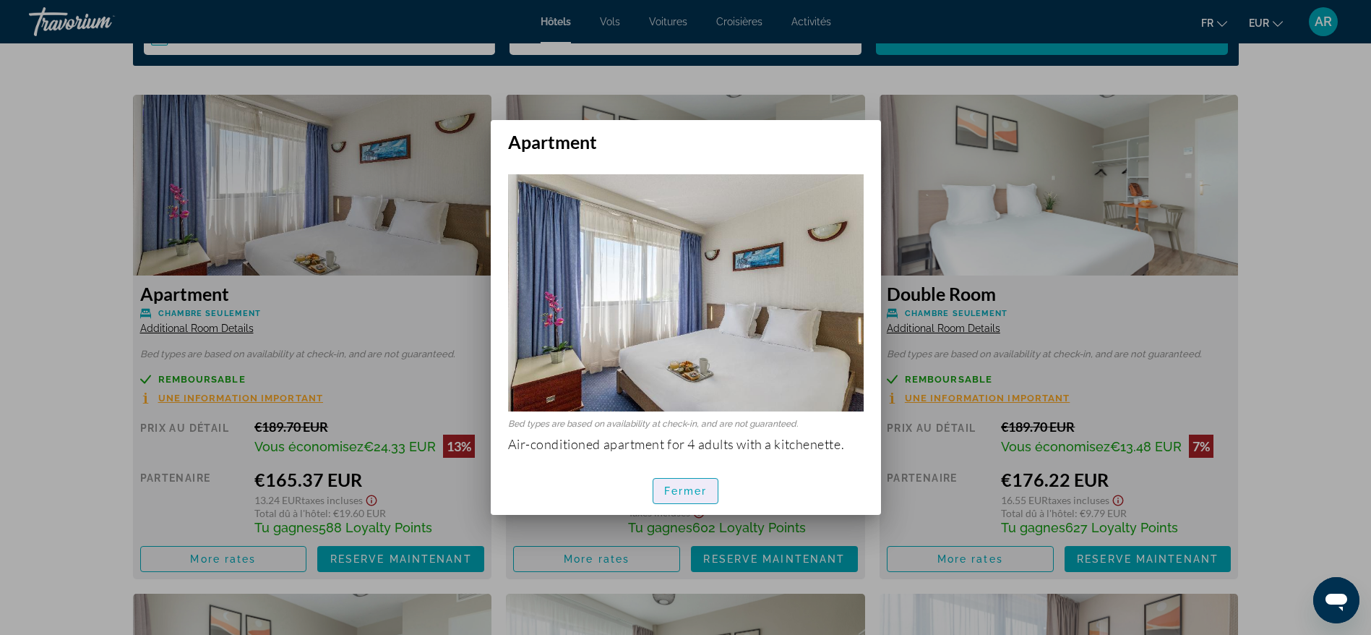
drag, startPoint x: 686, startPoint y: 491, endPoint x: 648, endPoint y: 491, distance: 38.3
click at [685, 491] on span "Fermer" at bounding box center [685, 491] width 43 height 12
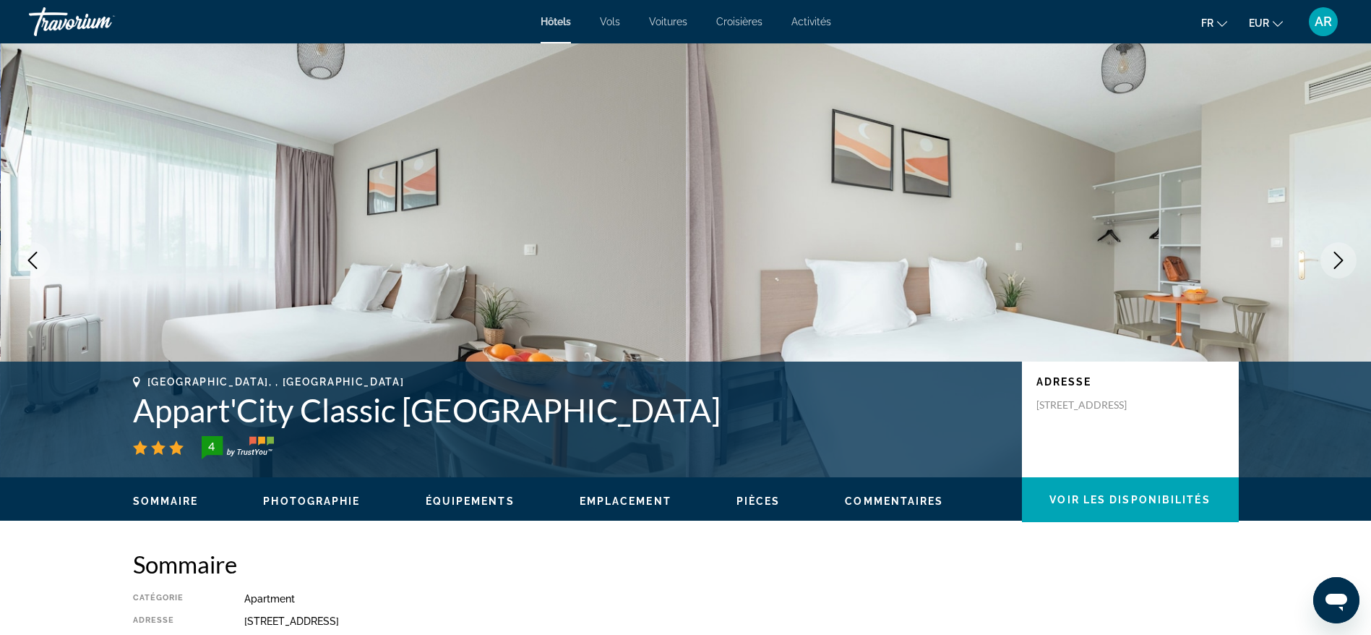
scroll to position [1952, 0]
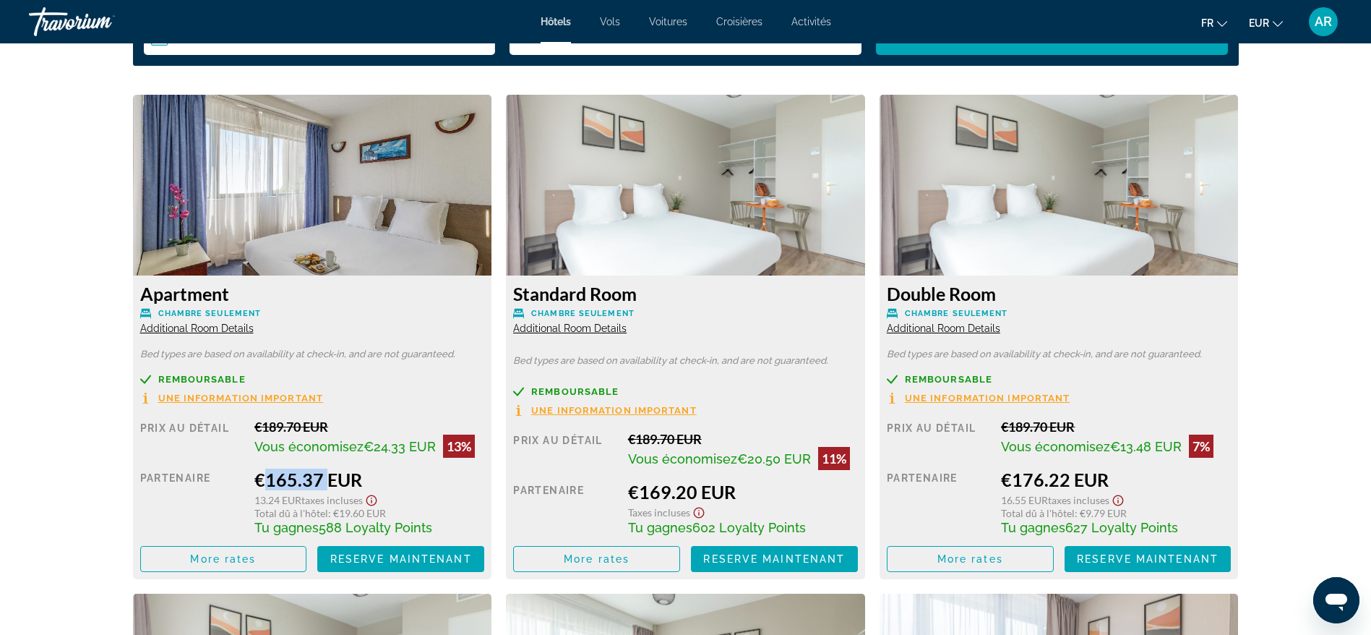
drag, startPoint x: 259, startPoint y: 471, endPoint x: 320, endPoint y: 478, distance: 61.1
click at [320, 478] on div "€165.37 EUR" at bounding box center [369, 479] width 230 height 22
click at [386, 554] on span "Reserve maintenant" at bounding box center [401, 559] width 142 height 12
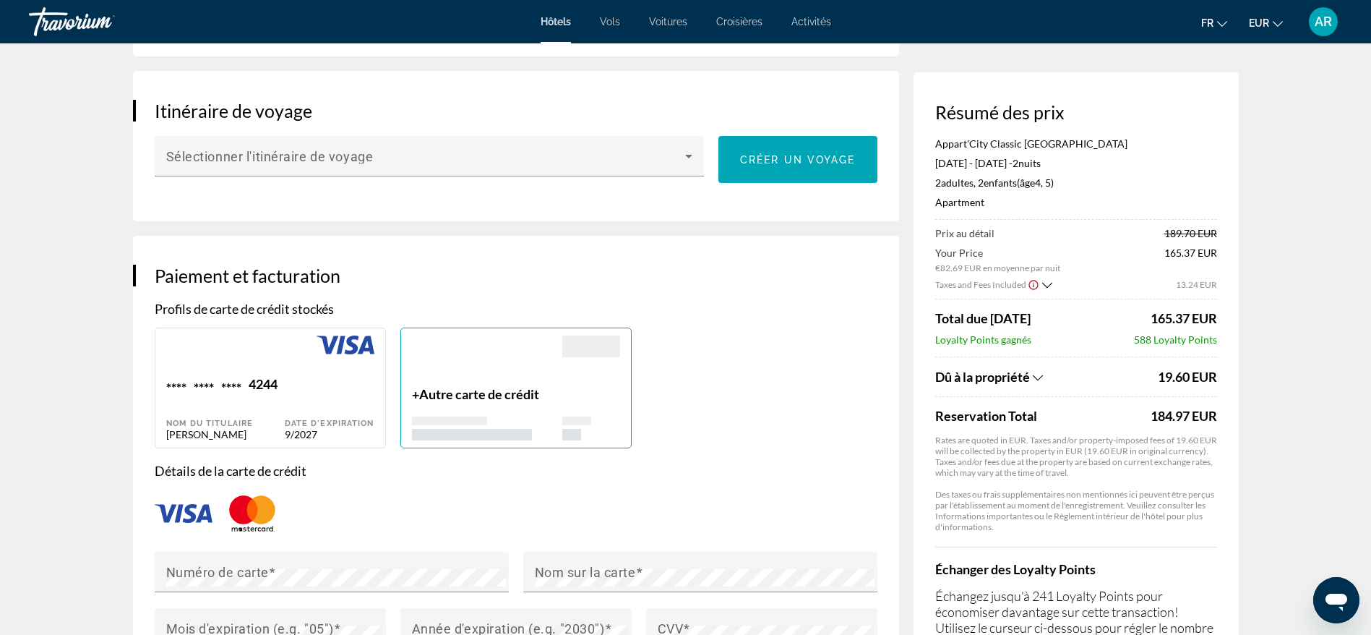
scroll to position [867, 0]
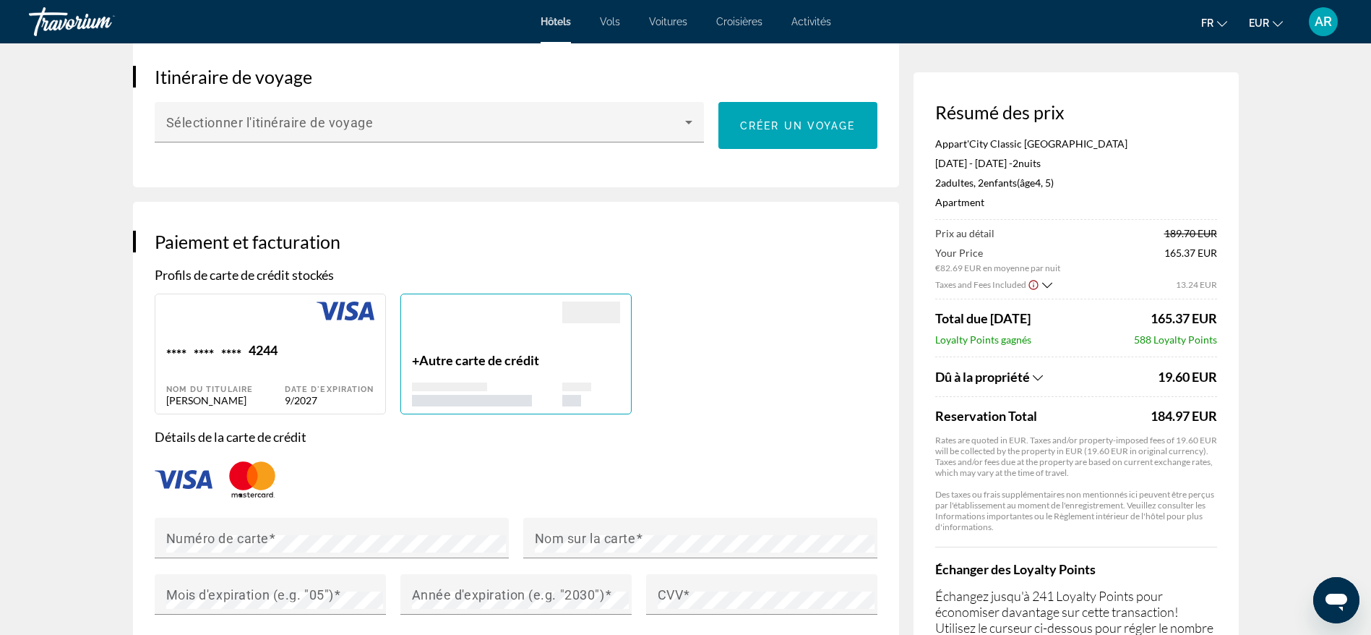
click at [264, 342] on div "4244" at bounding box center [263, 352] width 29 height 20
type input "******"
type input "**********"
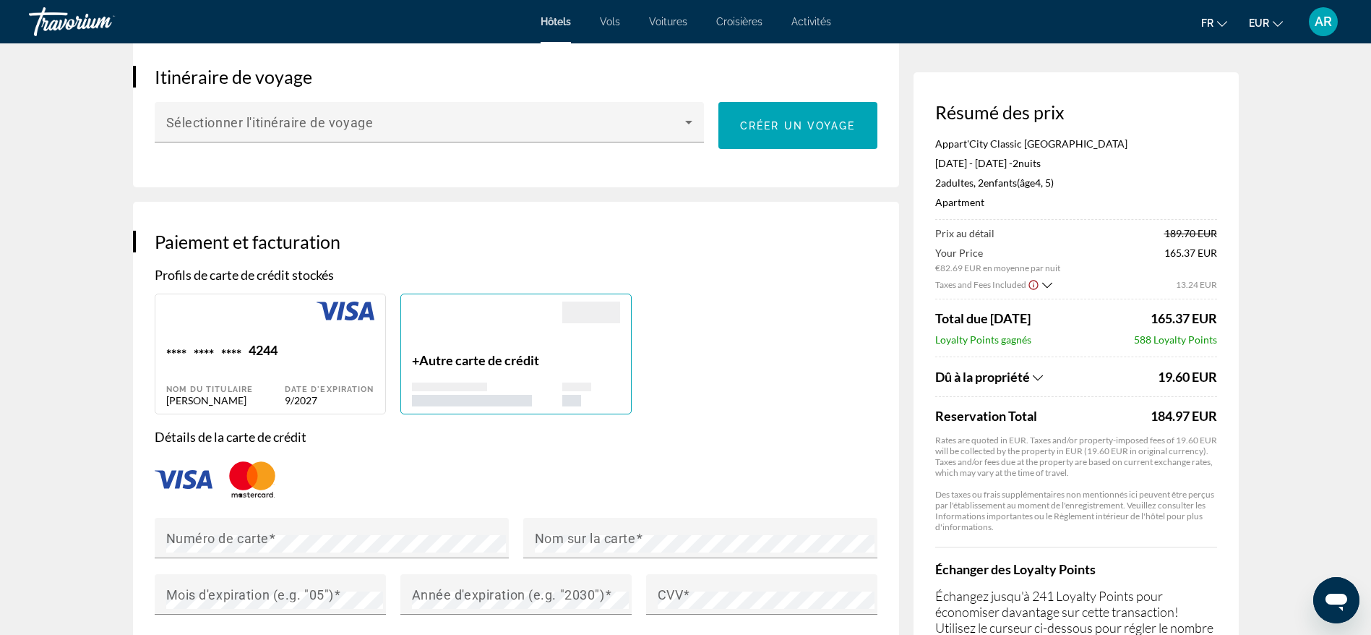
type input "**********"
type input "******"
type input "*****"
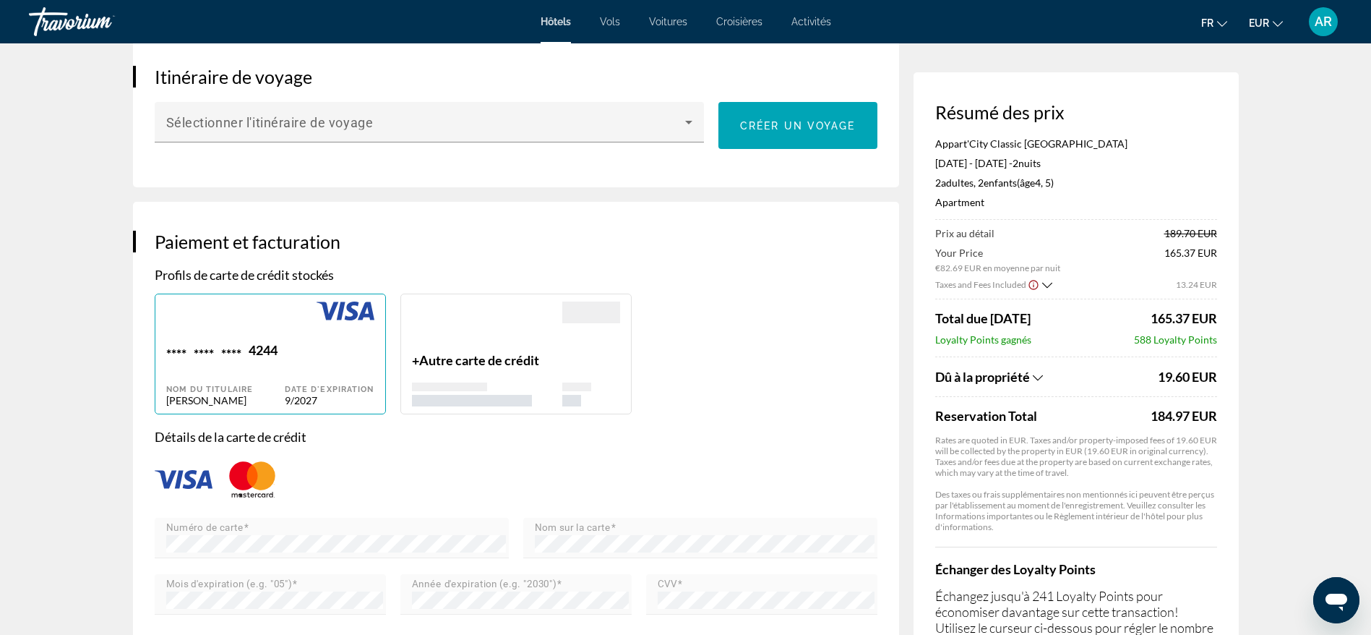
click at [499, 338] on div "Main content" at bounding box center [487, 326] width 150 height 51
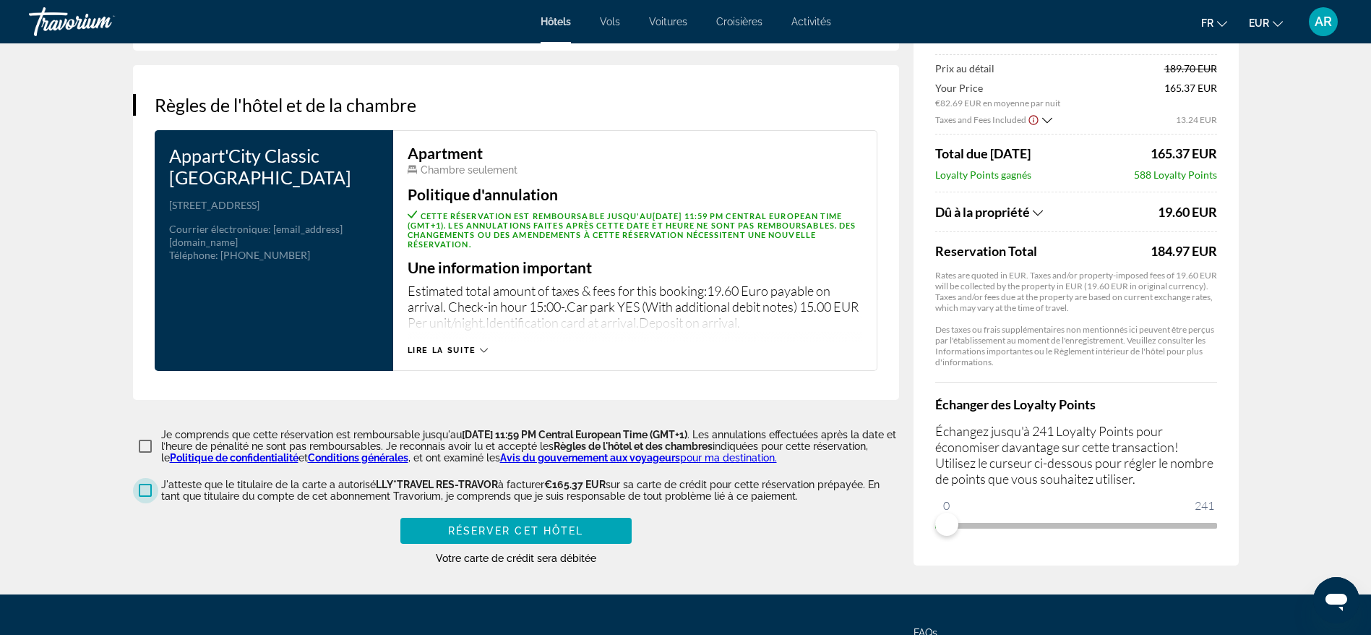
scroll to position [1735, 0]
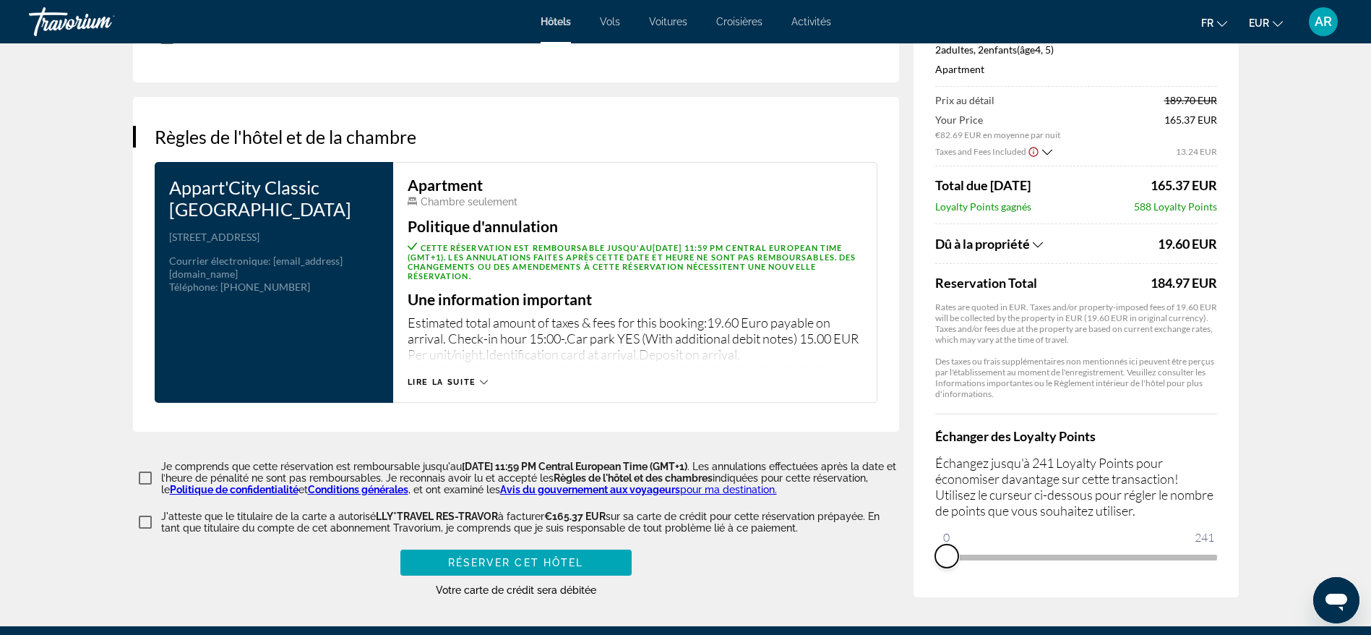
drag, startPoint x: 940, startPoint y: 567, endPoint x: 906, endPoint y: 567, distance: 34.0
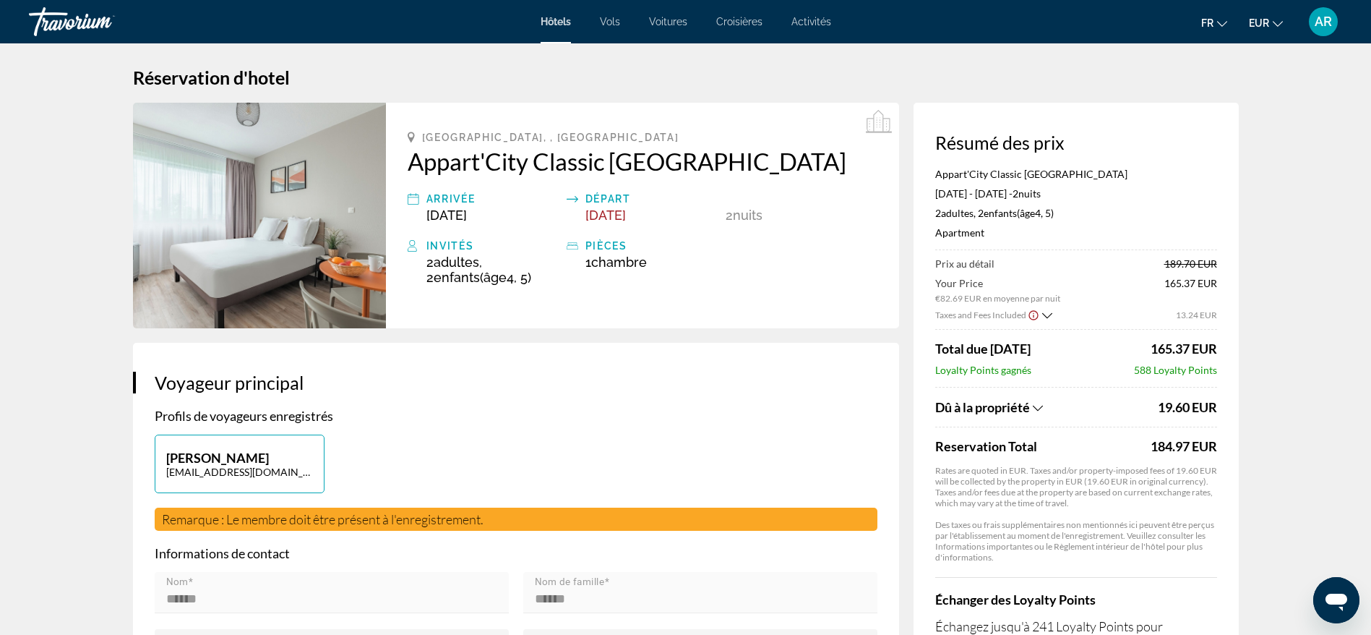
scroll to position [0, 0]
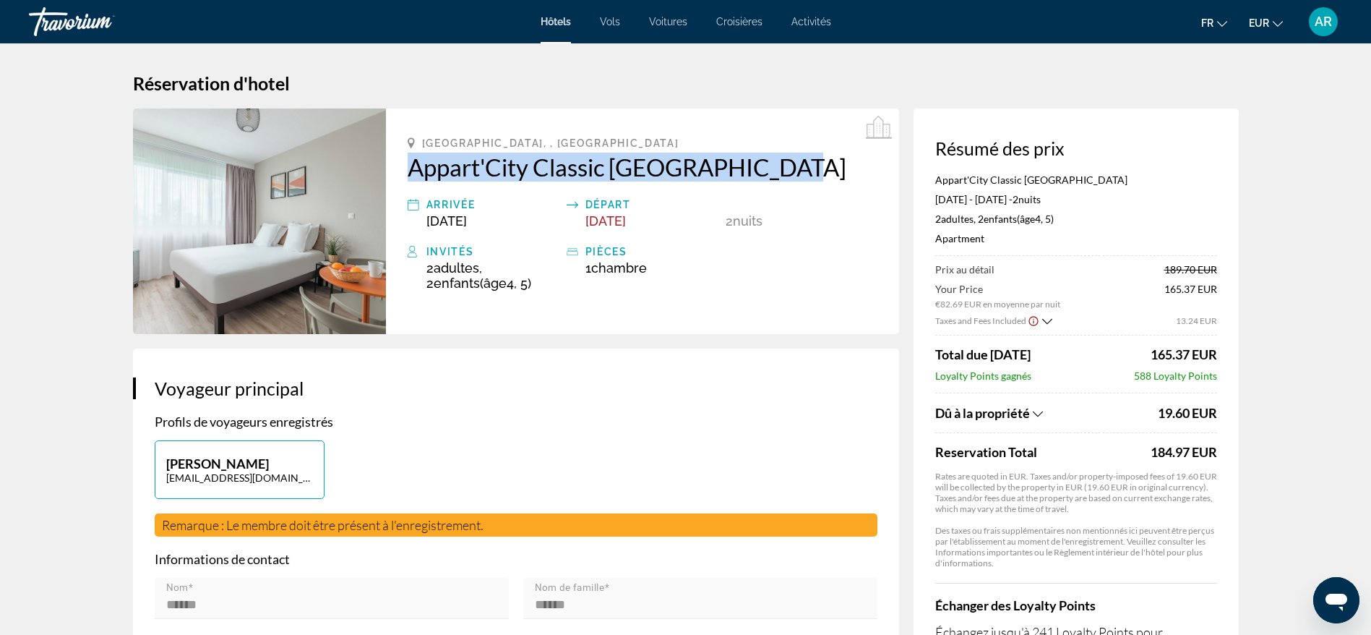
drag, startPoint x: 394, startPoint y: 167, endPoint x: 805, endPoint y: 167, distance: 411.3
click at [805, 167] on div "[GEOGRAPHIC_DATA], , [GEOGRAPHIC_DATA] Appart'City Classic [GEOGRAPHIC_DATA] Ar…" at bounding box center [642, 221] width 513 height 226
copy h2 "Appart'City Classic [GEOGRAPHIC_DATA]"
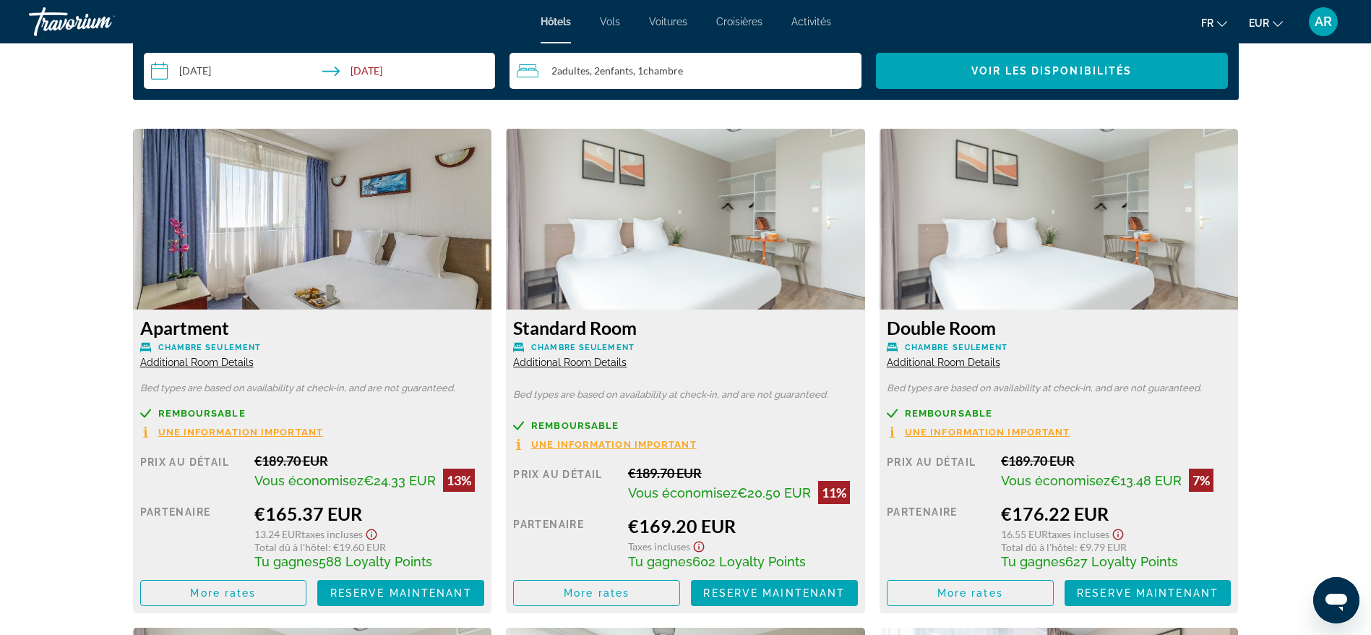
scroll to position [1952, 0]
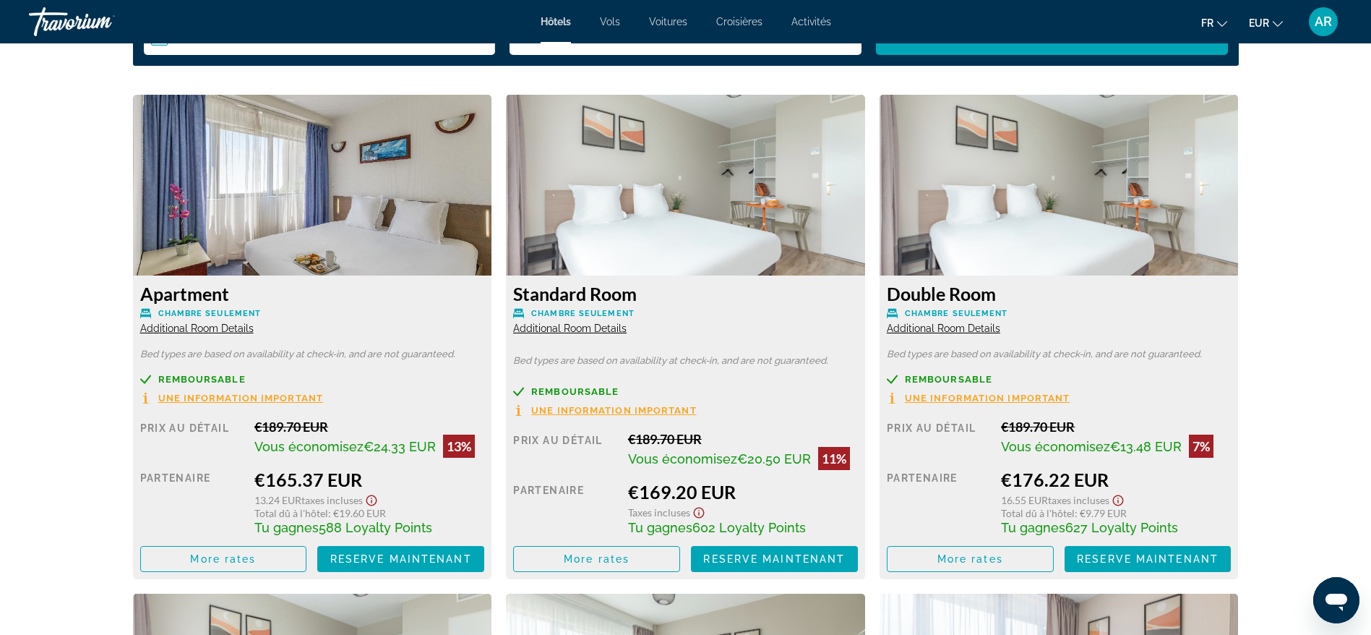
click at [163, 338] on div "Apartment Chambre seulement Additional Room Details Bed types are based on avai…" at bounding box center [312, 427] width 359 height 304
click at [160, 325] on span "Additional Room Details" at bounding box center [196, 328] width 113 height 12
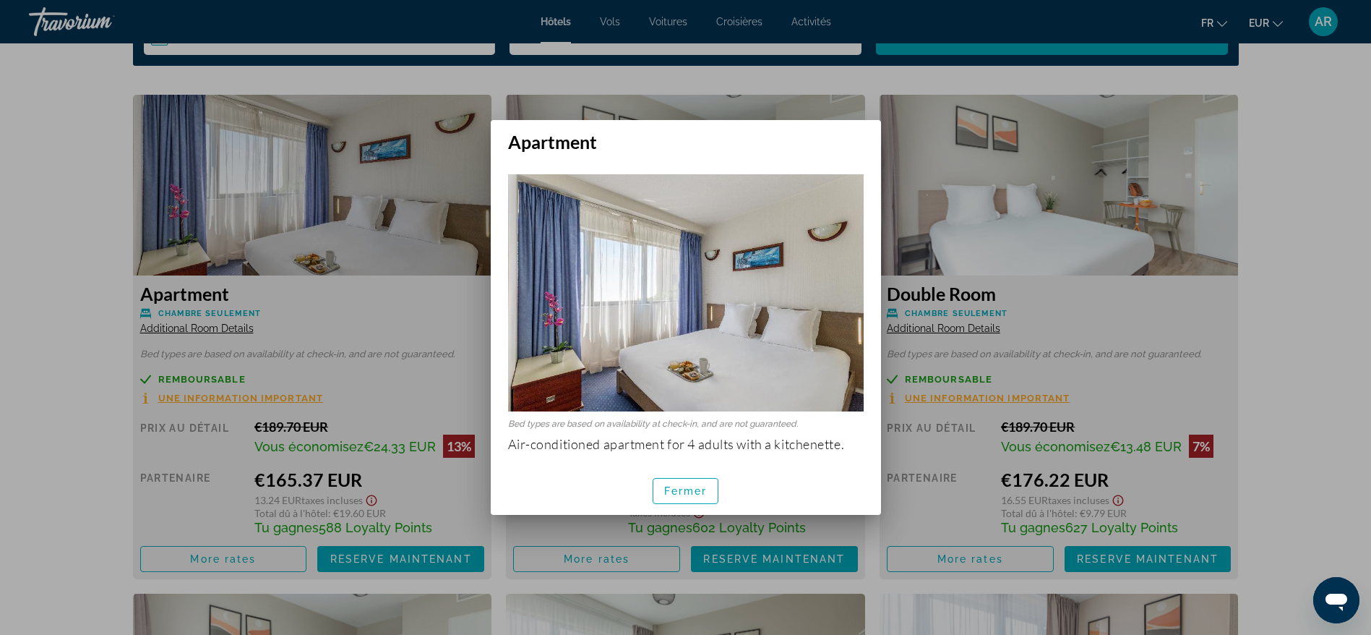
scroll to position [0, 0]
click at [675, 485] on span "Fermer" at bounding box center [685, 491] width 43 height 12
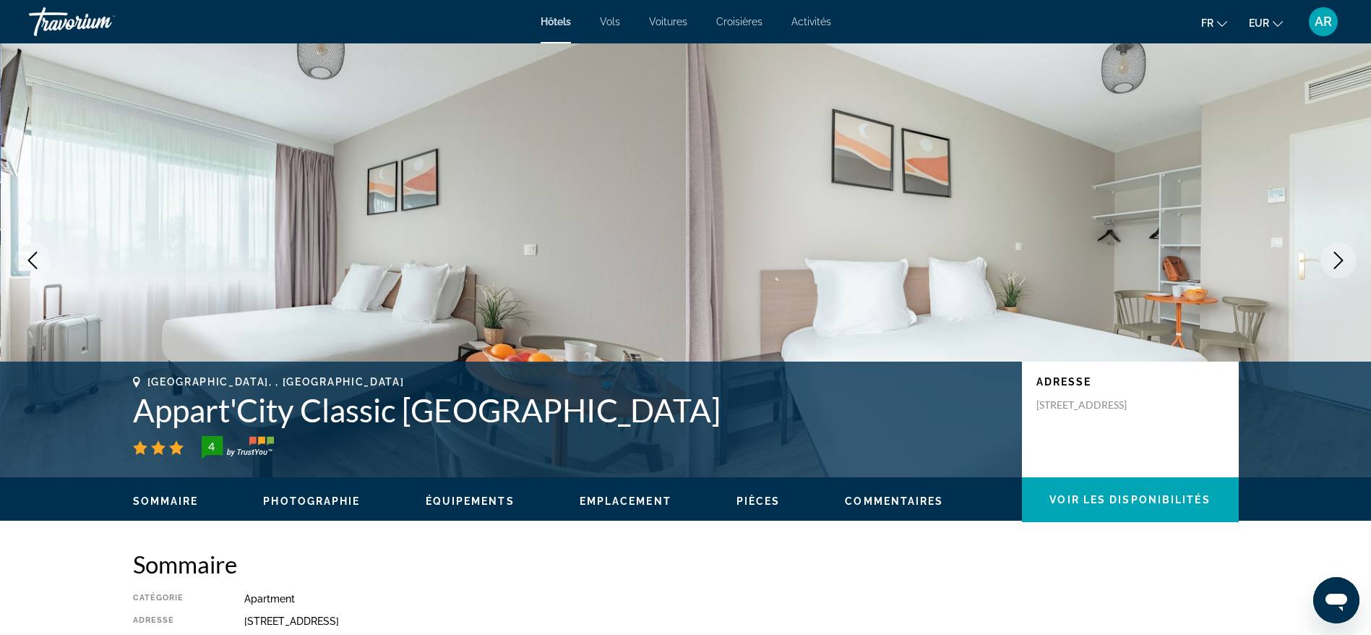
click at [1335, 265] on icon "Next image" at bounding box center [1338, 260] width 17 height 17
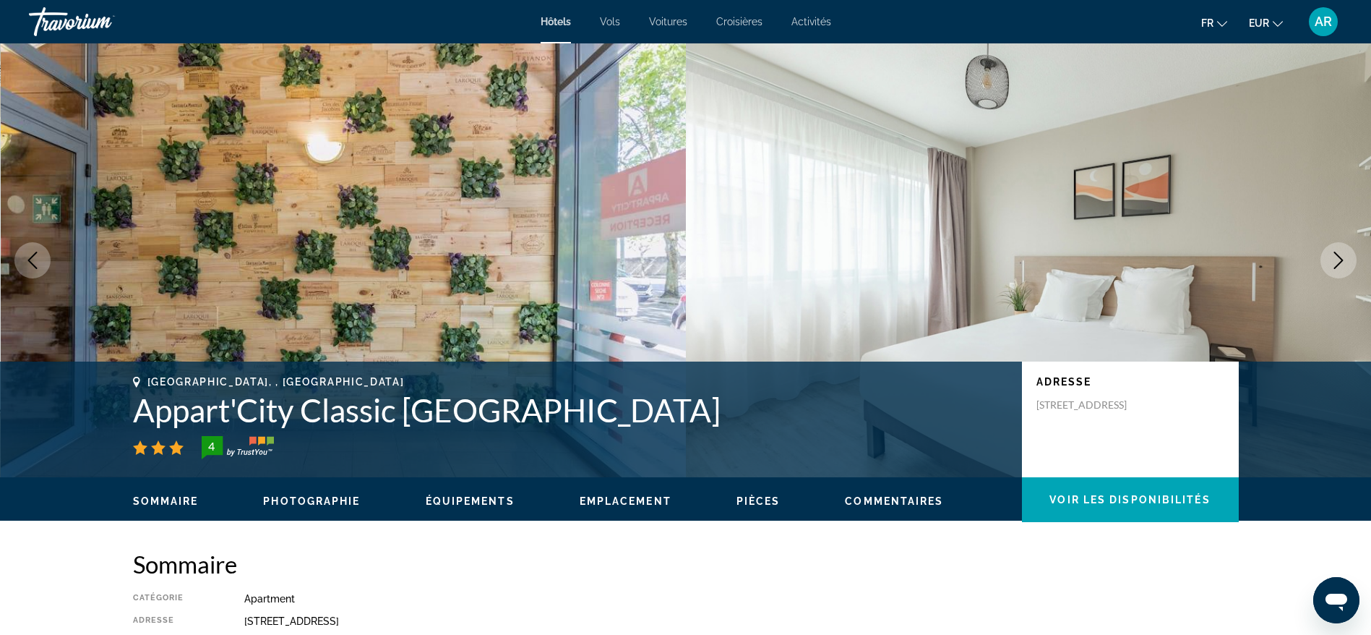
click at [1335, 265] on icon "Next image" at bounding box center [1338, 260] width 17 height 17
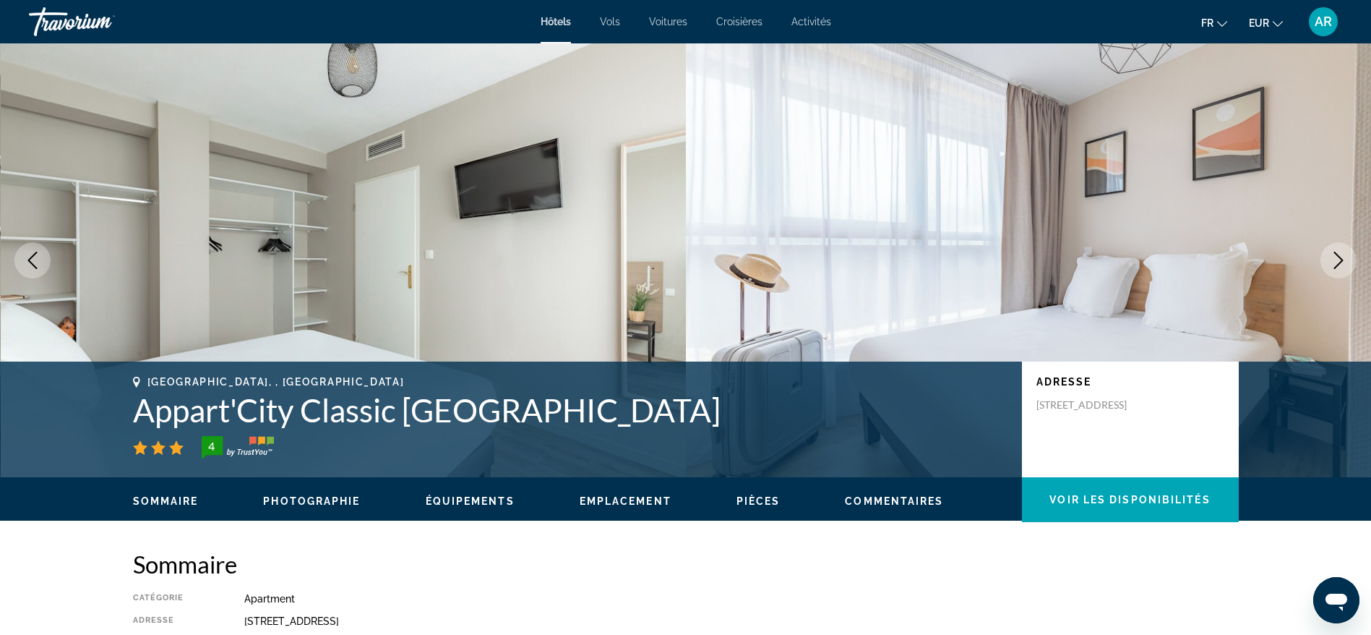
click at [1335, 264] on icon "Next image" at bounding box center [1338, 260] width 17 height 17
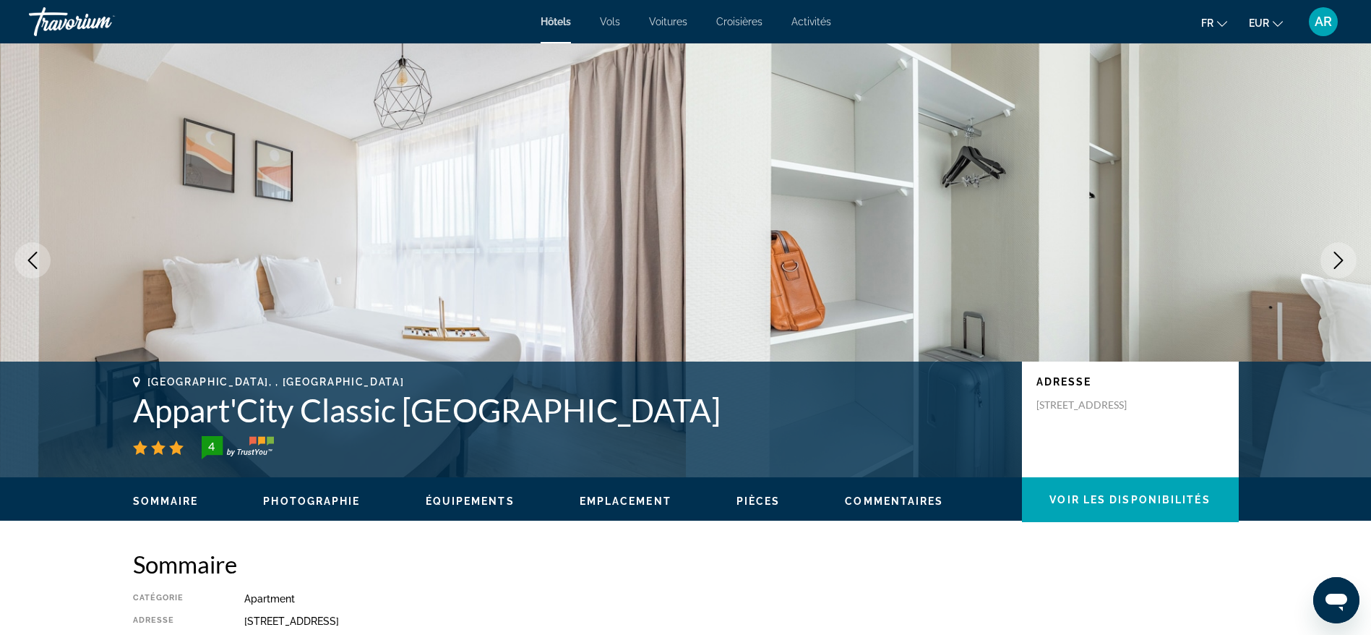
click at [1335, 264] on icon "Next image" at bounding box center [1338, 260] width 17 height 17
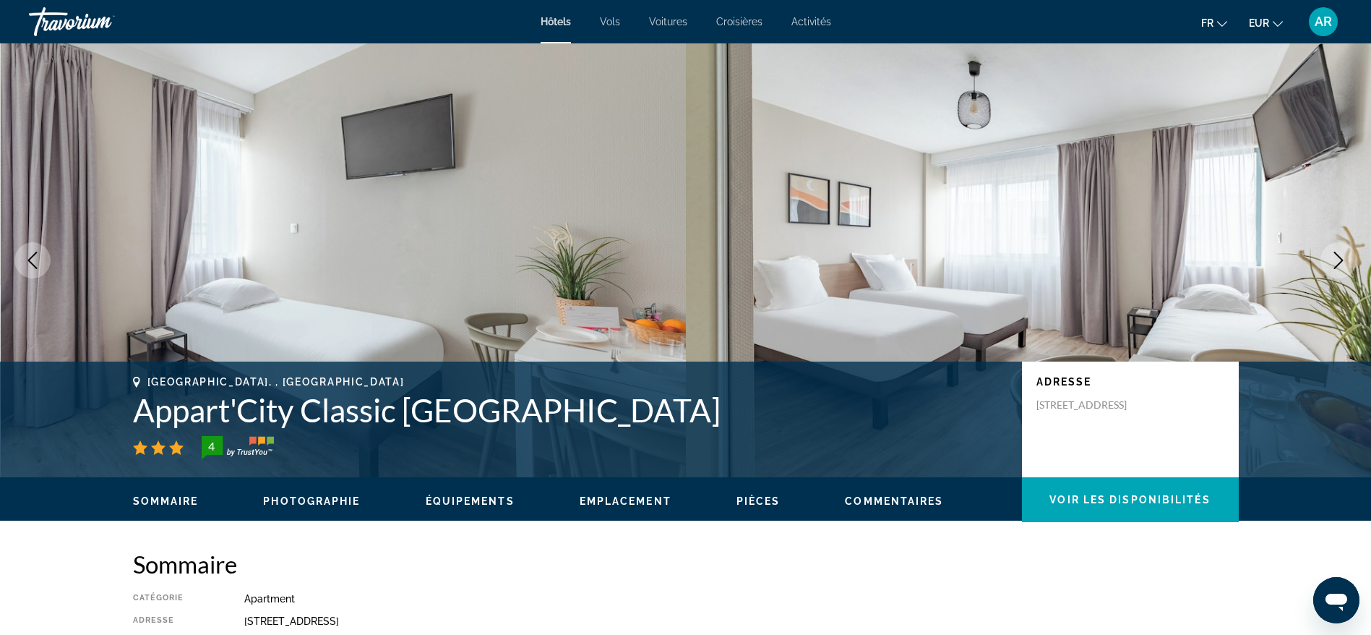
click at [1335, 264] on icon "Next image" at bounding box center [1338, 260] width 17 height 17
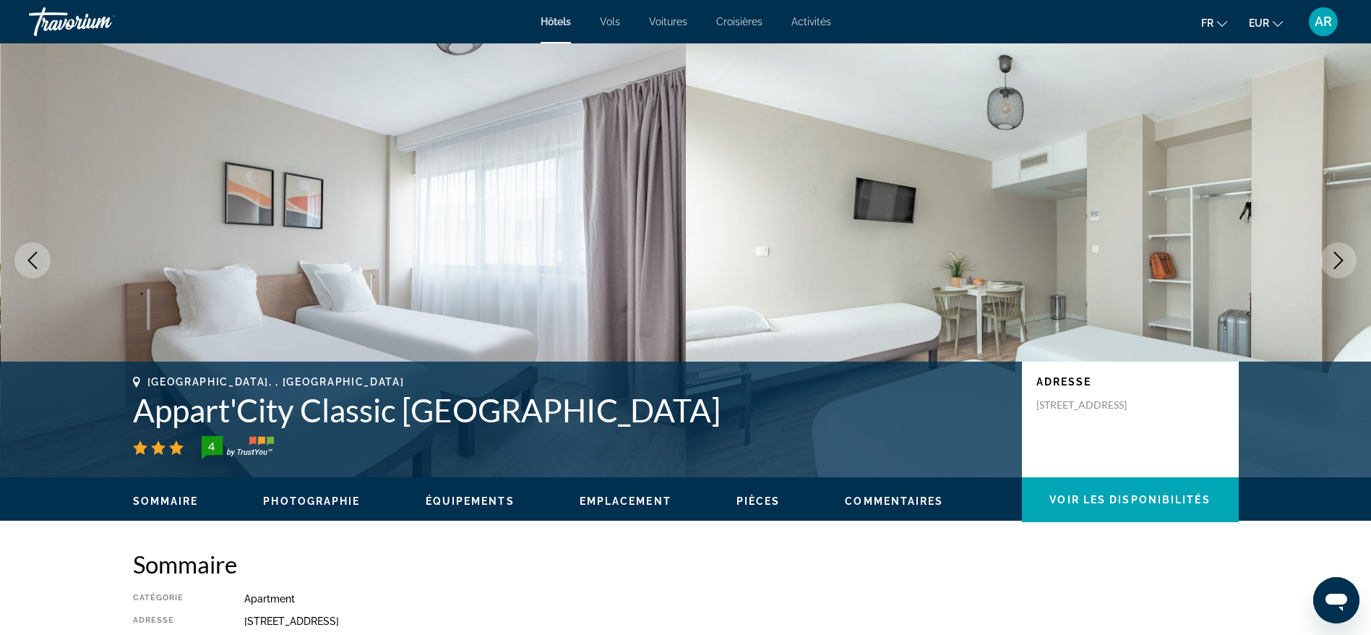
click at [1335, 264] on icon "Next image" at bounding box center [1338, 260] width 17 height 17
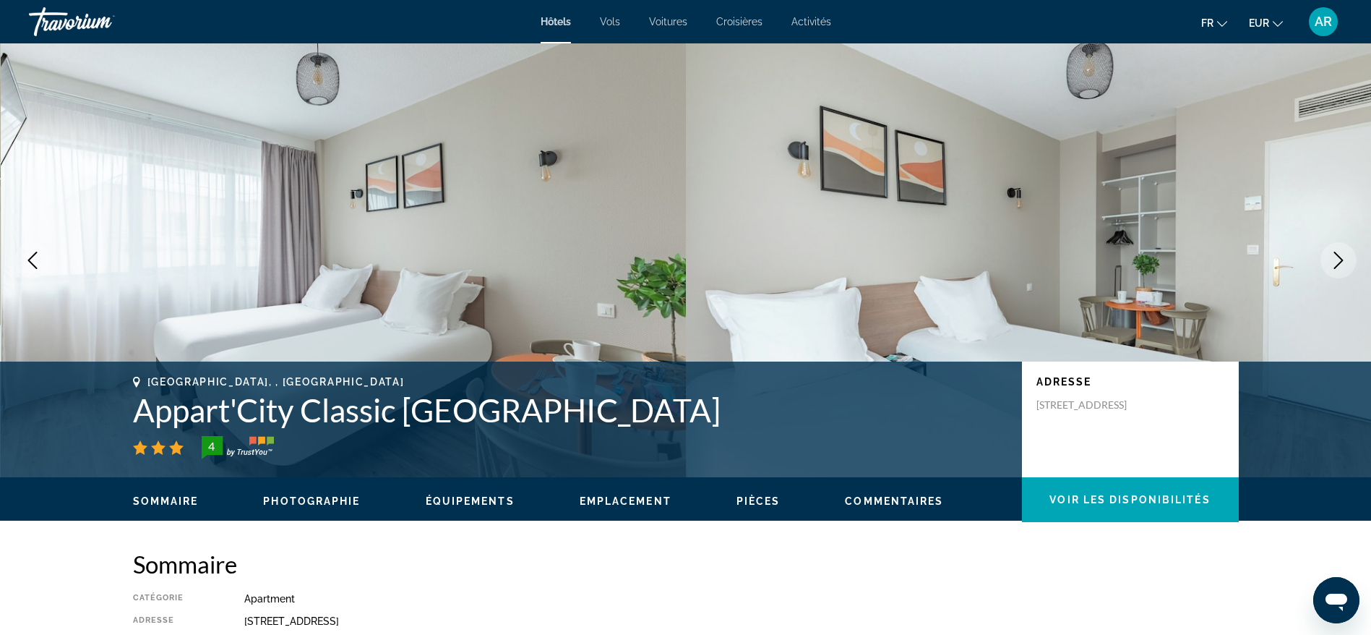
click at [1335, 264] on icon "Next image" at bounding box center [1338, 260] width 17 height 17
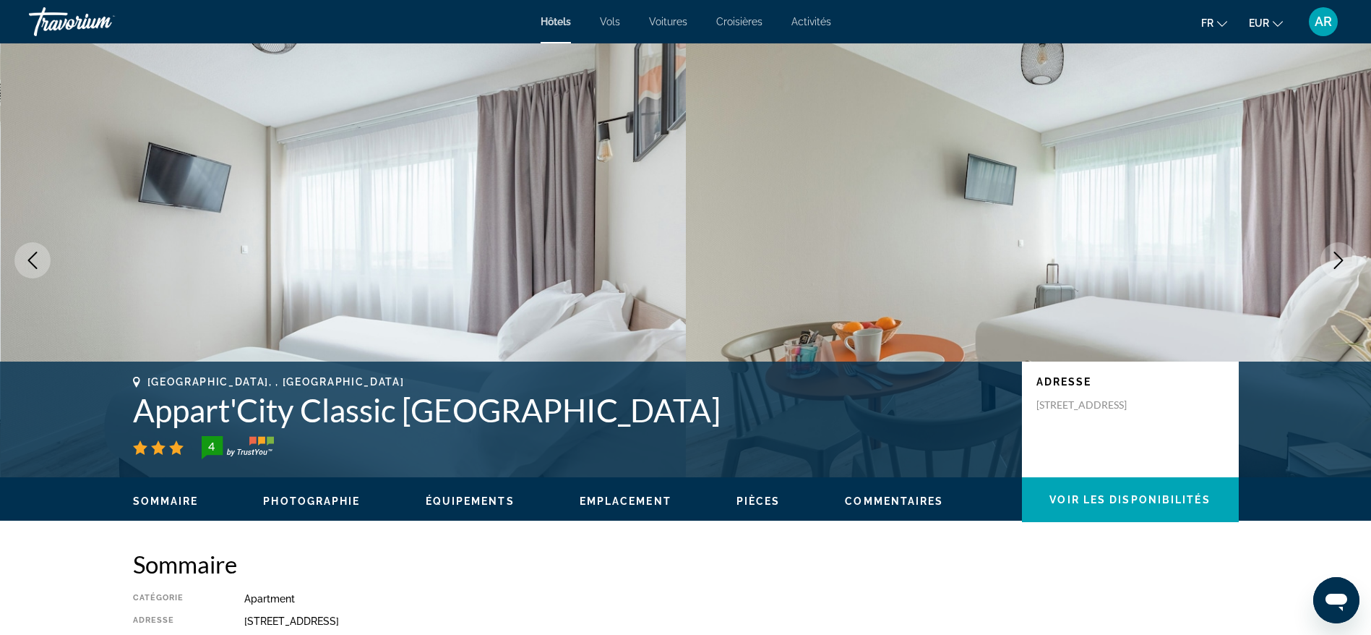
click at [1335, 264] on icon "Next image" at bounding box center [1338, 260] width 17 height 17
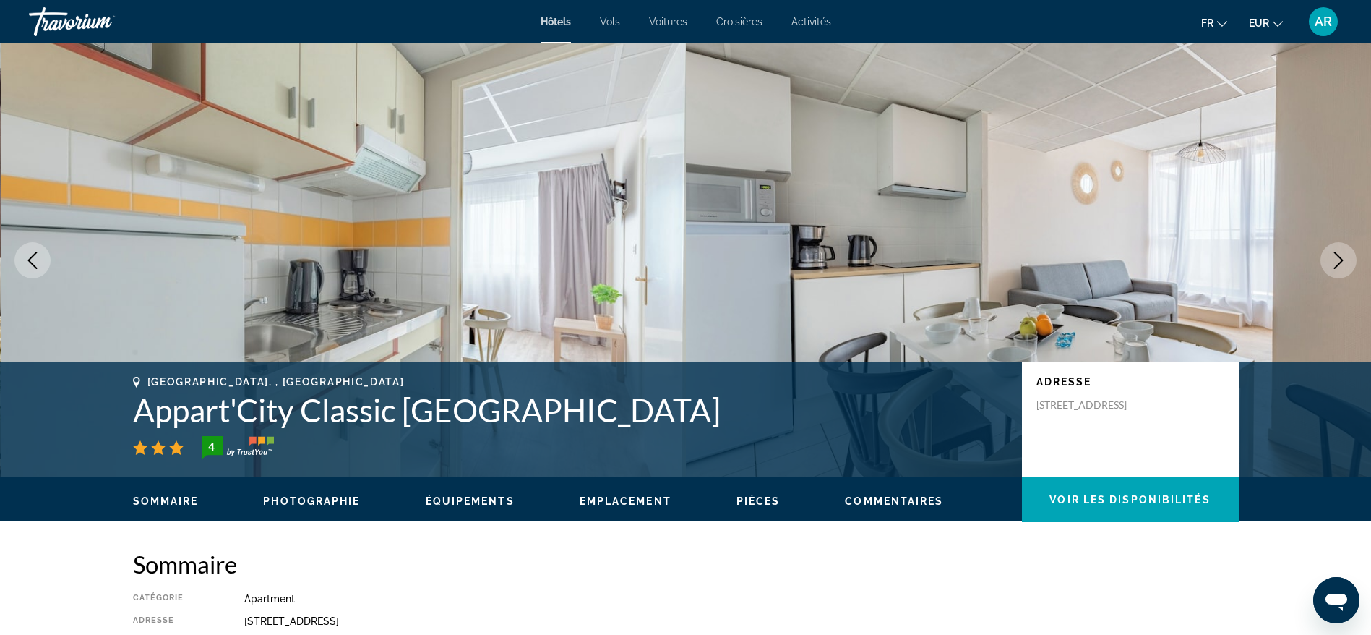
click at [1335, 264] on icon "Next image" at bounding box center [1338, 260] width 17 height 17
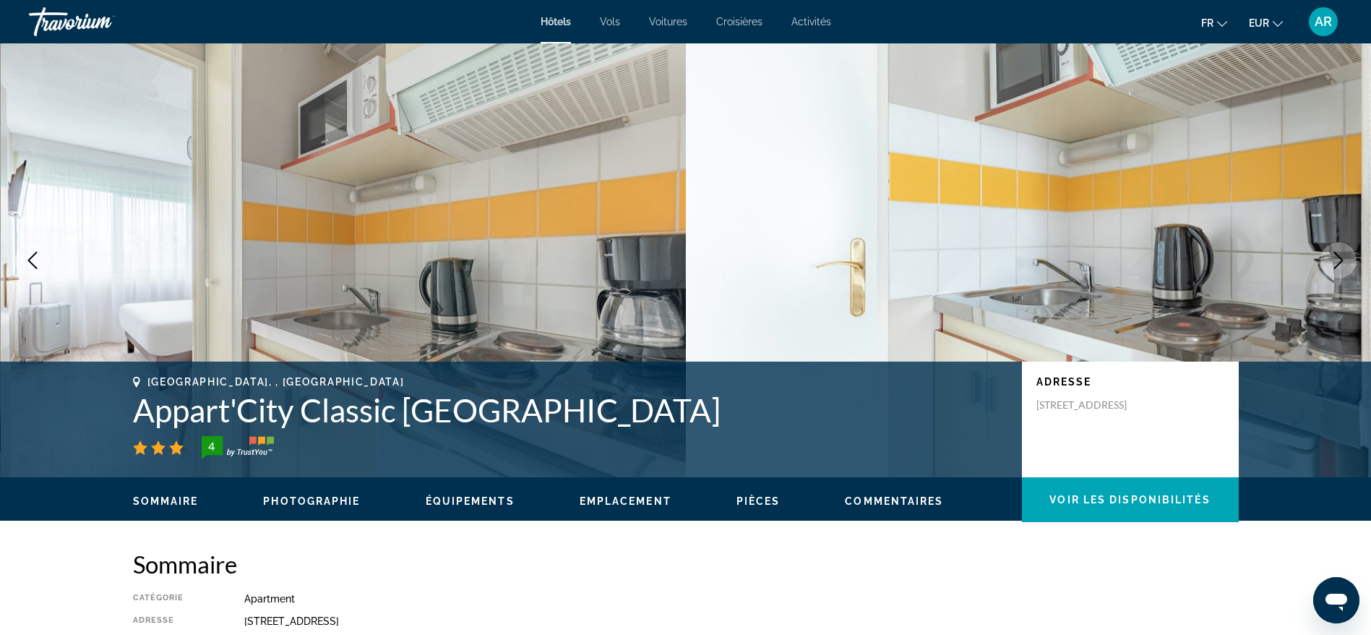
click at [1205, 556] on h2 "Sommaire" at bounding box center [686, 563] width 1106 height 29
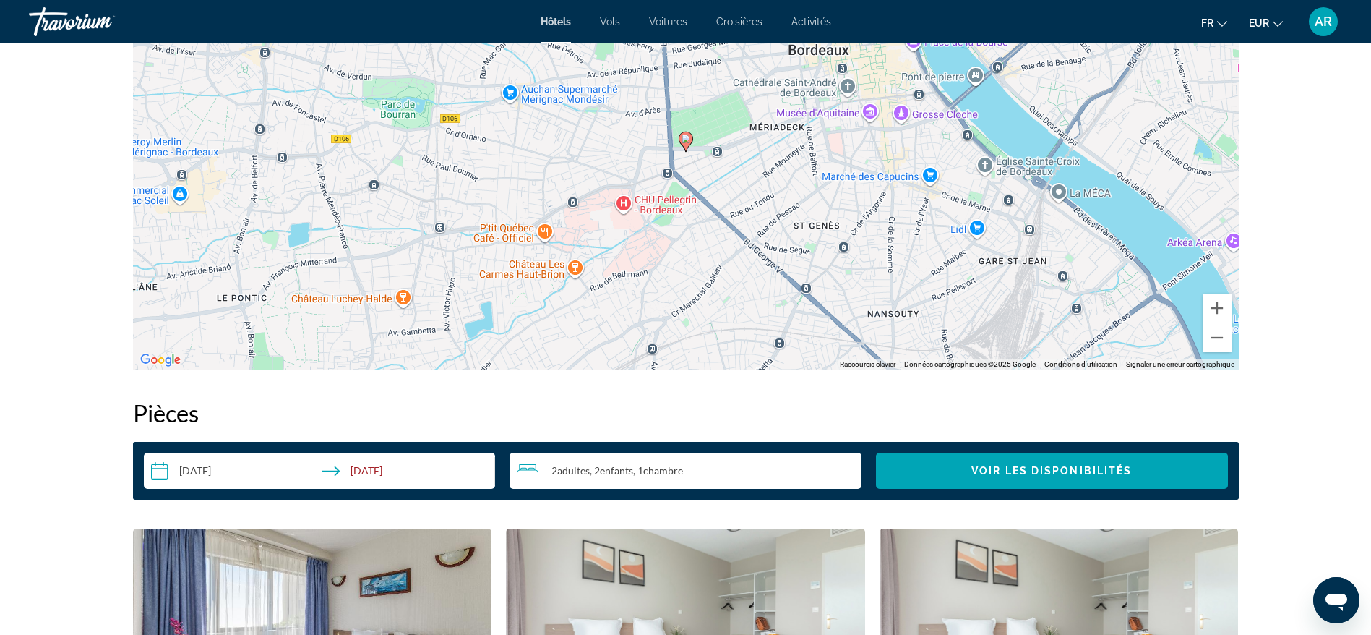
scroll to position [1952, 0]
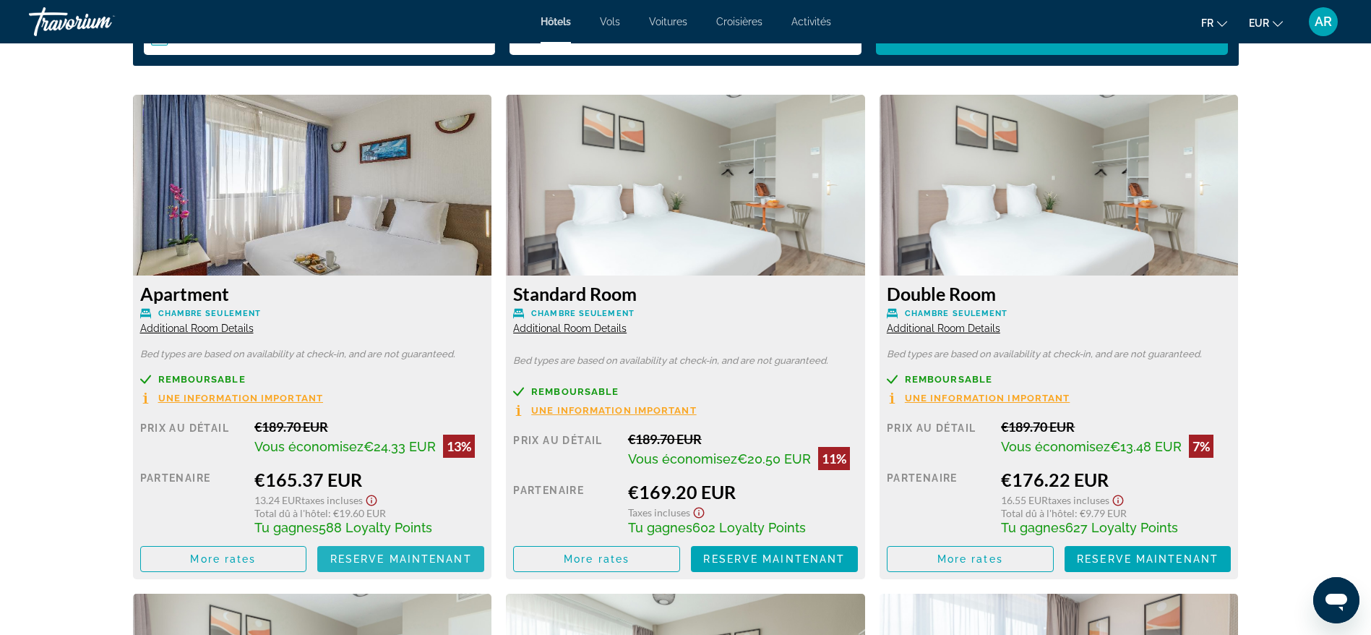
click at [424, 548] on span "Main content" at bounding box center [400, 558] width 167 height 35
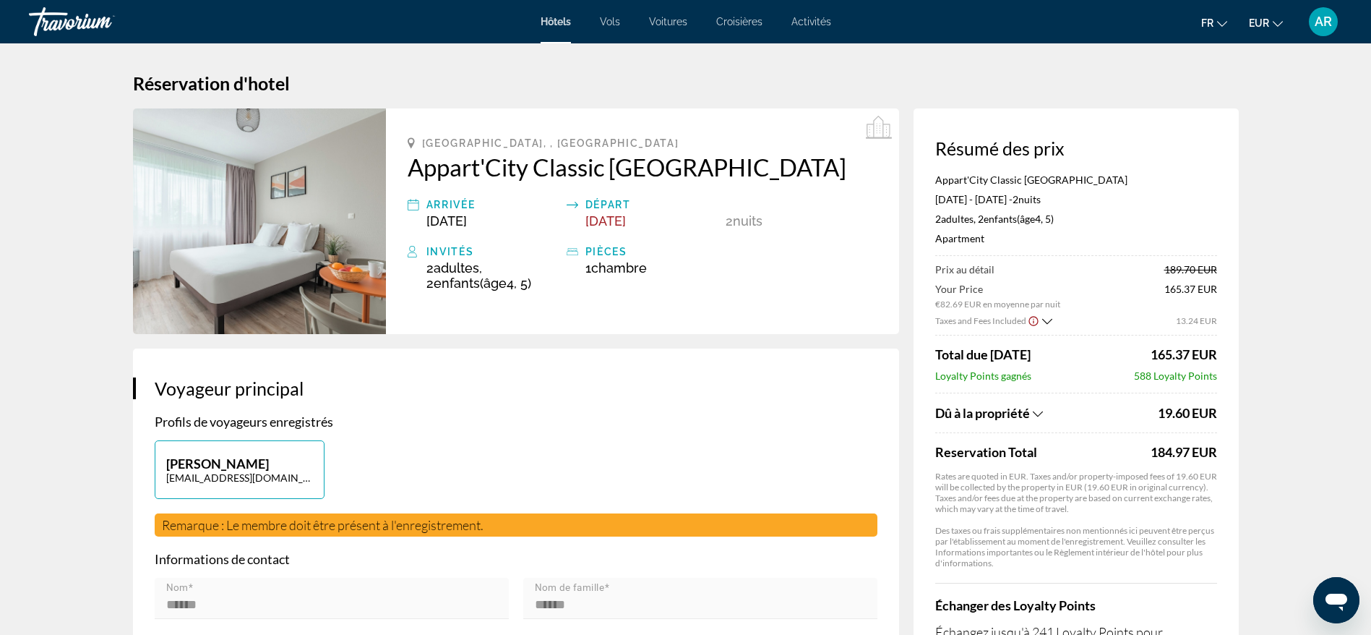
click at [799, 75] on h1 "Réservation d'hotel" at bounding box center [686, 83] width 1106 height 22
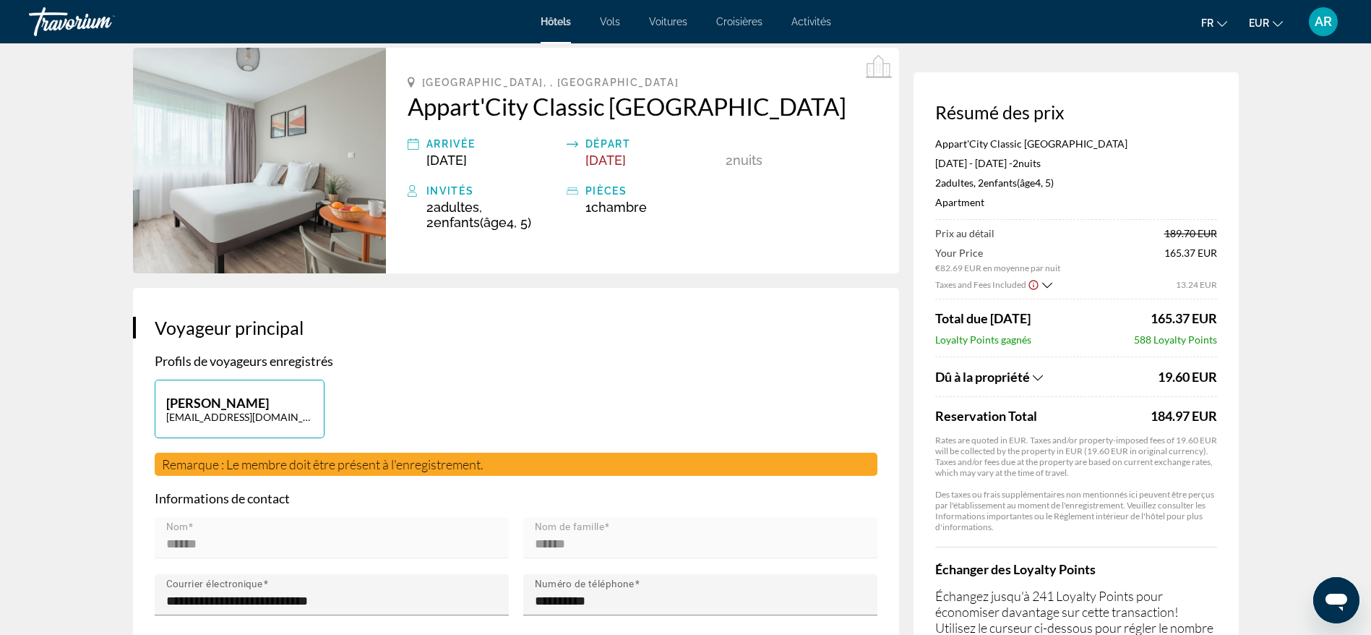
scroll to position [108, 0]
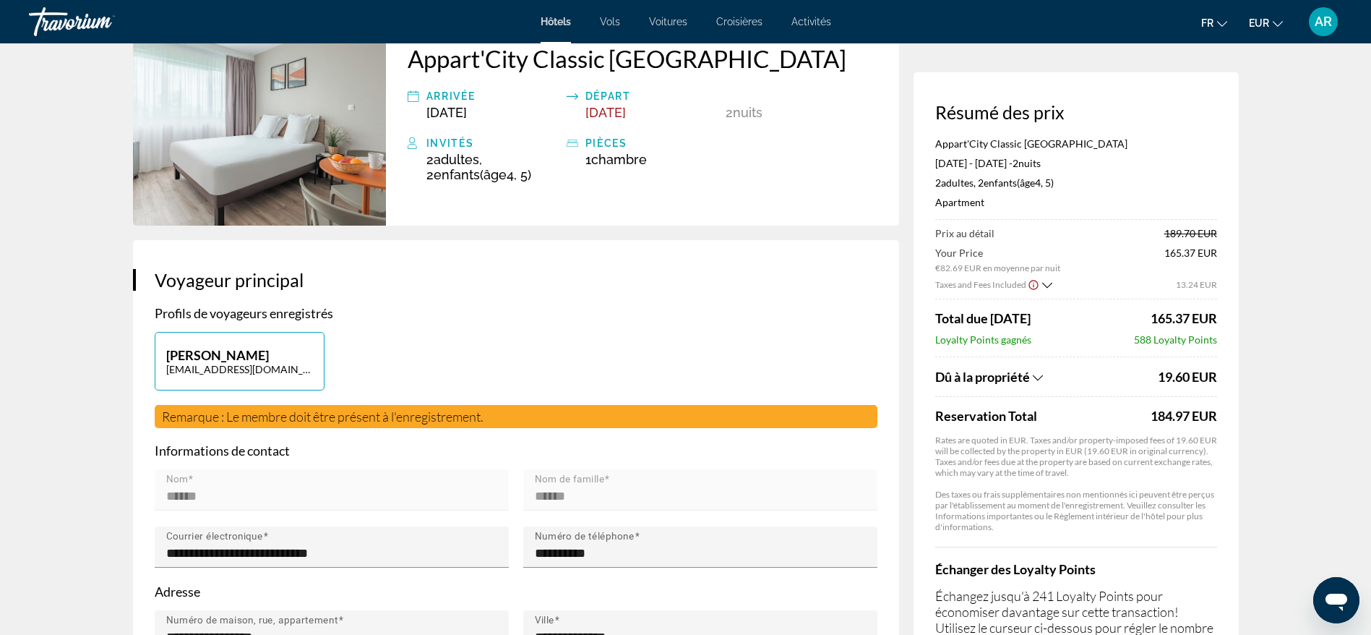
click at [828, 259] on div "**********" at bounding box center [516, 510] width 766 height 541
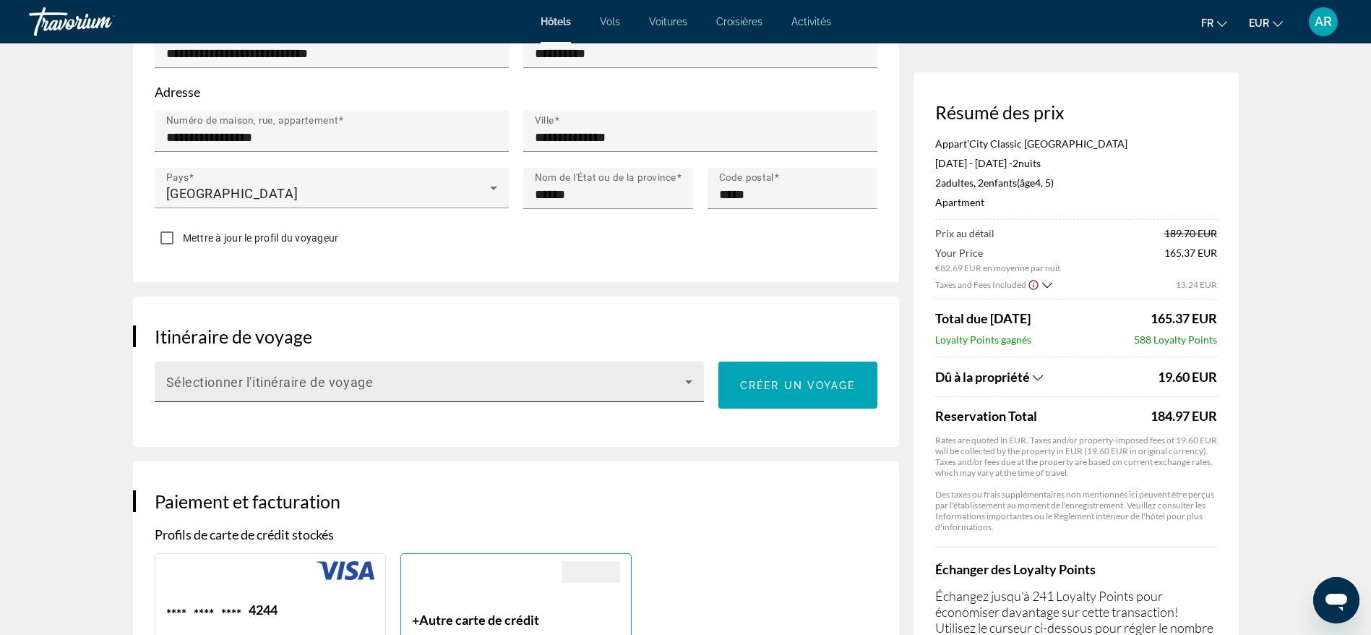
scroll to position [500, 0]
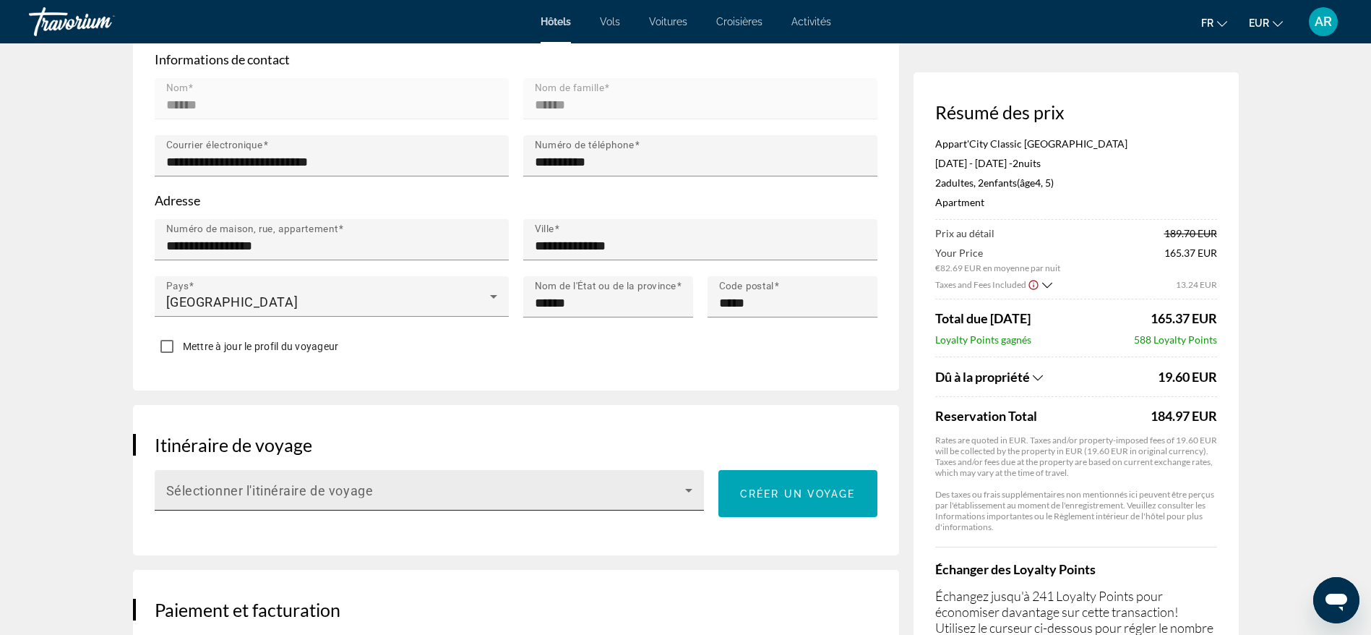
click at [540, 479] on div "Sélectionner l'itinéraire de voyage" at bounding box center [429, 490] width 527 height 40
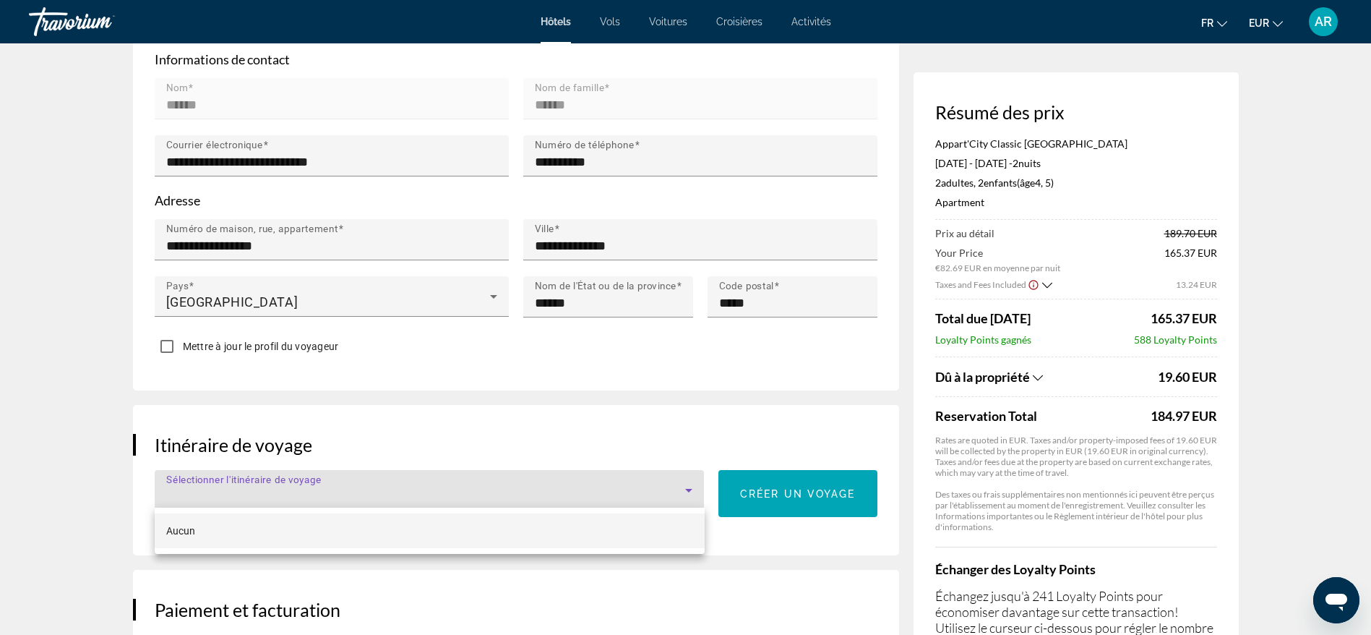
click at [540, 479] on div at bounding box center [685, 317] width 1371 height 635
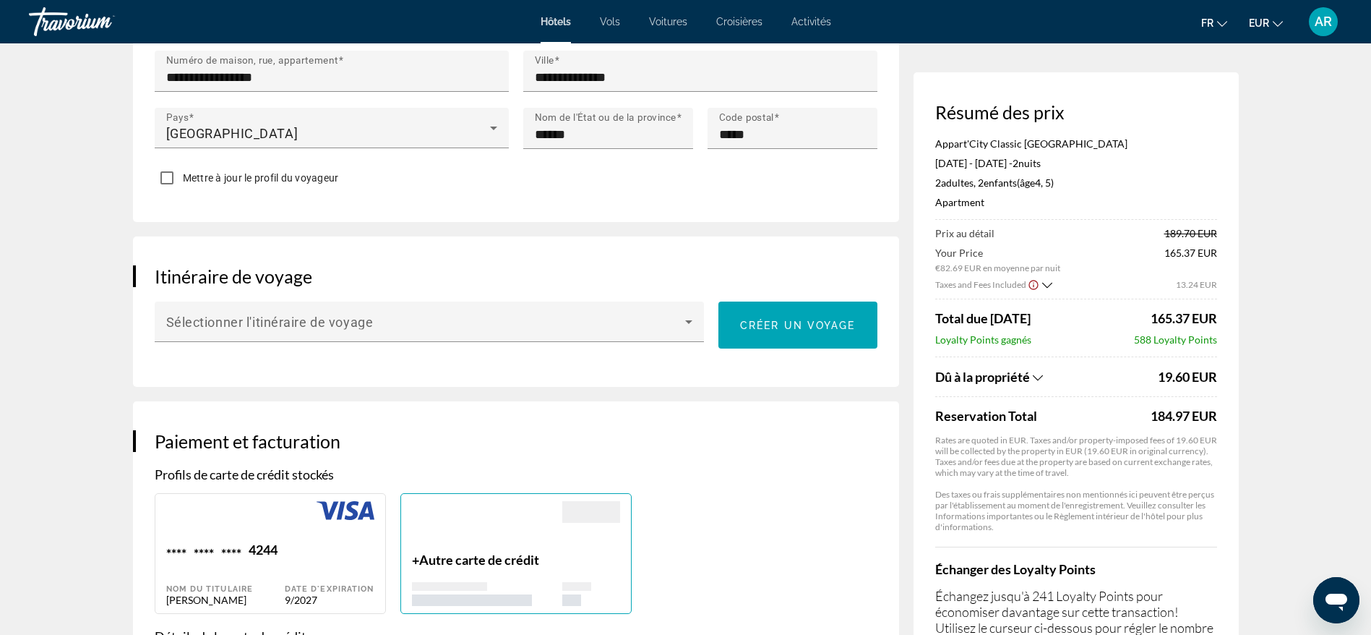
scroll to position [716, 0]
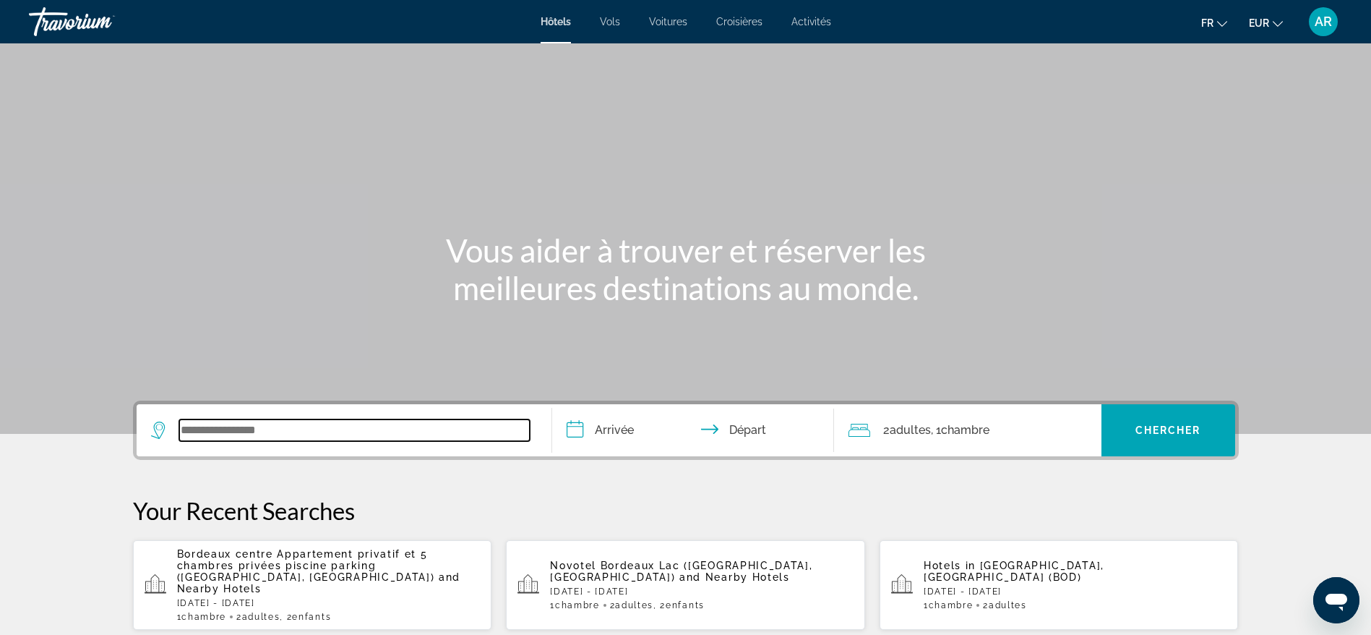
click at [288, 434] on input "Search widget" at bounding box center [354, 430] width 351 height 22
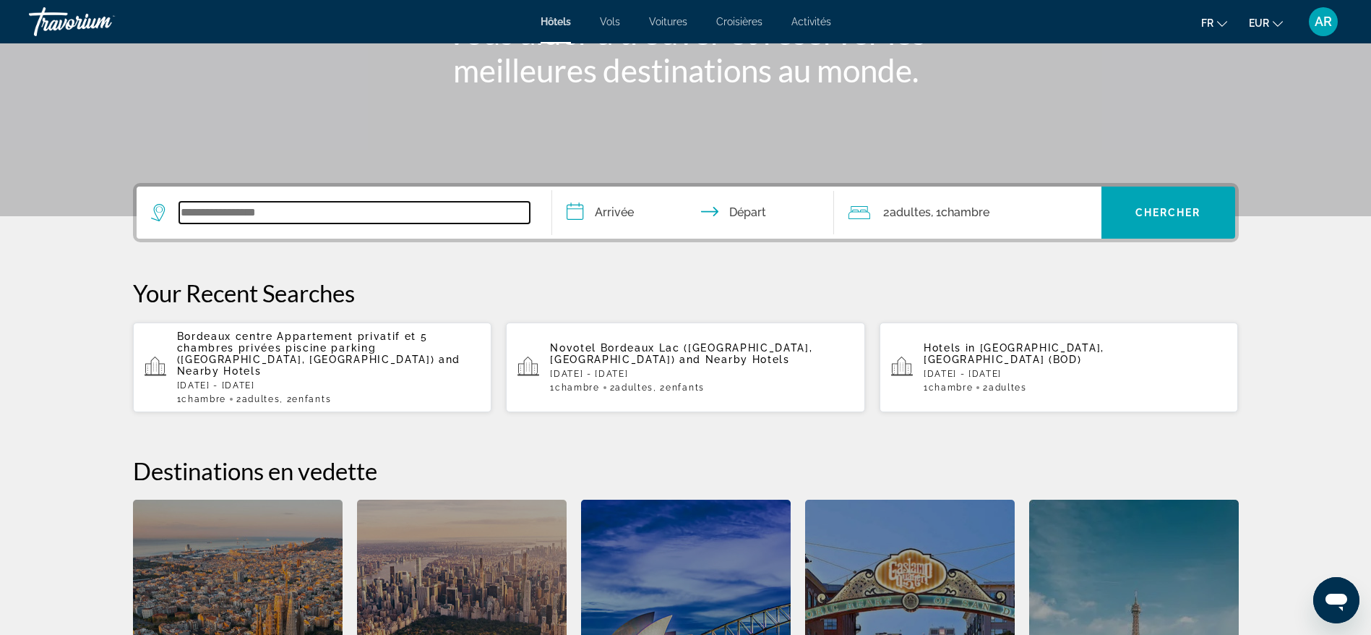
scroll to position [353, 0]
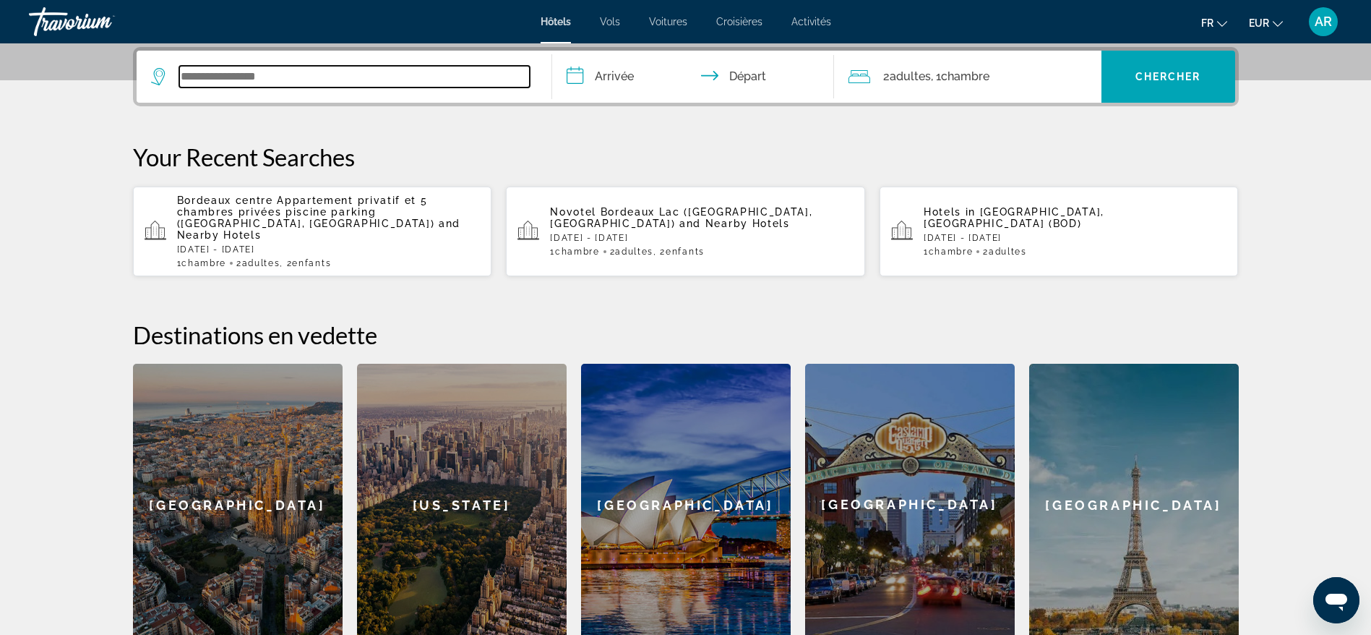
click at [311, 73] on input "Search widget" at bounding box center [354, 77] width 351 height 22
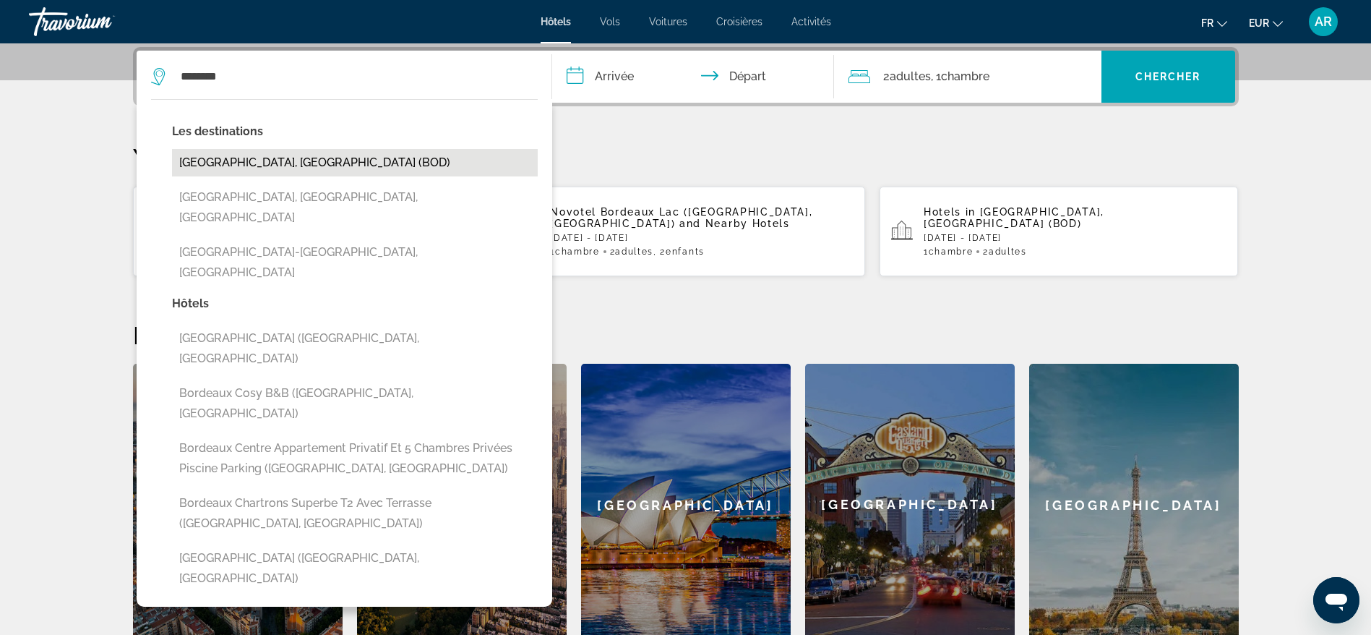
click at [296, 157] on button "[GEOGRAPHIC_DATA], [GEOGRAPHIC_DATA] (BOD)" at bounding box center [355, 162] width 366 height 27
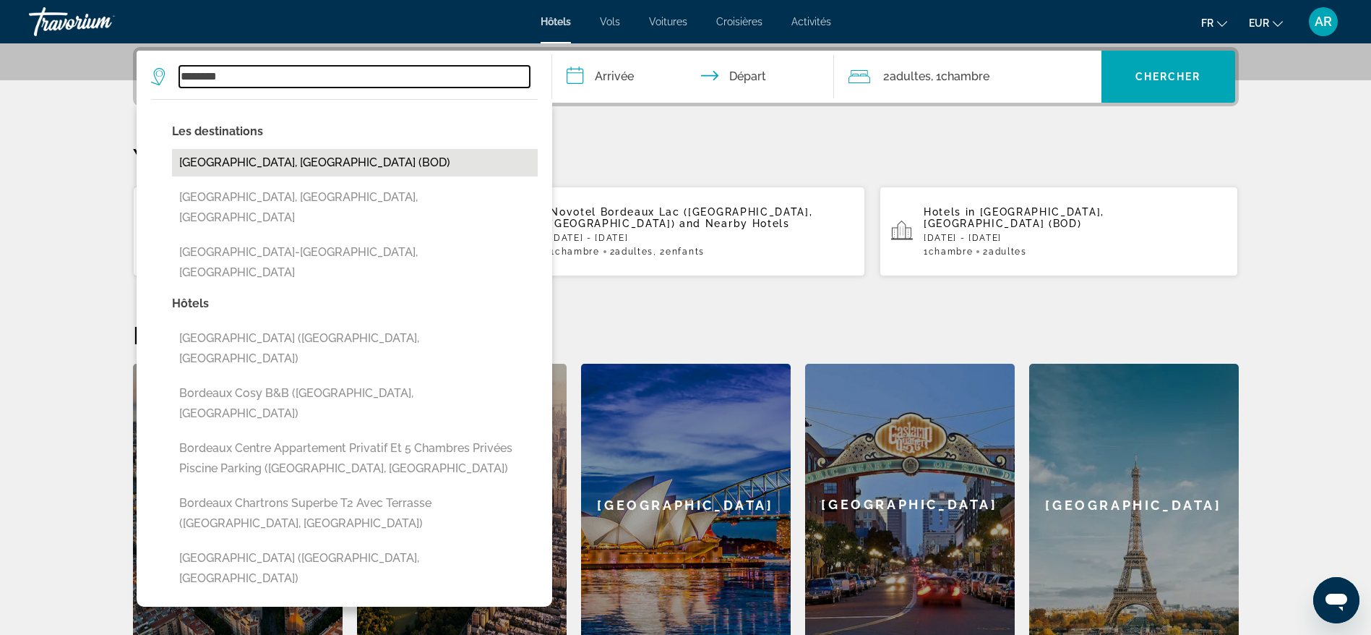
type input "**********"
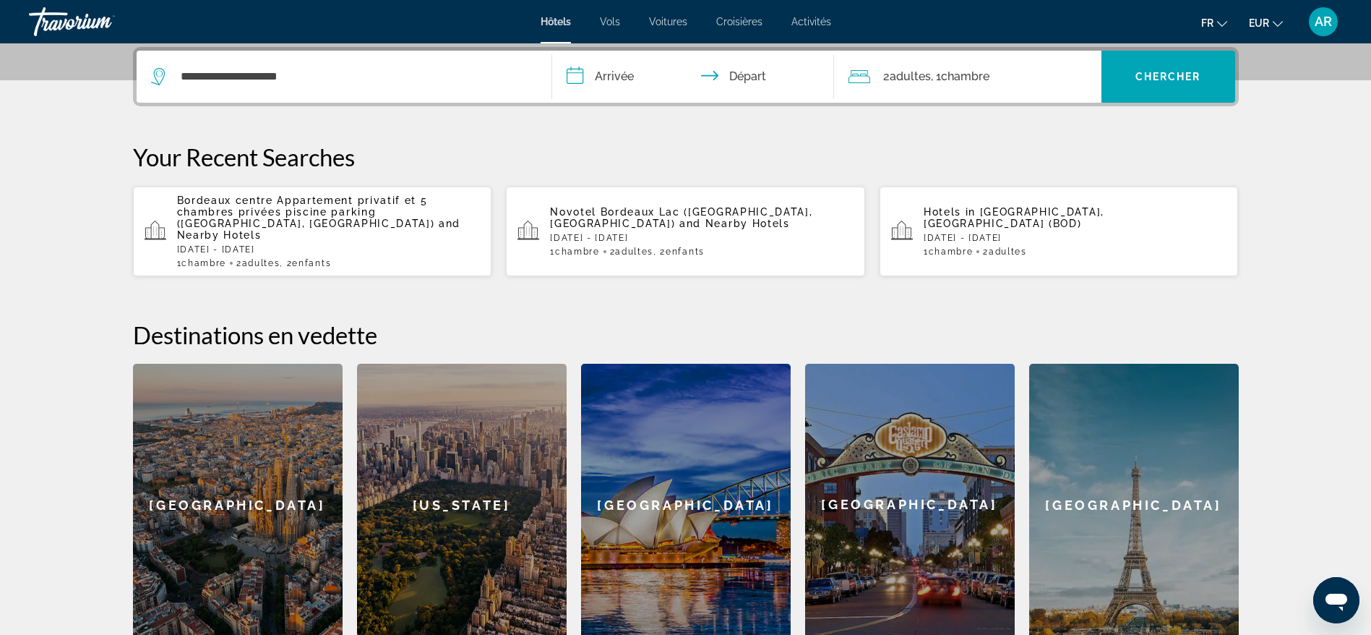
click at [618, 80] on input "**********" at bounding box center [696, 79] width 288 height 56
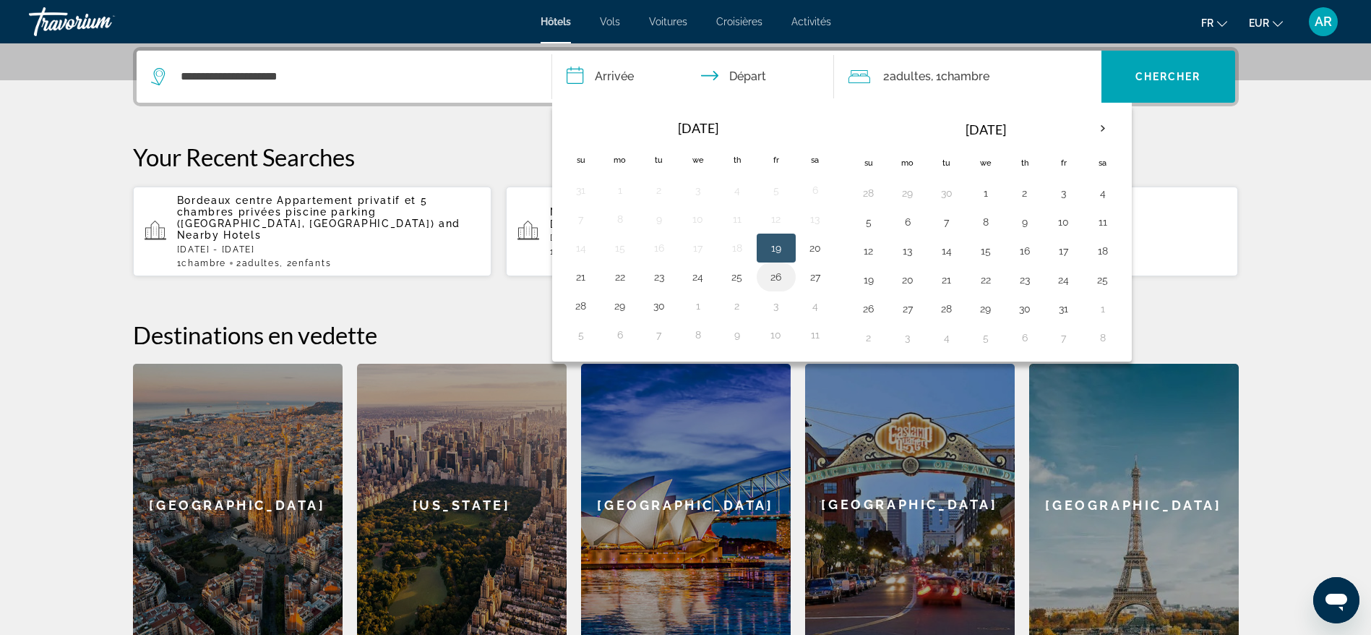
click at [771, 275] on button "26" at bounding box center [776, 277] width 23 height 20
click at [570, 309] on button "28" at bounding box center [581, 306] width 23 height 20
type input "**********"
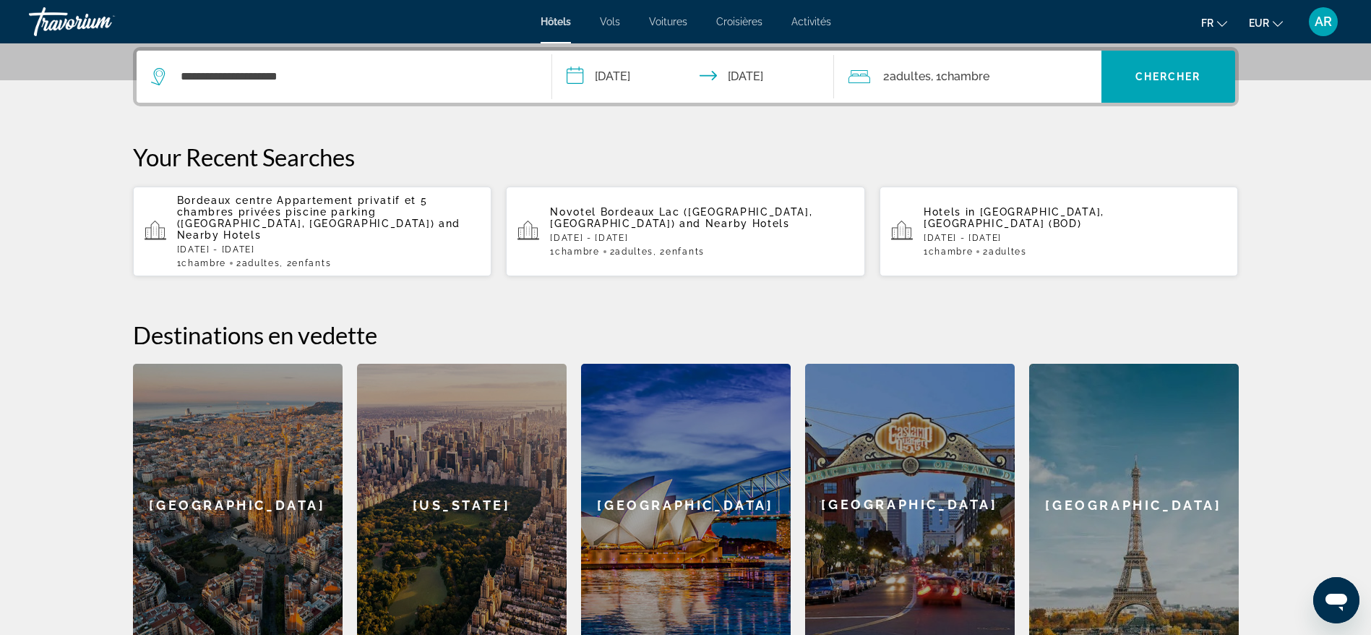
click at [1094, 83] on div "2 Adulte Adultes , 1 Chambre pièces" at bounding box center [975, 77] width 253 height 20
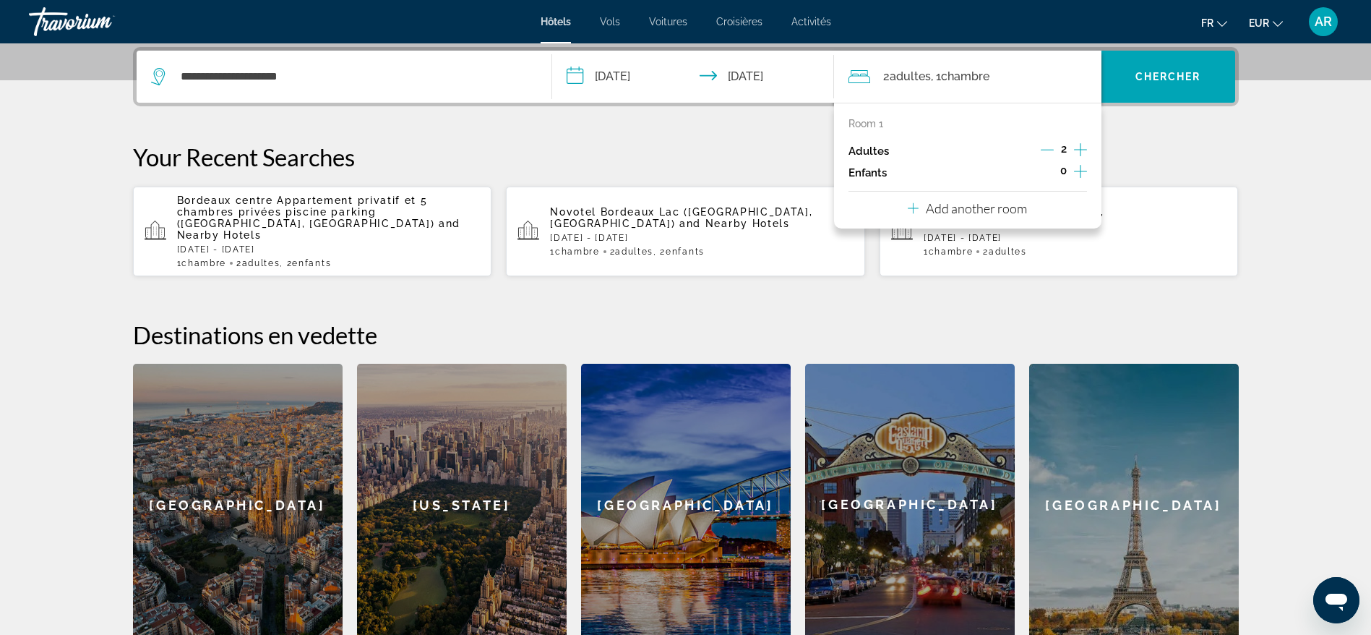
click at [1078, 169] on icon "Increment children" at bounding box center [1080, 171] width 13 height 17
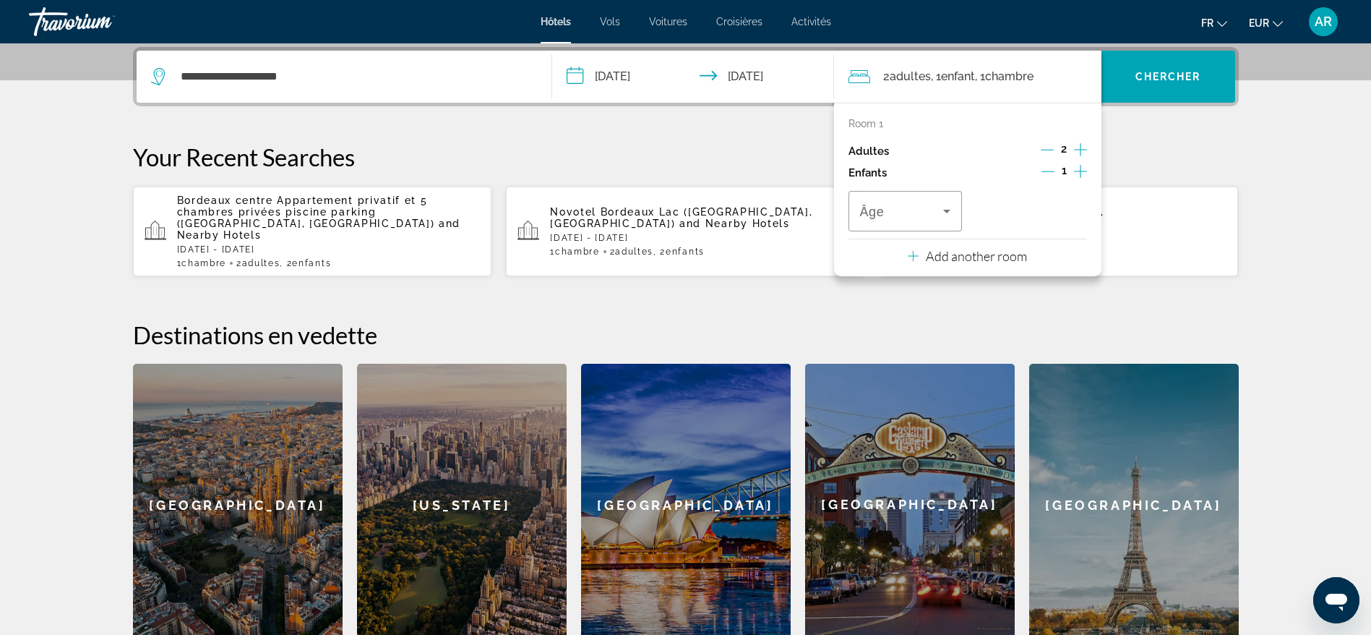
click at [1078, 169] on icon "Increment children" at bounding box center [1080, 171] width 13 height 17
click at [923, 209] on span "Travelers: 2 adults, 2 children" at bounding box center [902, 210] width 84 height 17
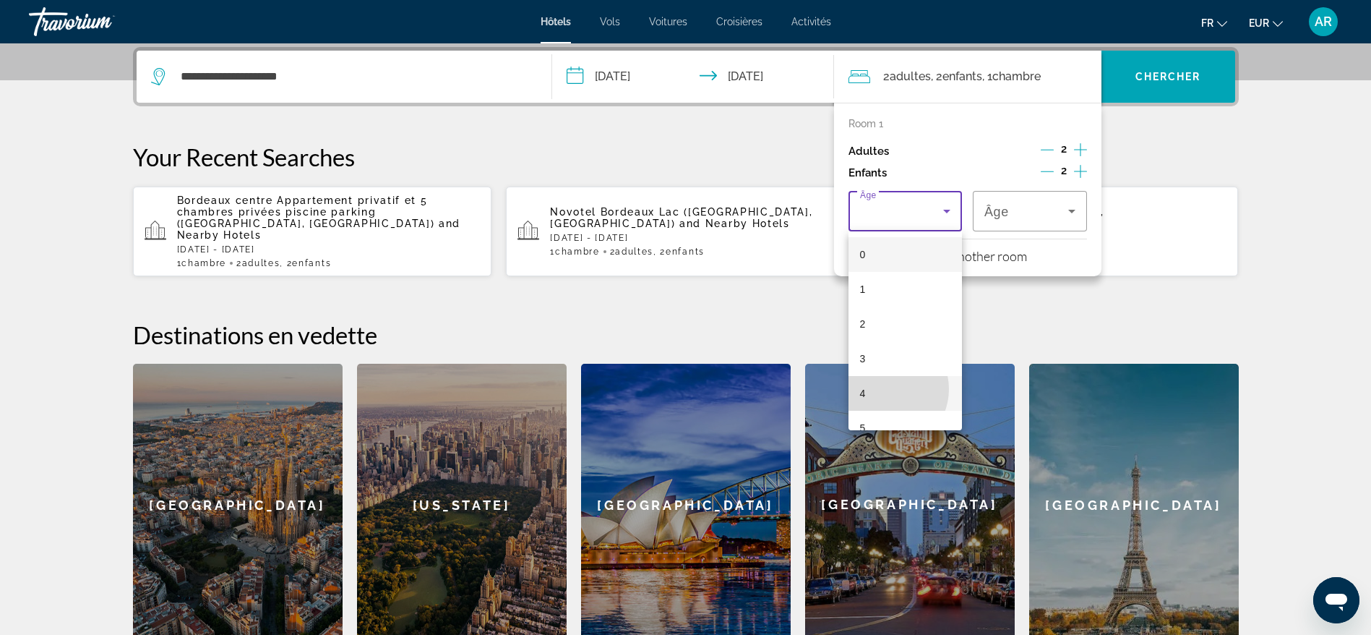
click at [884, 389] on mat-option "4" at bounding box center [906, 393] width 114 height 35
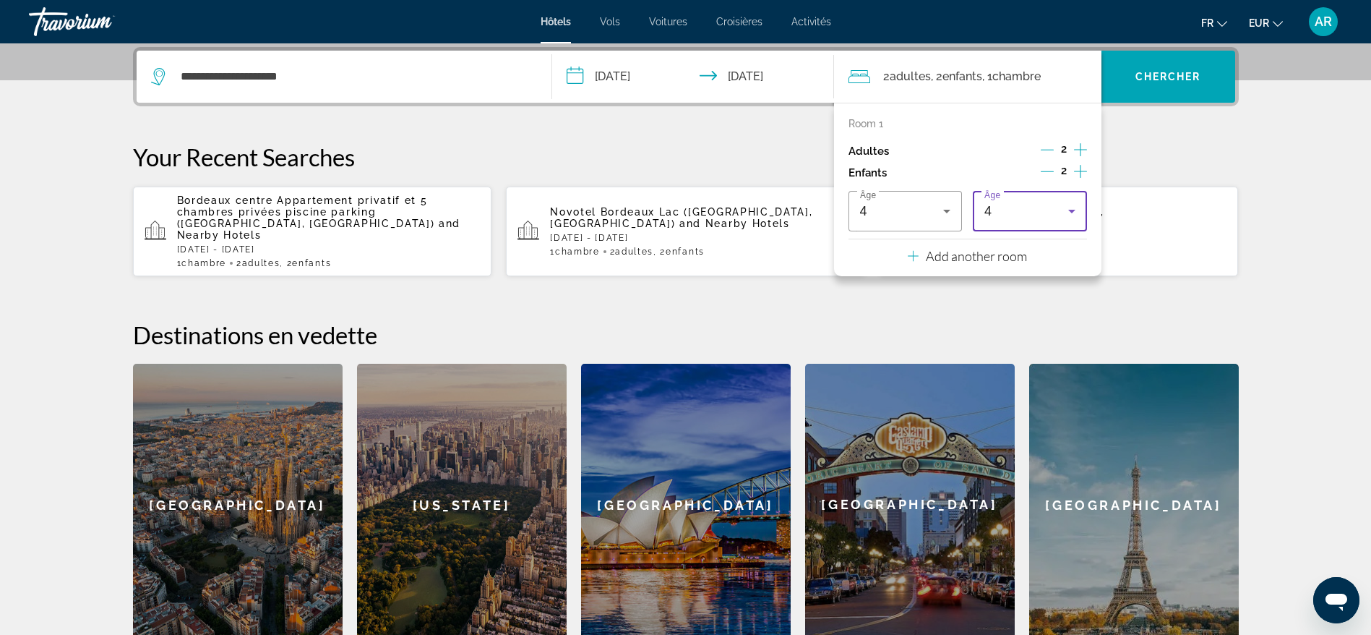
click at [1033, 201] on div "4" at bounding box center [1030, 211] width 91 height 40
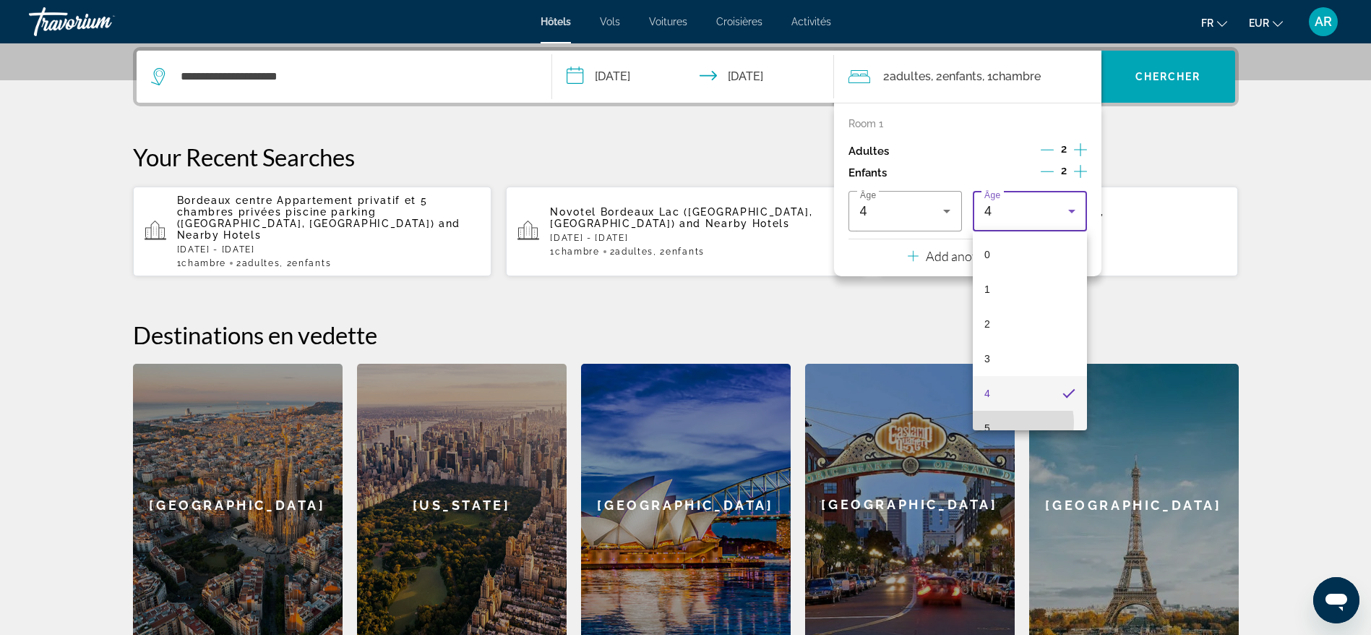
click at [1010, 422] on mat-option "5" at bounding box center [1030, 428] width 114 height 35
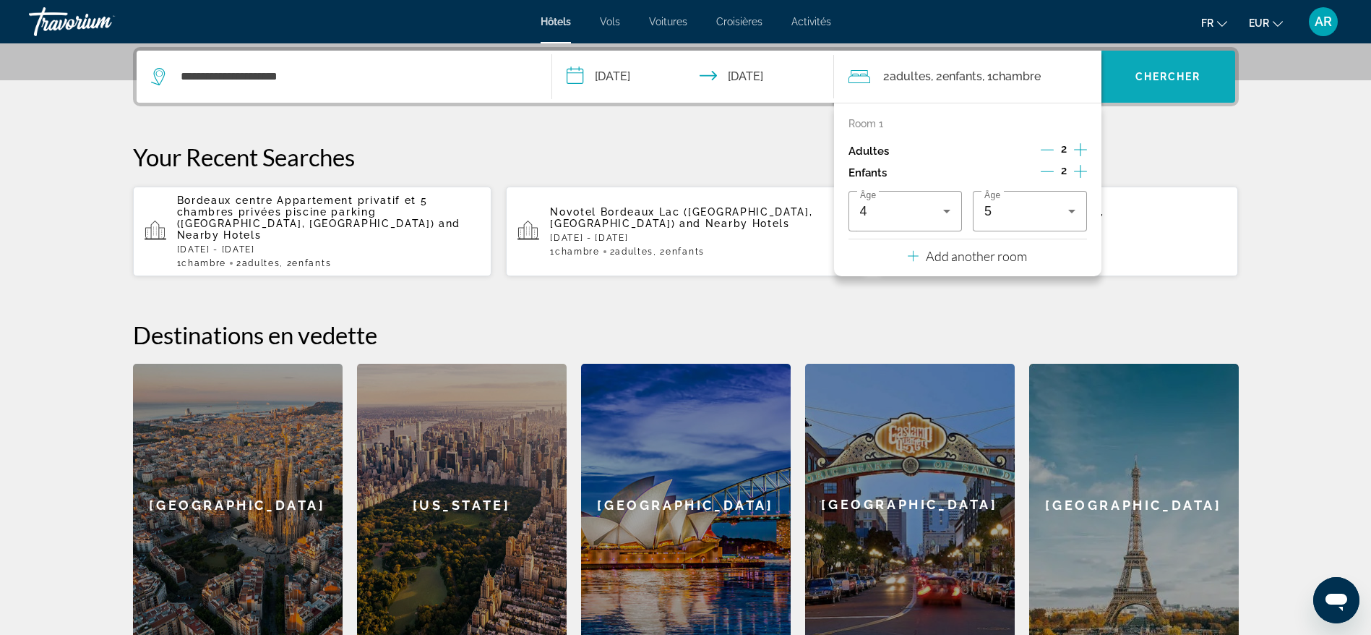
click at [1172, 62] on span "Search widget" at bounding box center [1169, 76] width 134 height 35
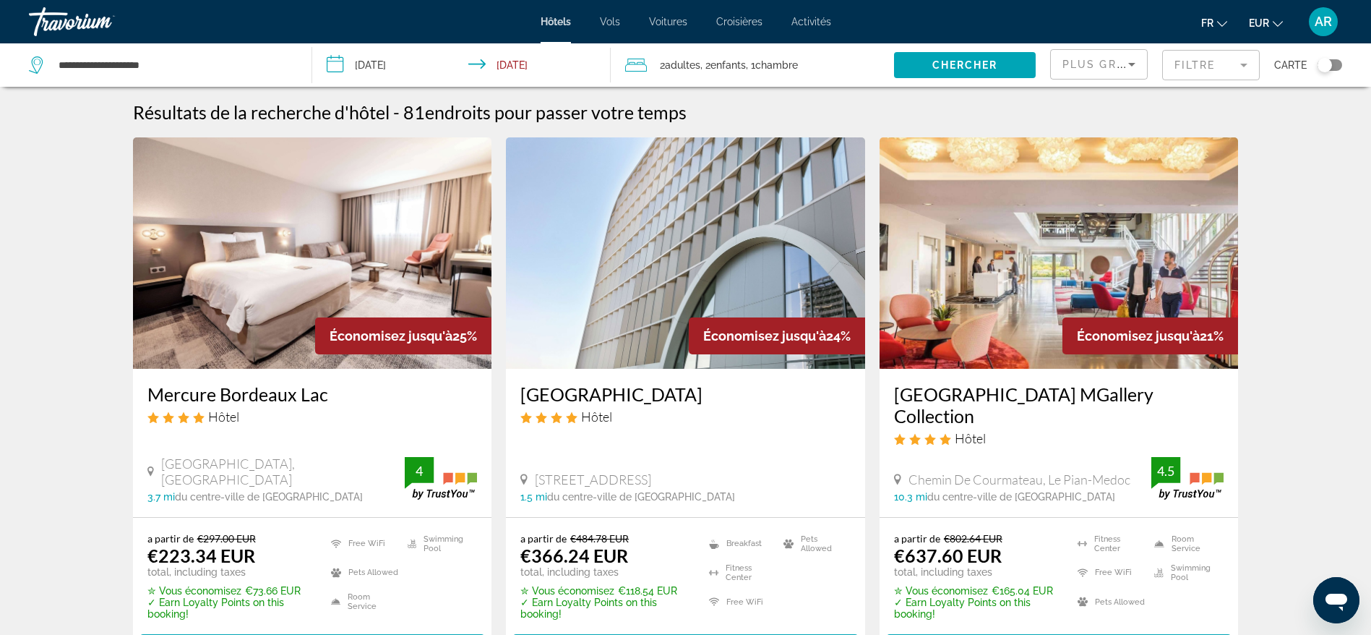
click at [1096, 65] on span "Plus grandes économies" at bounding box center [1149, 65] width 173 height 12
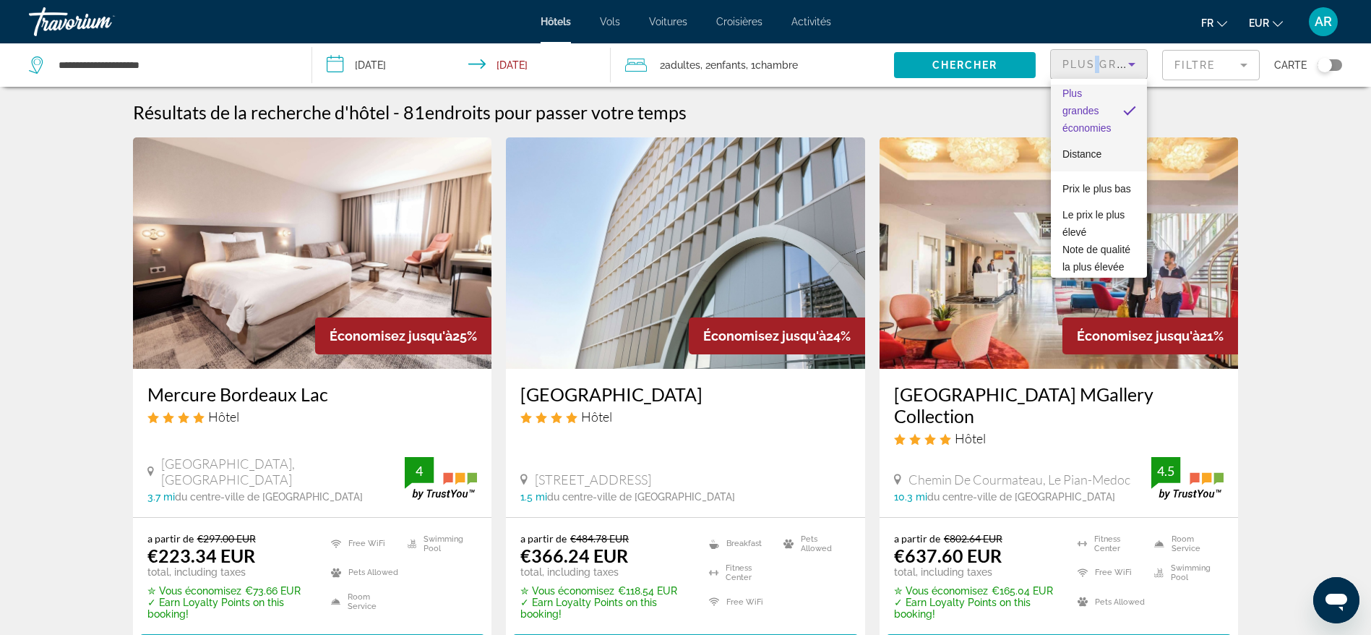
click at [1096, 148] on span "Distance" at bounding box center [1082, 154] width 39 height 12
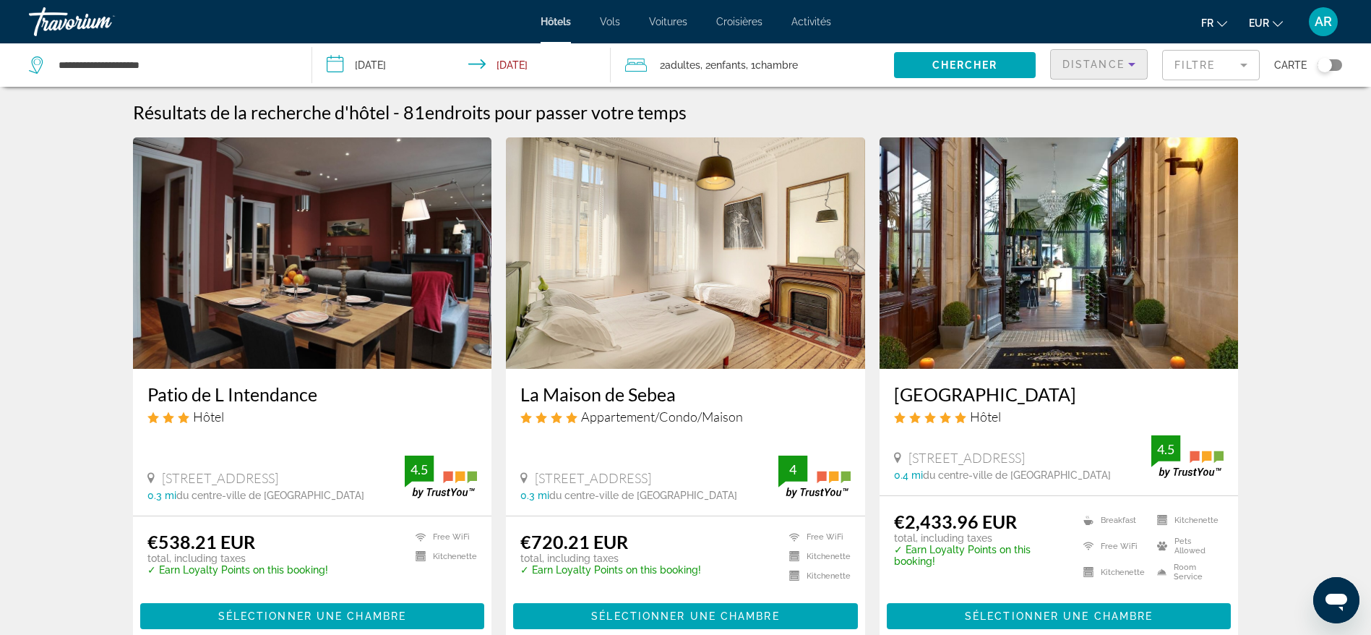
click at [1193, 66] on mat-form-field "Filtre" at bounding box center [1211, 65] width 98 height 30
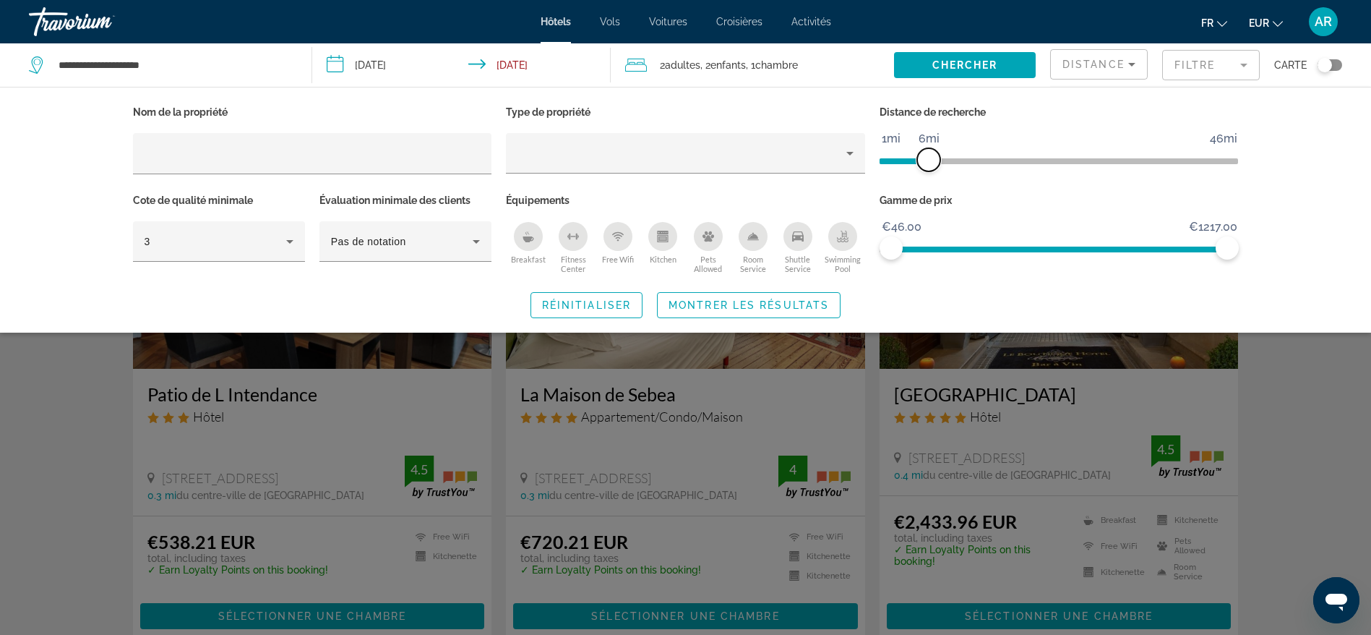
drag, startPoint x: 1109, startPoint y: 156, endPoint x: 927, endPoint y: 164, distance: 182.3
click at [927, 164] on span "ngx-slider" at bounding box center [928, 159] width 23 height 23
drag, startPoint x: 1229, startPoint y: 247, endPoint x: 880, endPoint y: 260, distance: 349.4
click at [919, 255] on span "ngx-slider-max" at bounding box center [920, 247] width 23 height 23
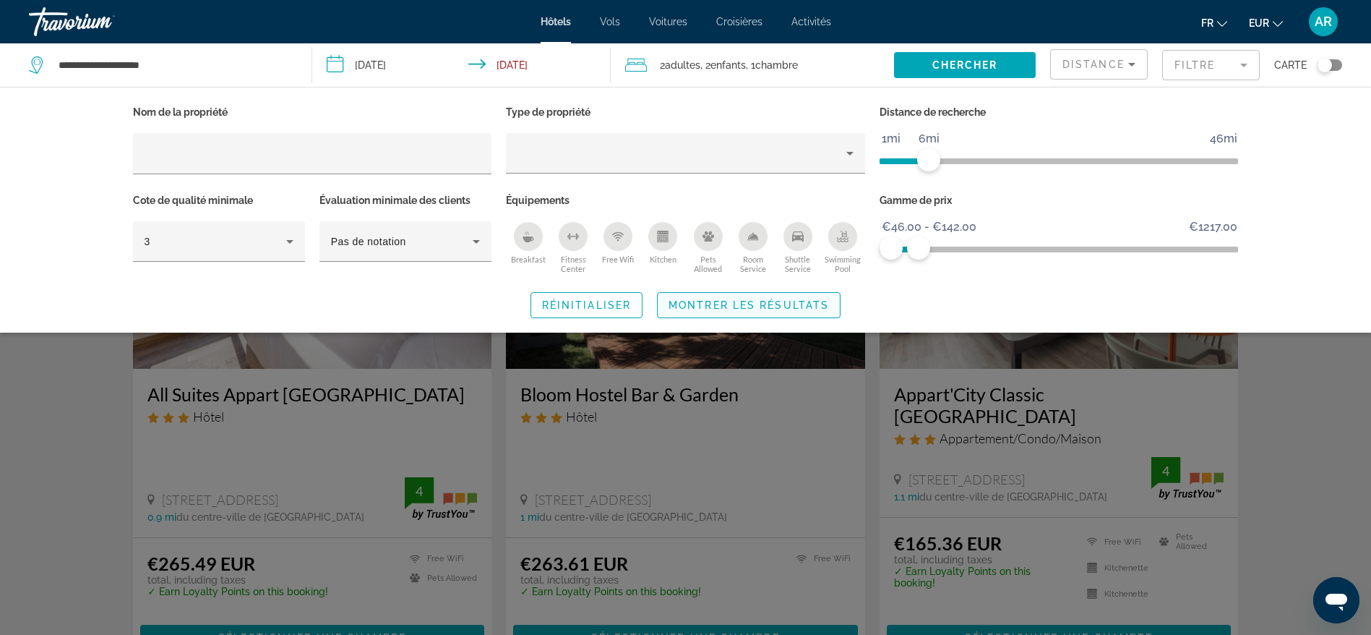
click at [754, 311] on span "Search widget" at bounding box center [749, 305] width 182 height 35
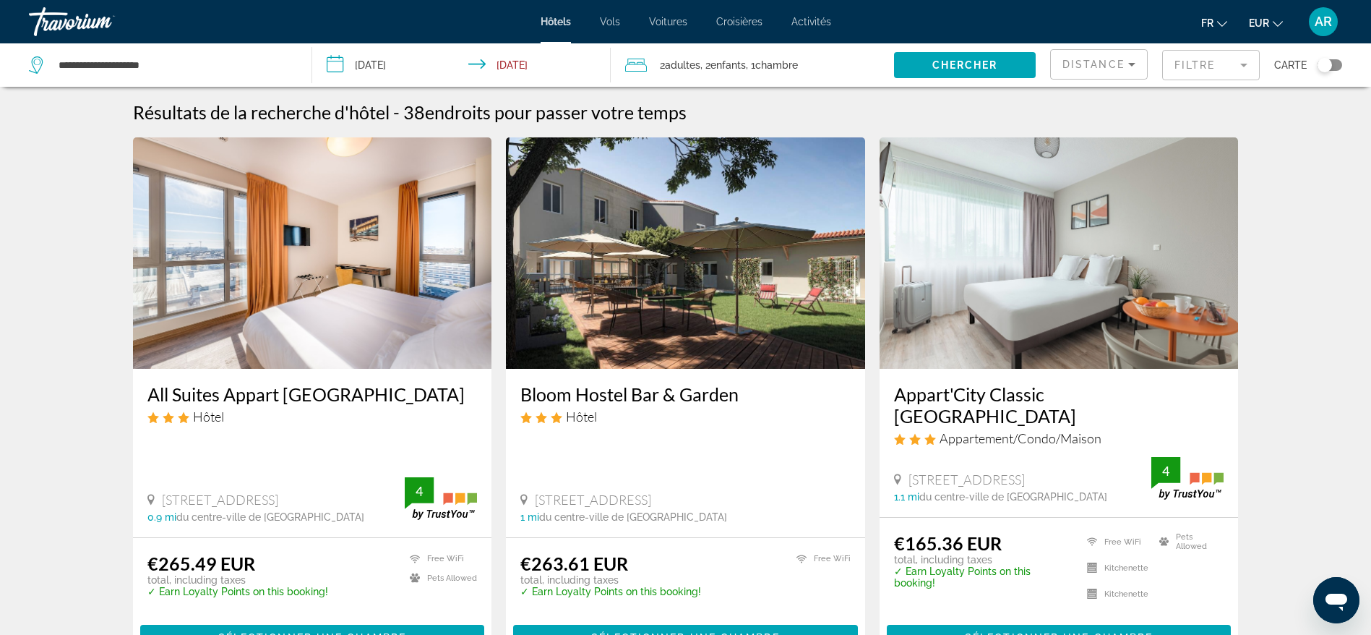
click at [1013, 255] on img "Main content" at bounding box center [1059, 252] width 359 height 231
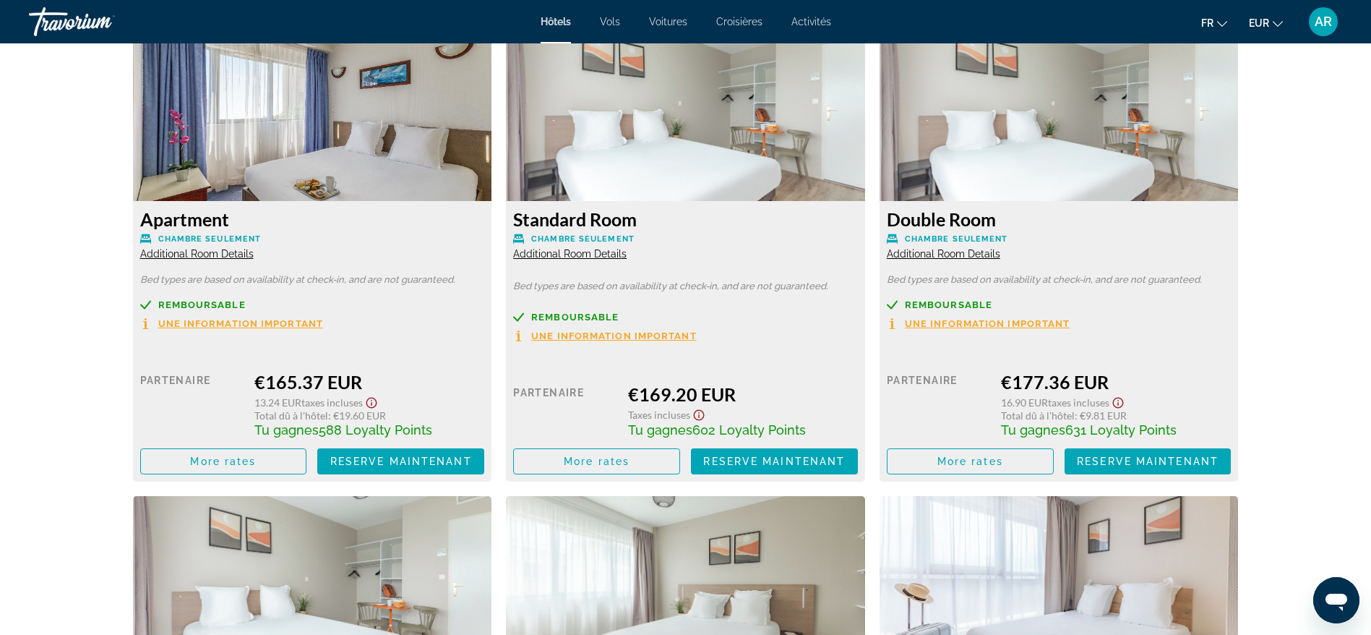
scroll to position [2060, 0]
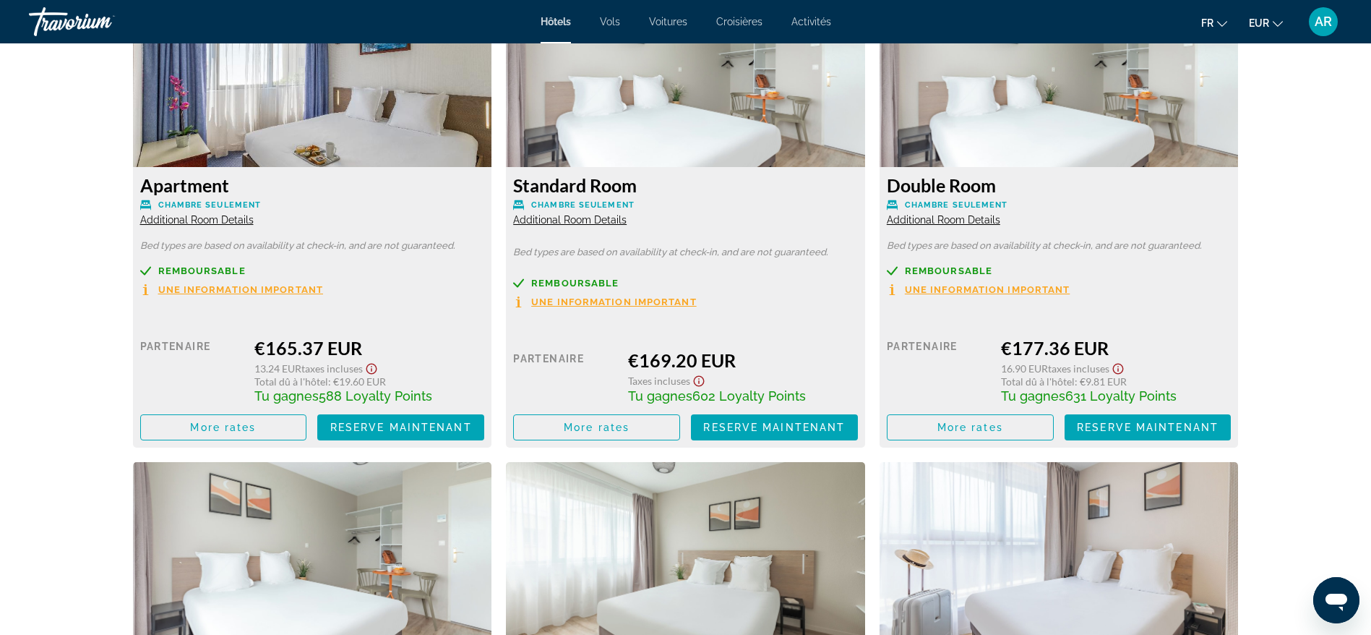
click at [225, 217] on span "Additional Room Details" at bounding box center [196, 220] width 113 height 12
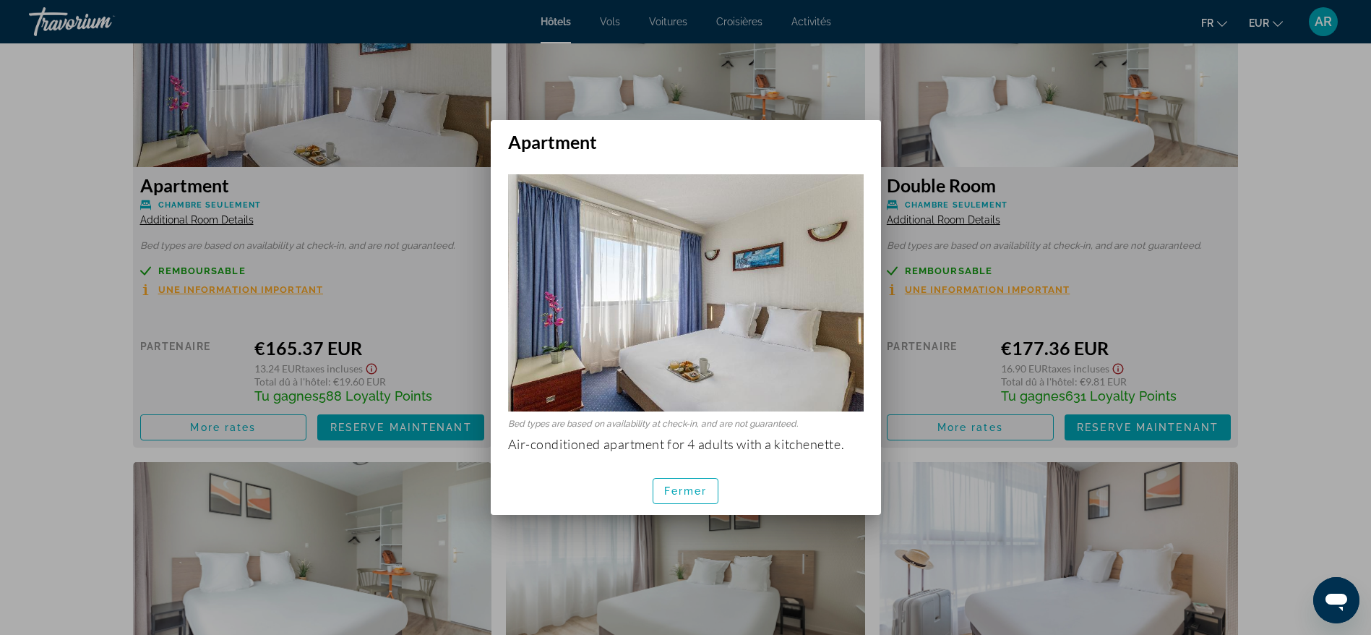
scroll to position [0, 0]
click at [682, 492] on span "Fermer" at bounding box center [685, 491] width 43 height 12
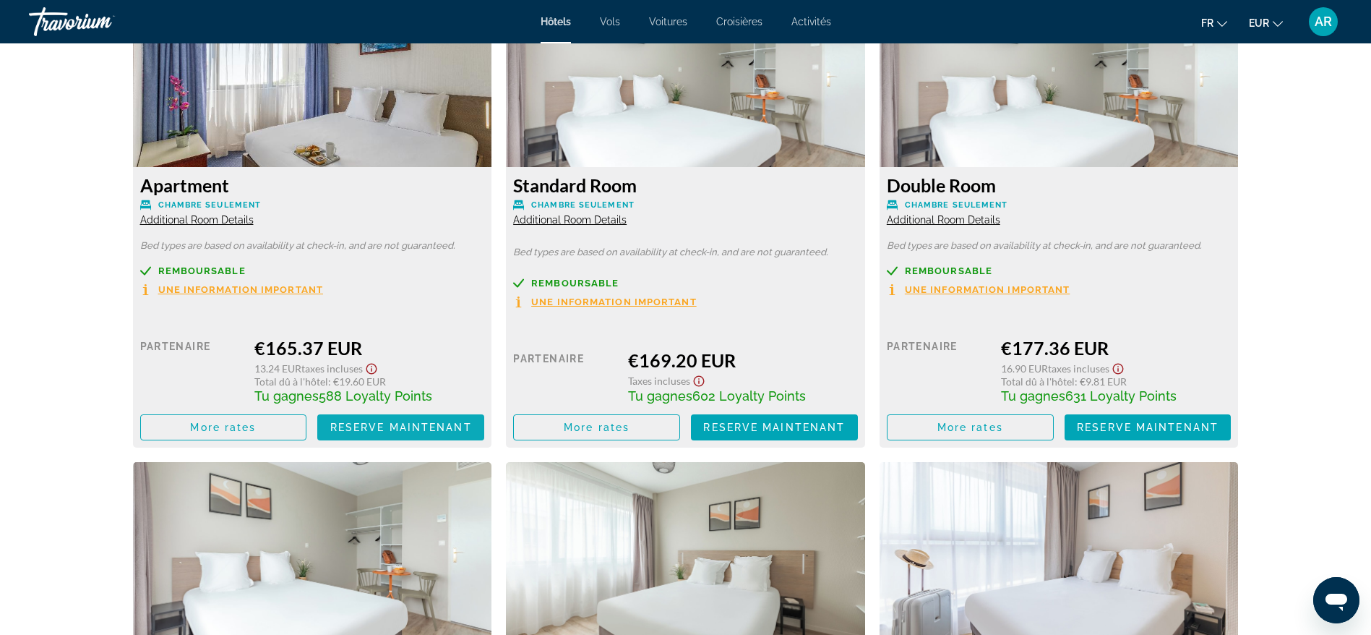
click at [452, 426] on span "Reserve maintenant" at bounding box center [401, 427] width 142 height 12
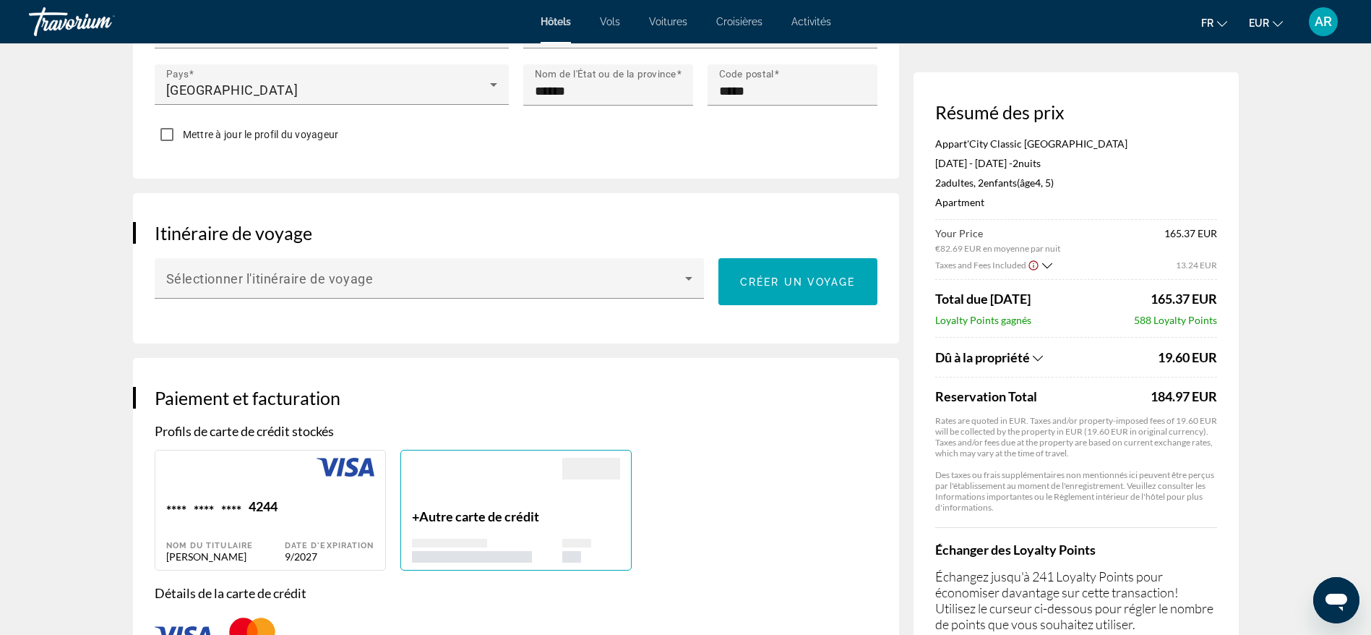
scroll to position [759, 0]
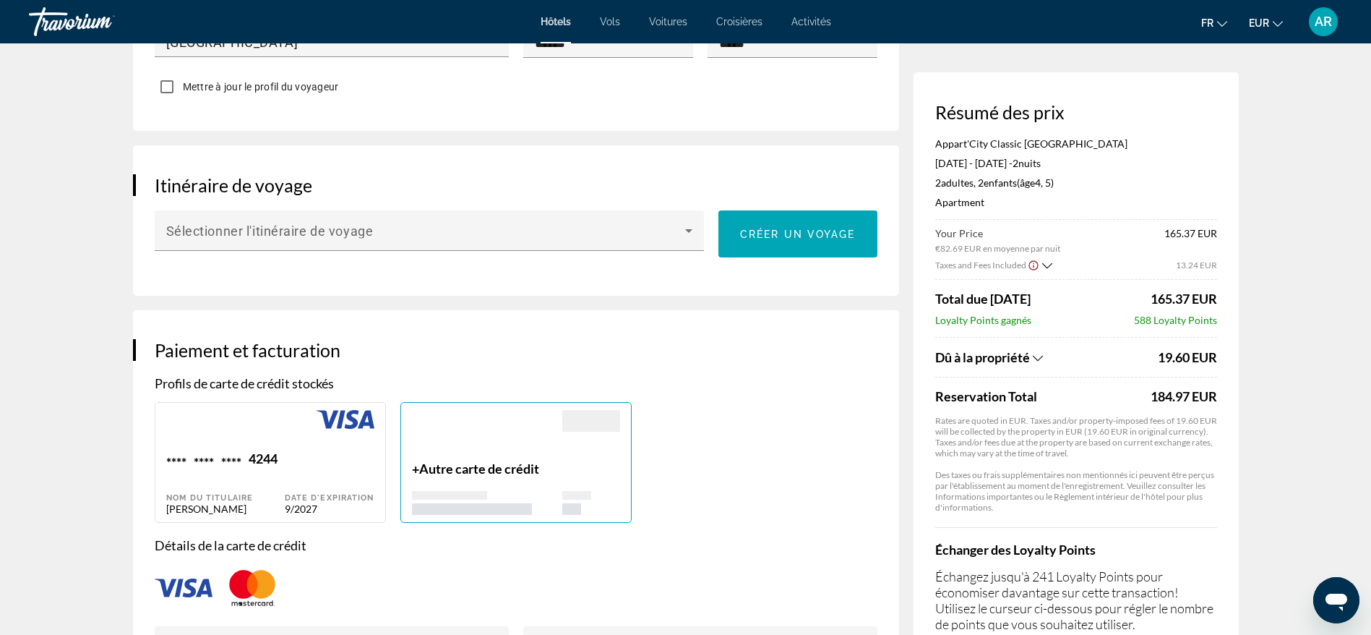
click at [240, 466] on span "****" at bounding box center [231, 460] width 20 height 20
type input "******"
type input "**********"
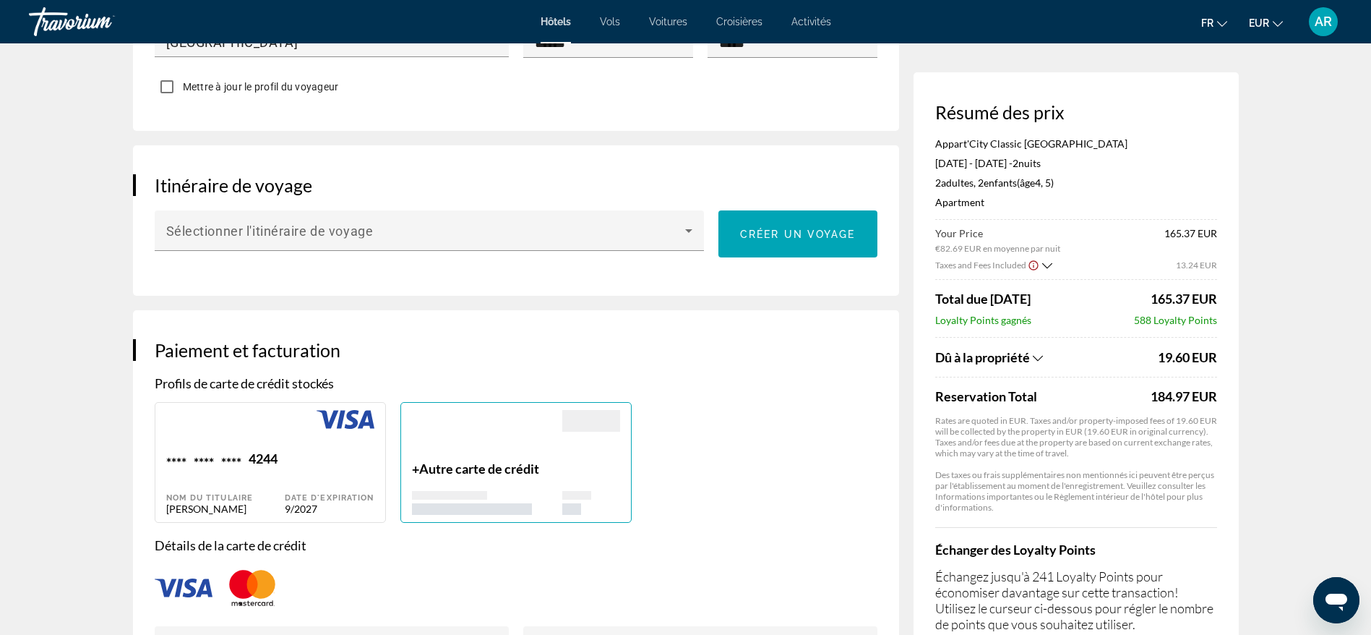
type input "**********"
type input "******"
type input "*****"
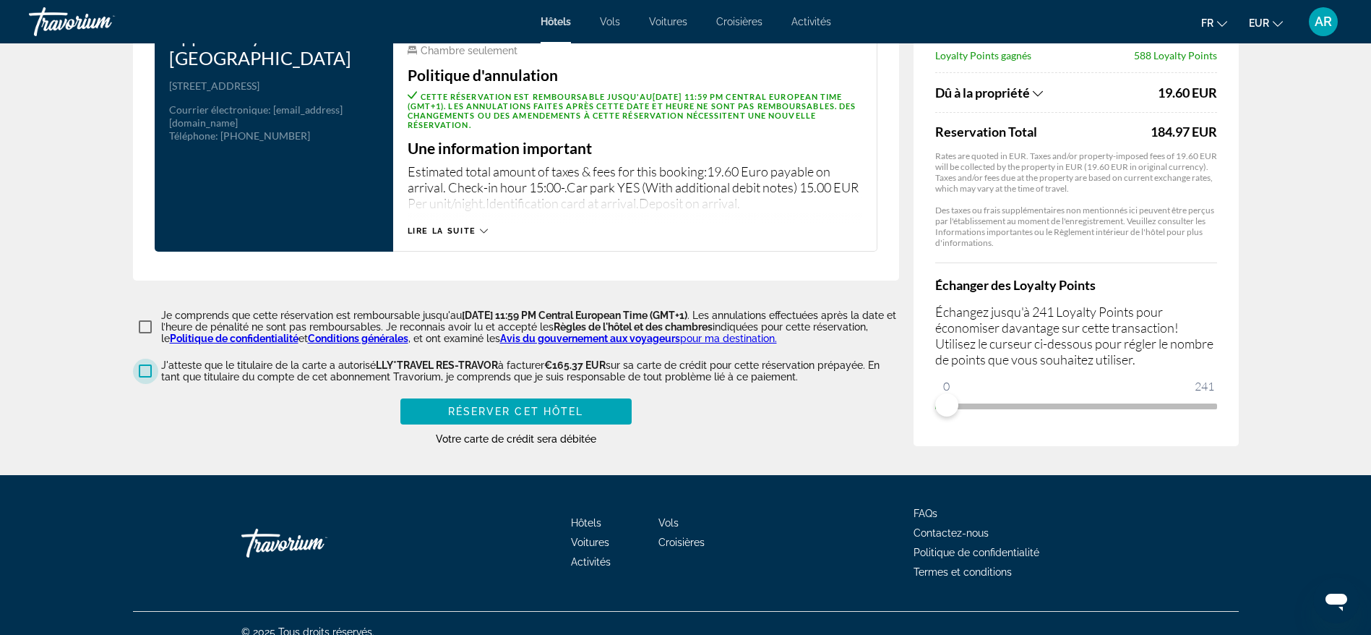
scroll to position [1881, 0]
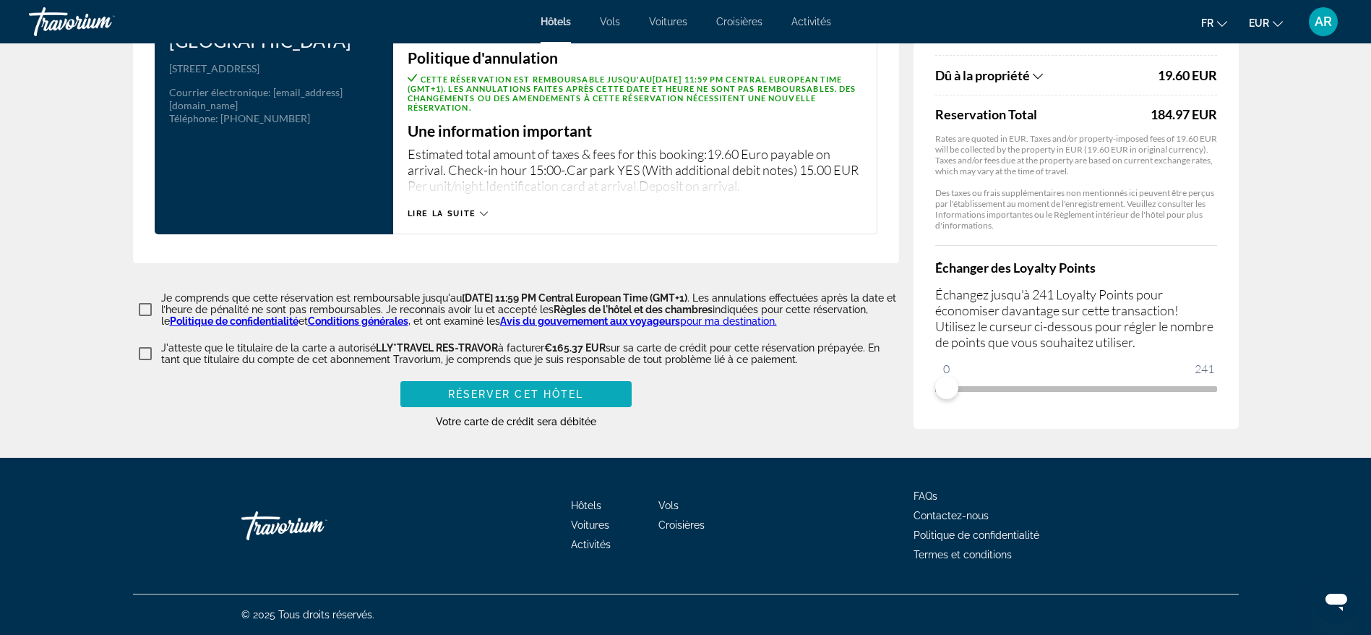
click at [596, 395] on span "Main content" at bounding box center [515, 394] width 231 height 35
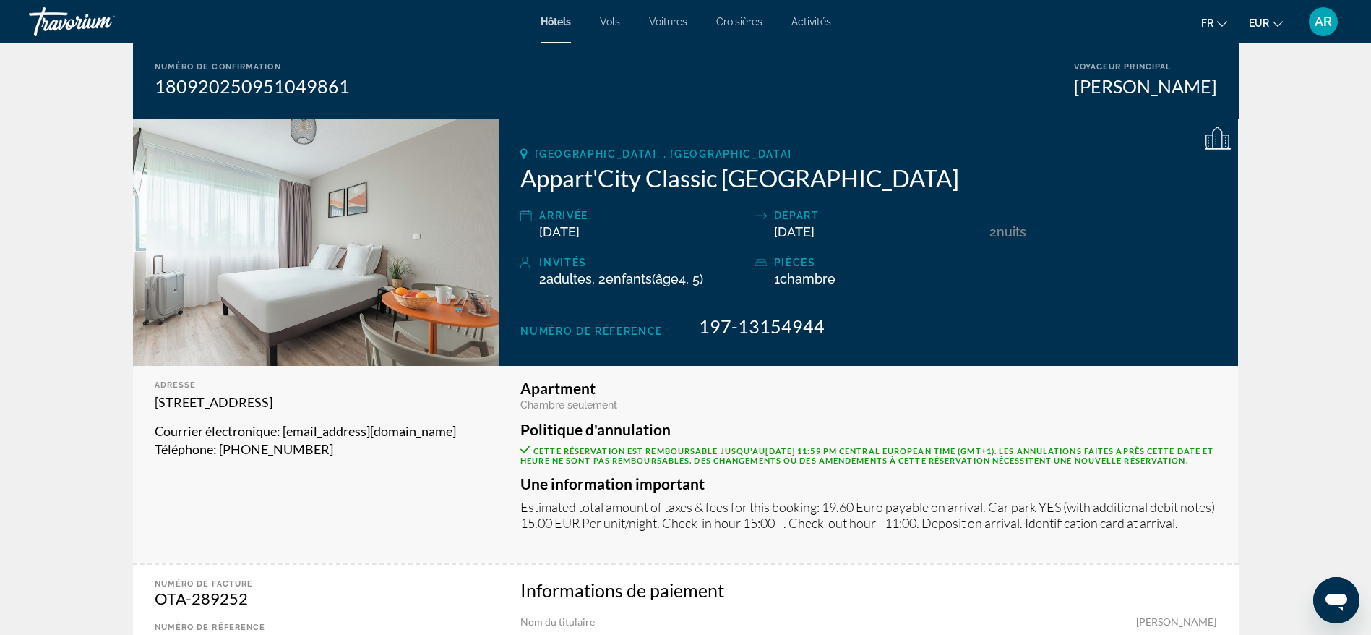
scroll to position [217, 0]
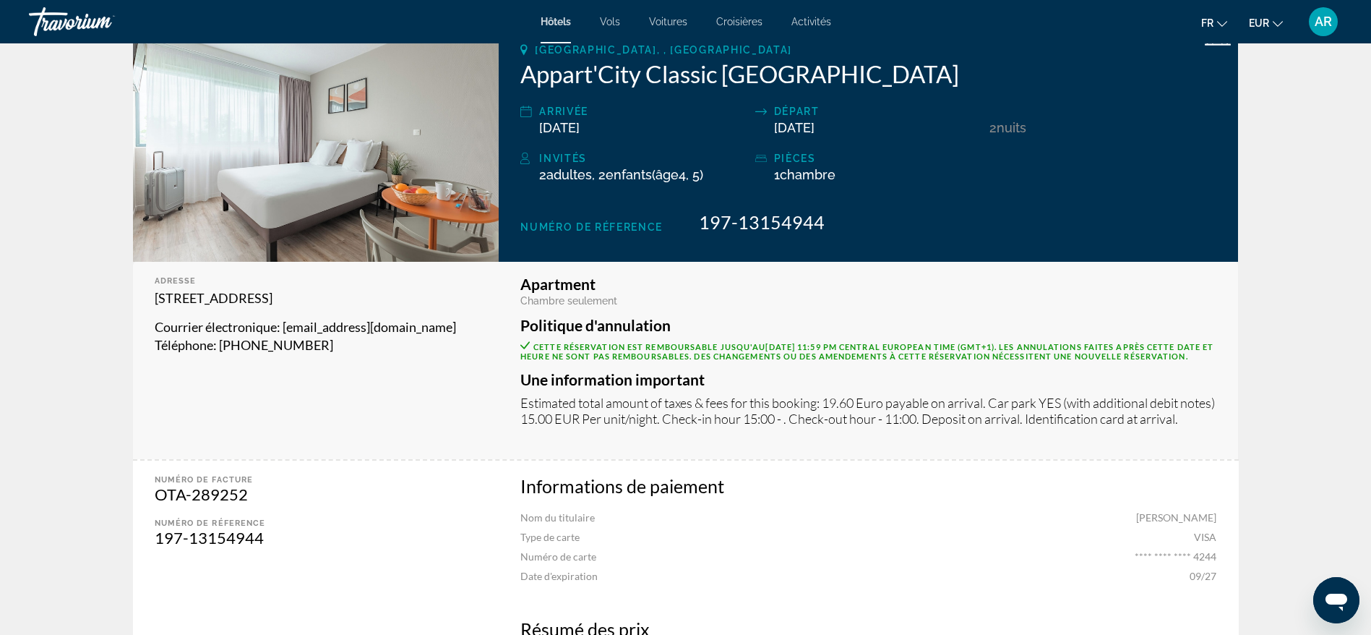
drag, startPoint x: 283, startPoint y: 325, endPoint x: 476, endPoint y: 333, distance: 193.1
click at [476, 333] on p "Courrier électronique : bordeaux-centre@appartcity.com" at bounding box center [316, 327] width 323 height 18
copy span "bordeaux-centre@appartcity.com"
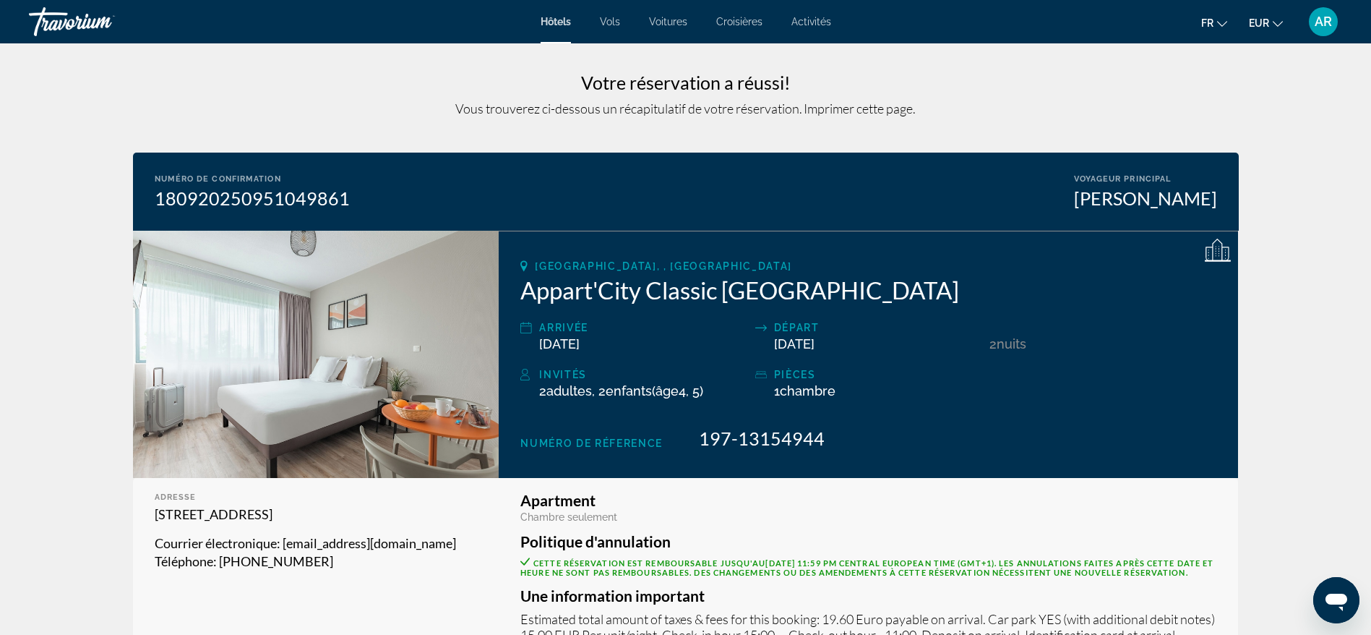
scroll to position [0, 0]
